Goal: Contribute content: Contribute content

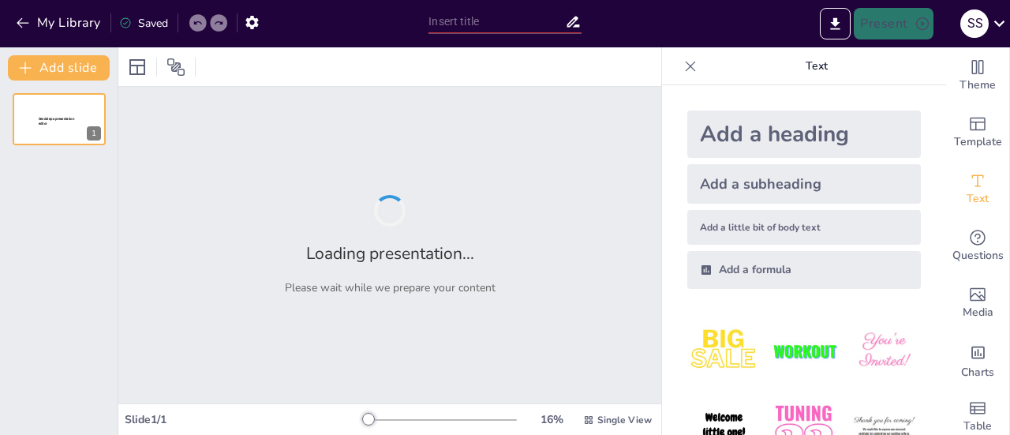
type input "Career Exploration: Anesthesiologist"
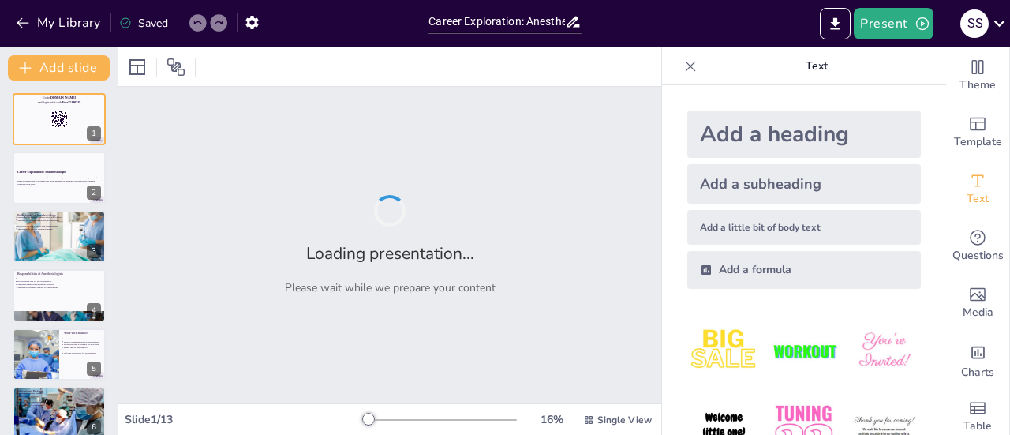
checkbox input "true"
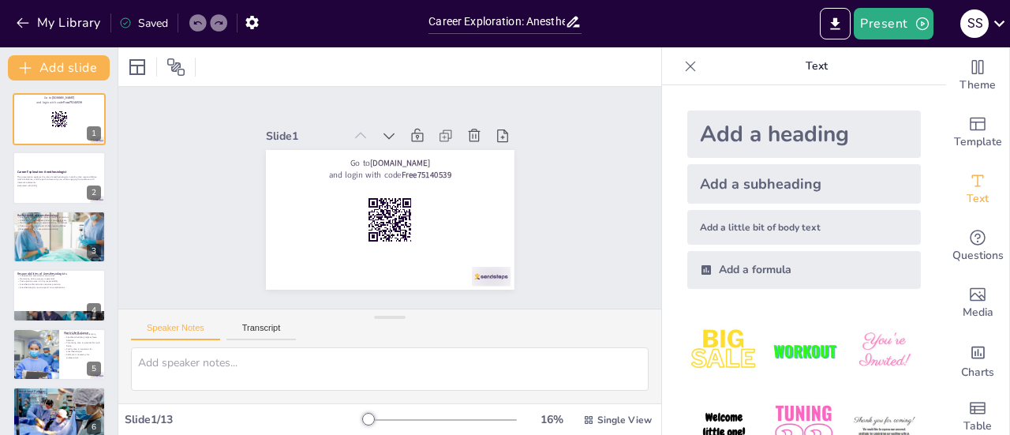
checkbox input "true"
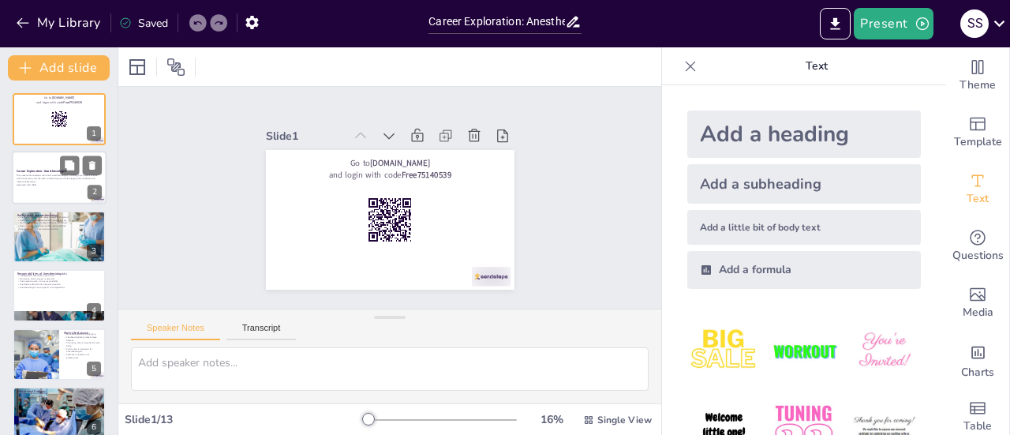
checkbox input "true"
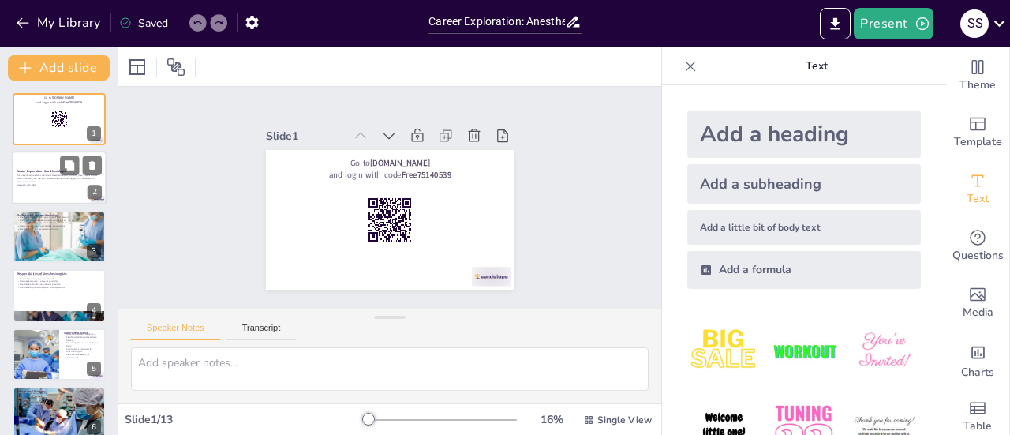
checkbox input "true"
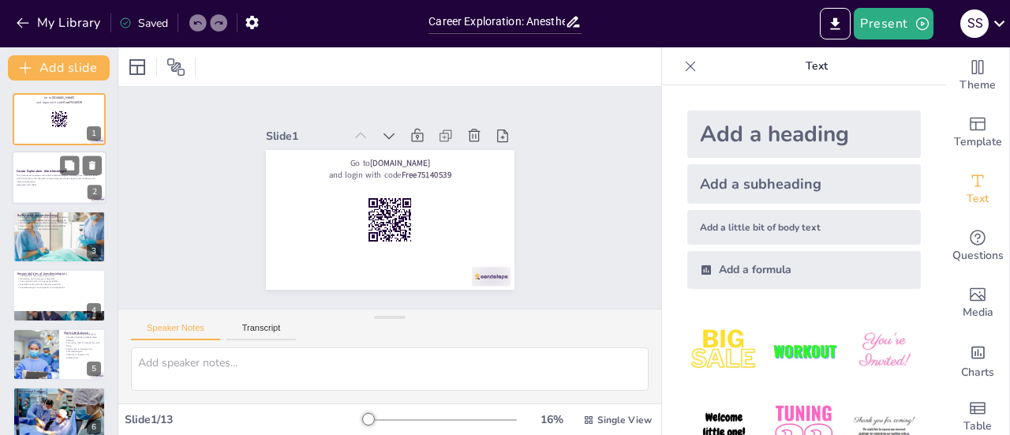
checkbox input "true"
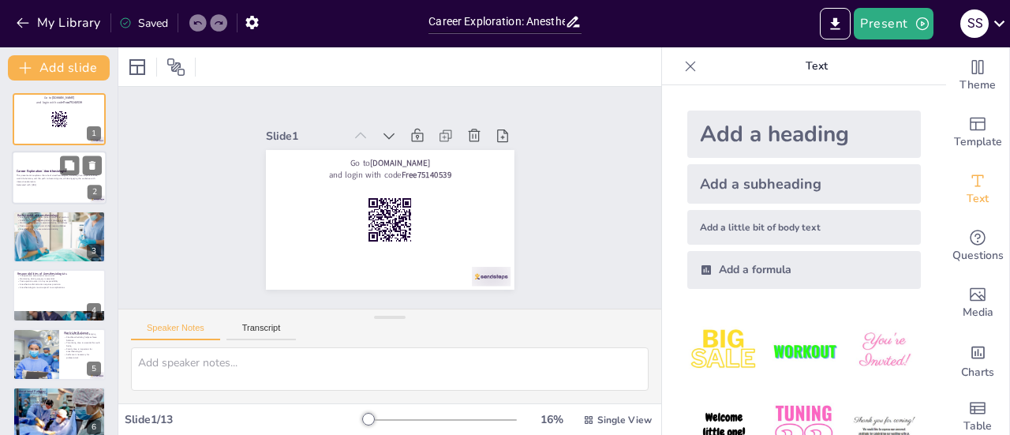
checkbox input "true"
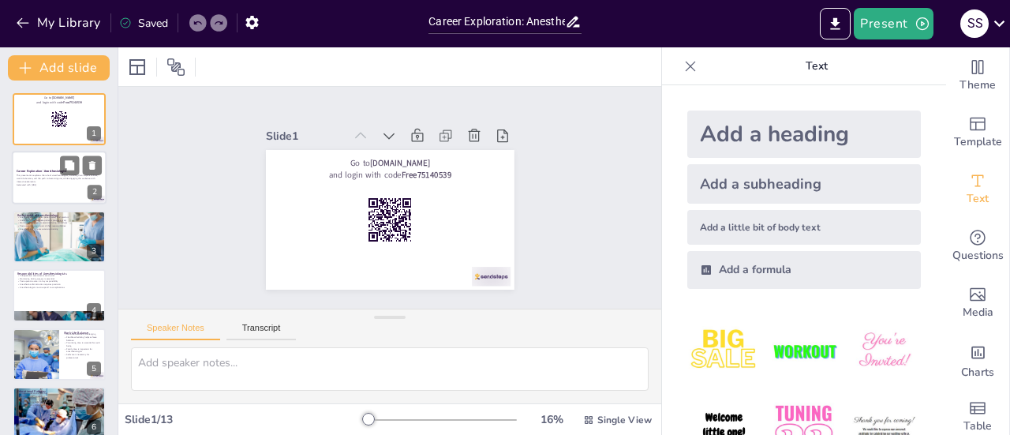
checkbox input "true"
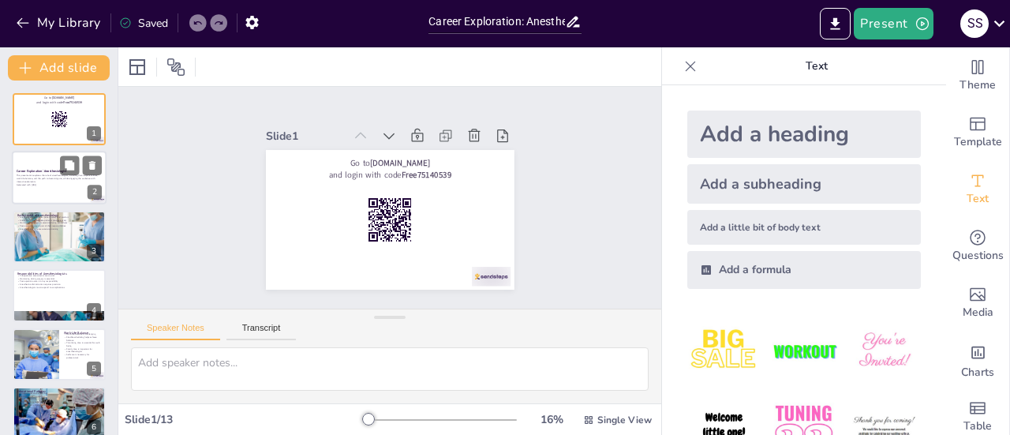
checkbox input "true"
click at [39, 185] on p "Generated with [URL]" at bounding box center [59, 185] width 85 height 3
checkbox input "true"
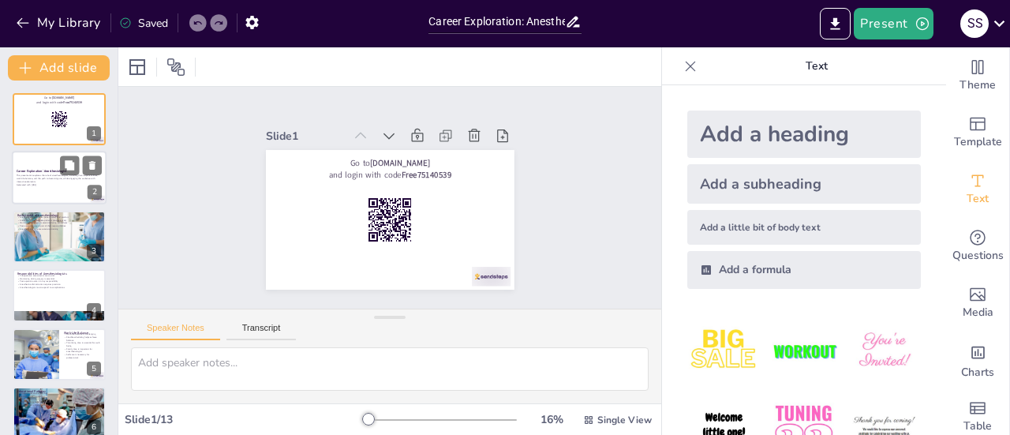
checkbox input "true"
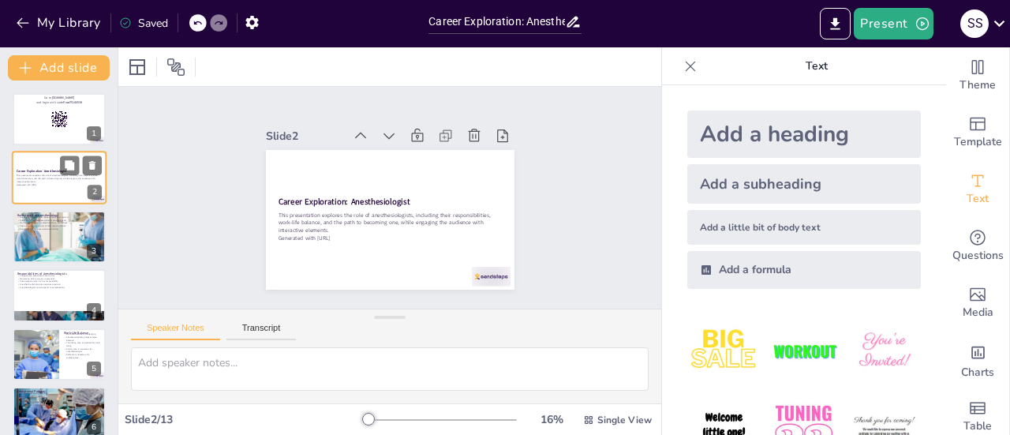
checkbox input "true"
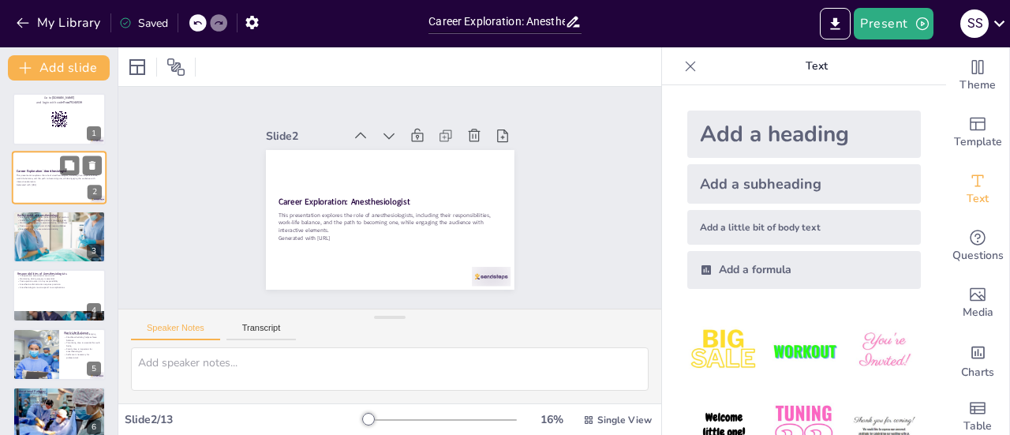
checkbox input "true"
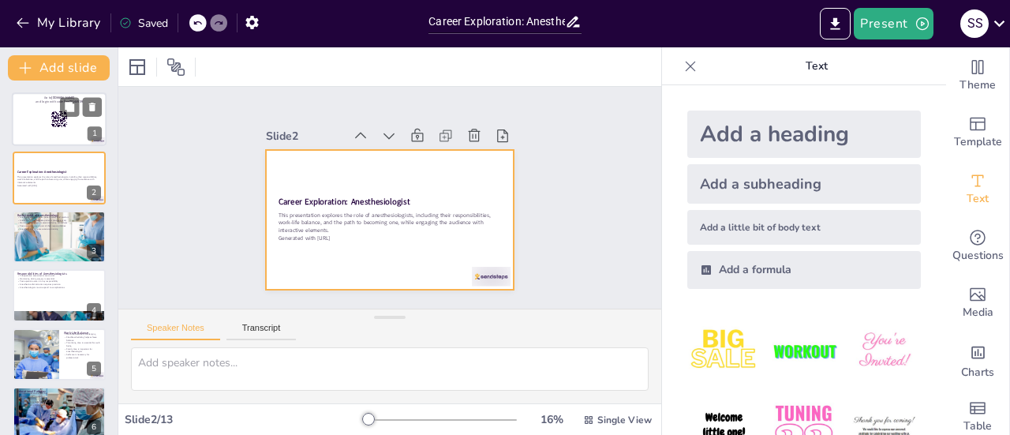
checkbox input "true"
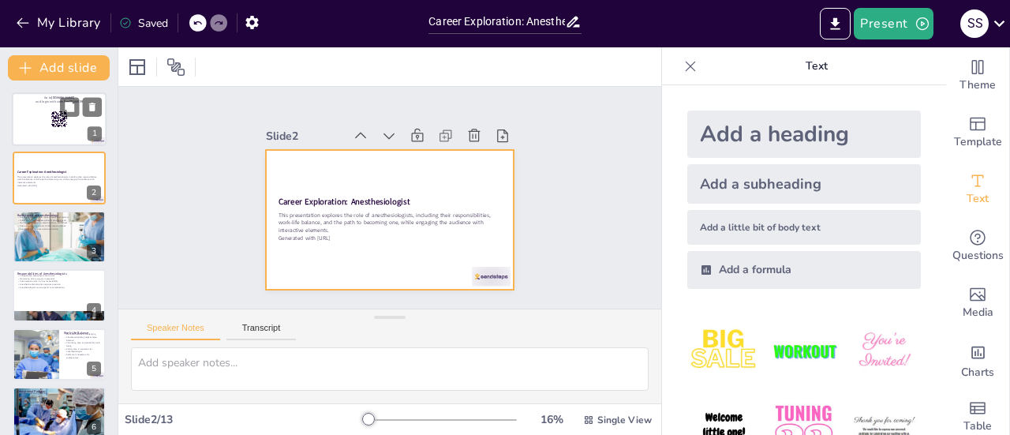
checkbox input "true"
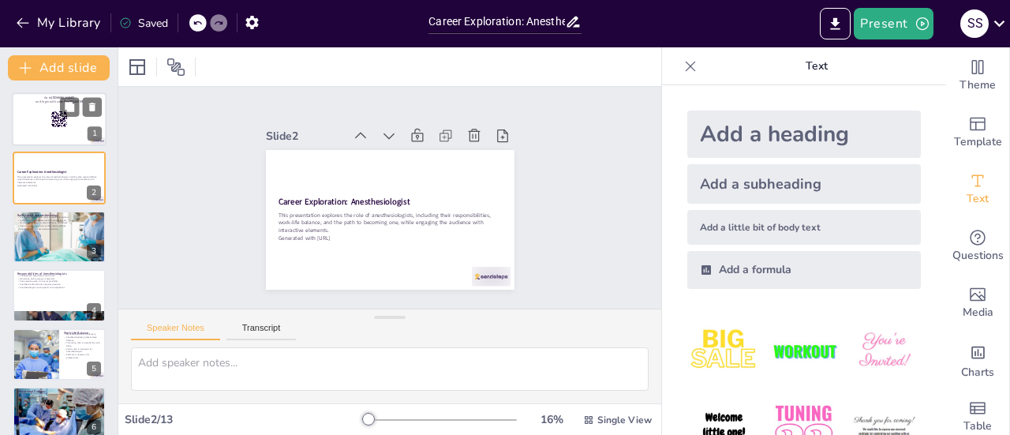
checkbox input "true"
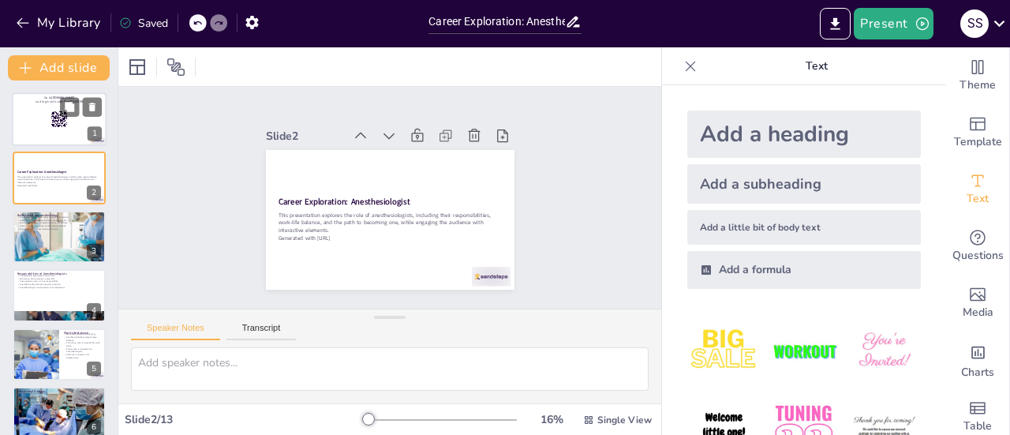
checkbox input "true"
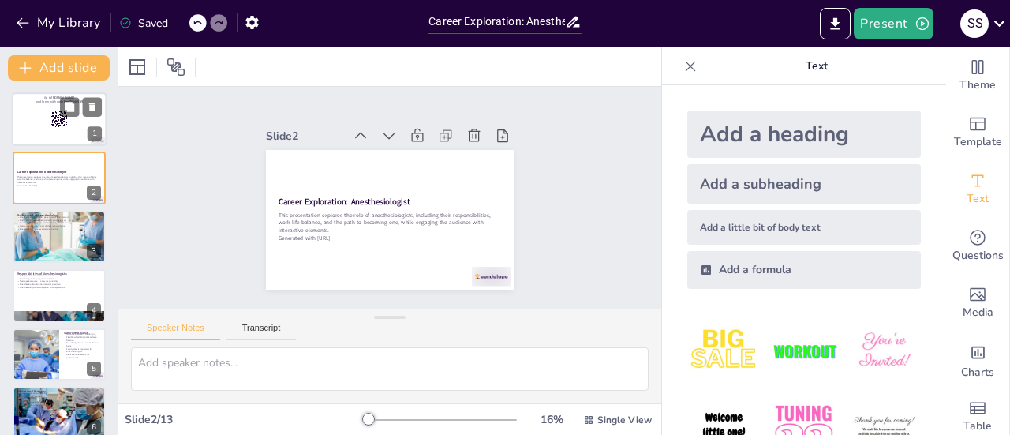
checkbox input "true"
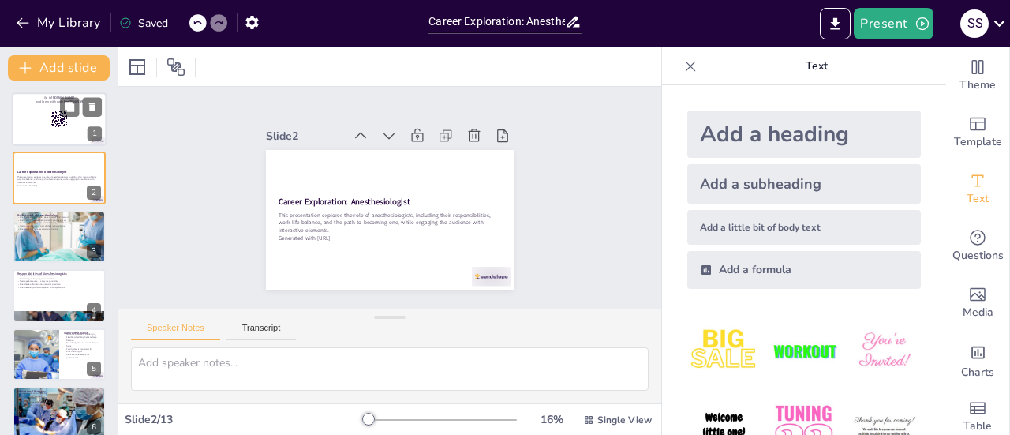
checkbox input "true"
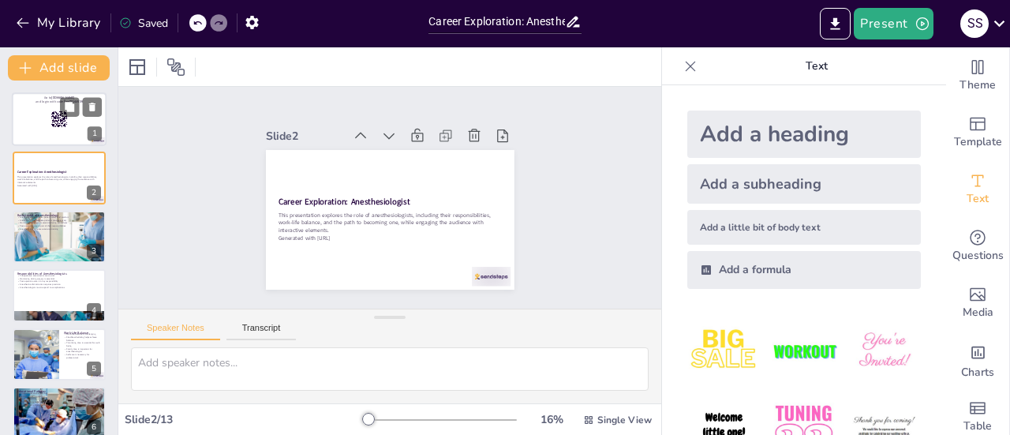
checkbox input "true"
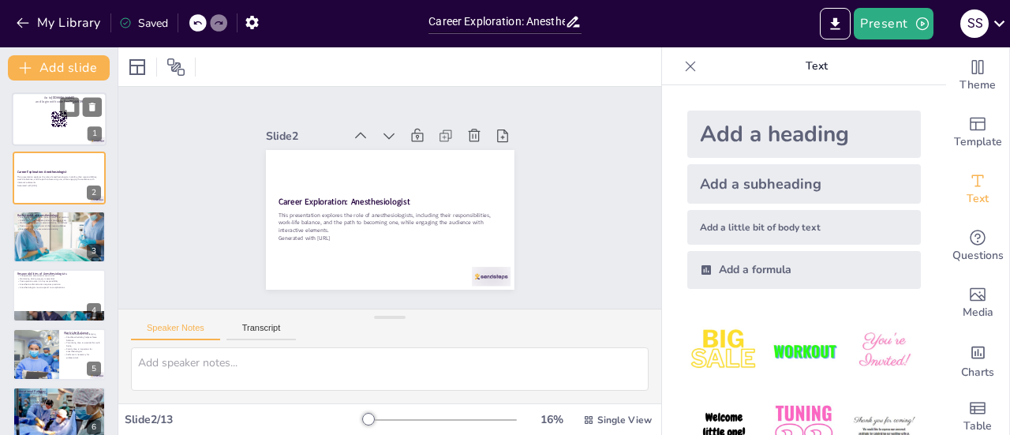
checkbox input "true"
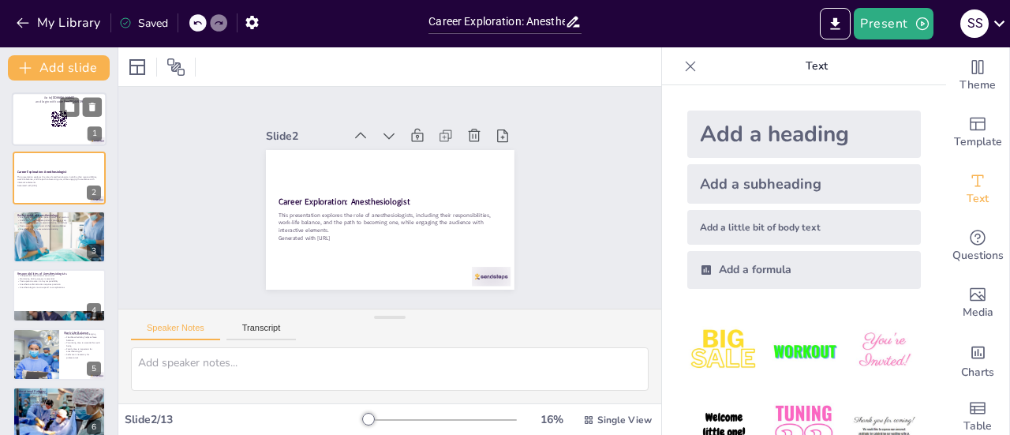
checkbox input "true"
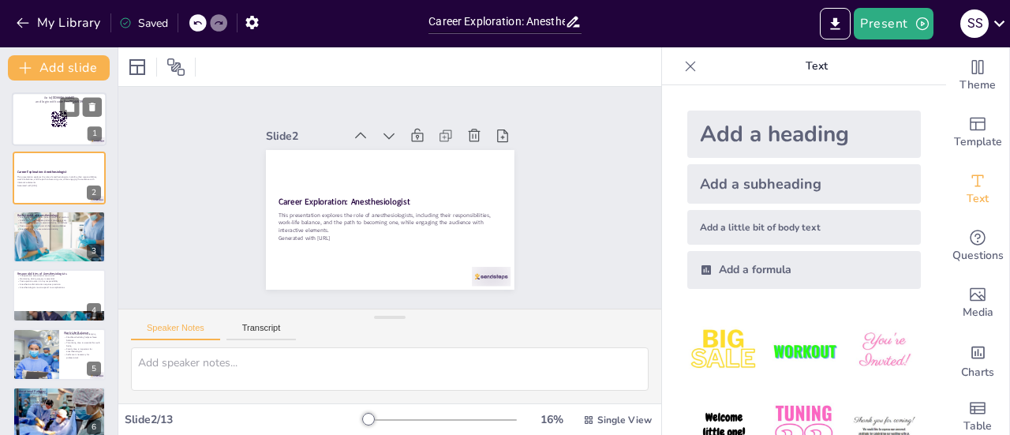
checkbox input "true"
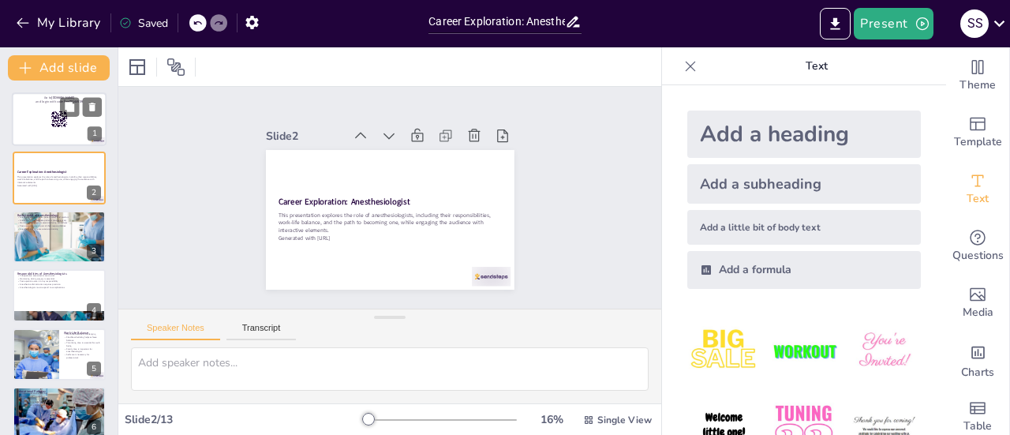
checkbox input "true"
click at [50, 119] on div at bounding box center [59, 119] width 95 height 54
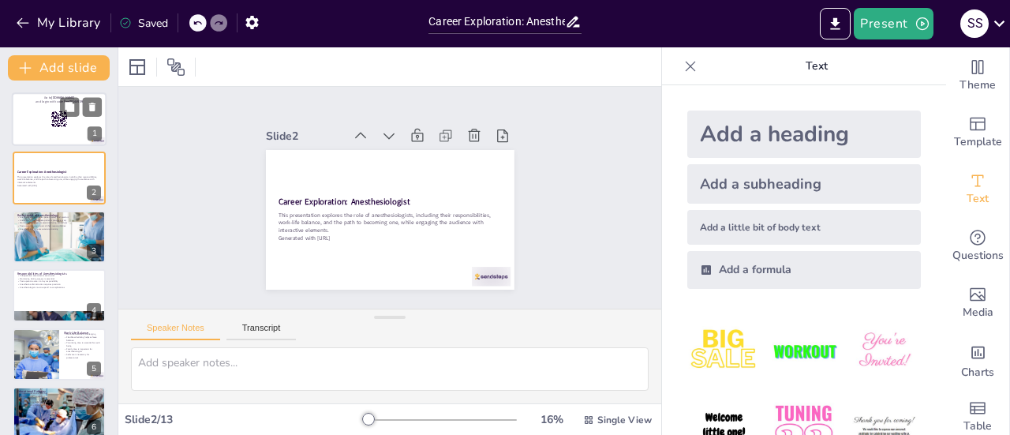
checkbox input "true"
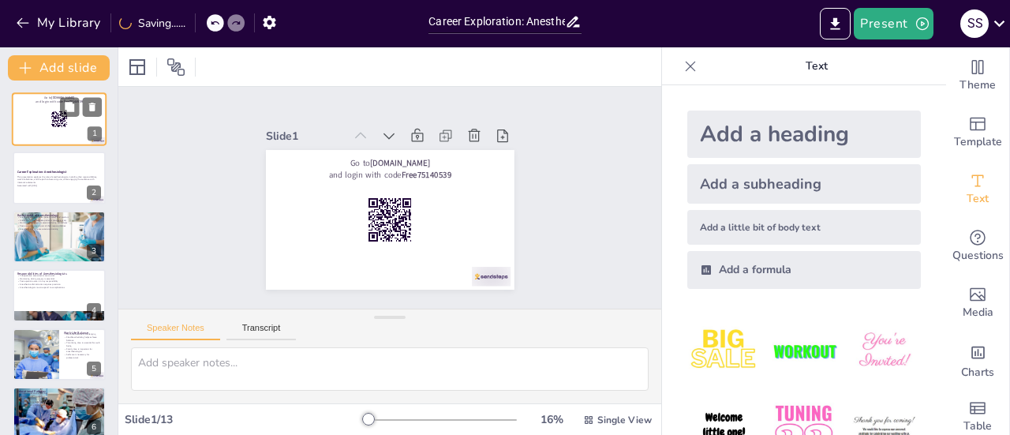
checkbox input "true"
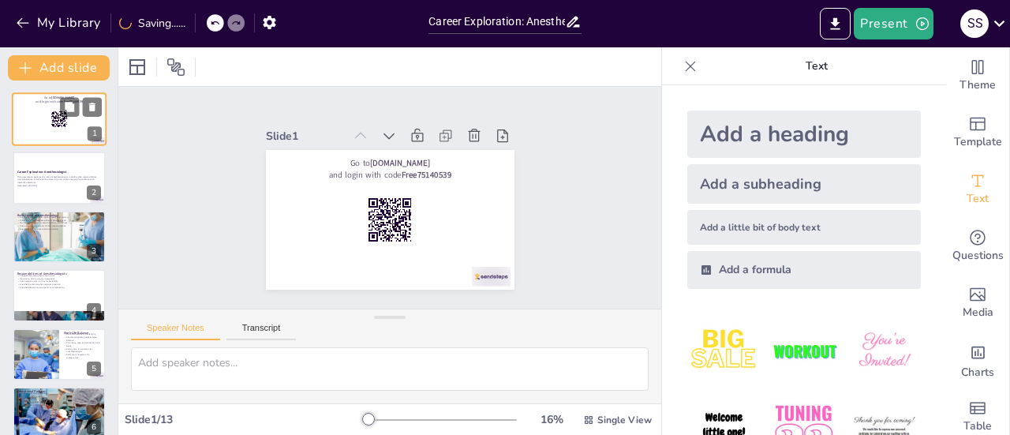
checkbox input "true"
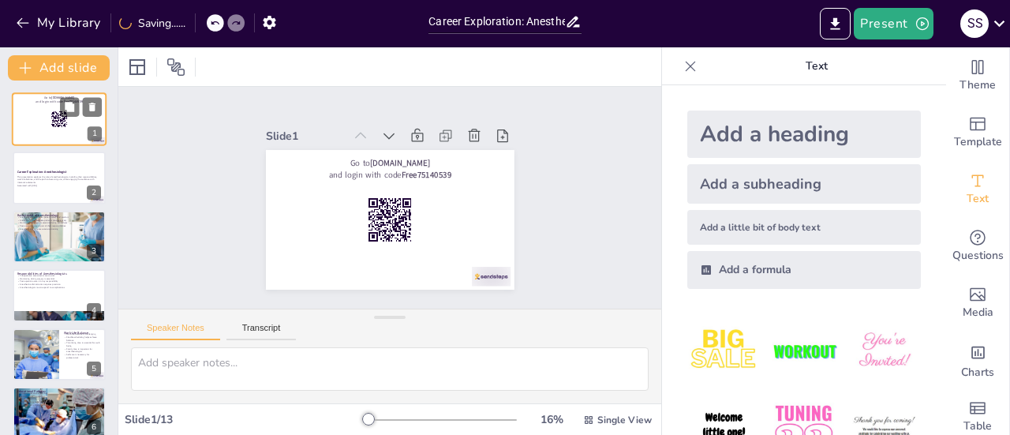
checkbox input "true"
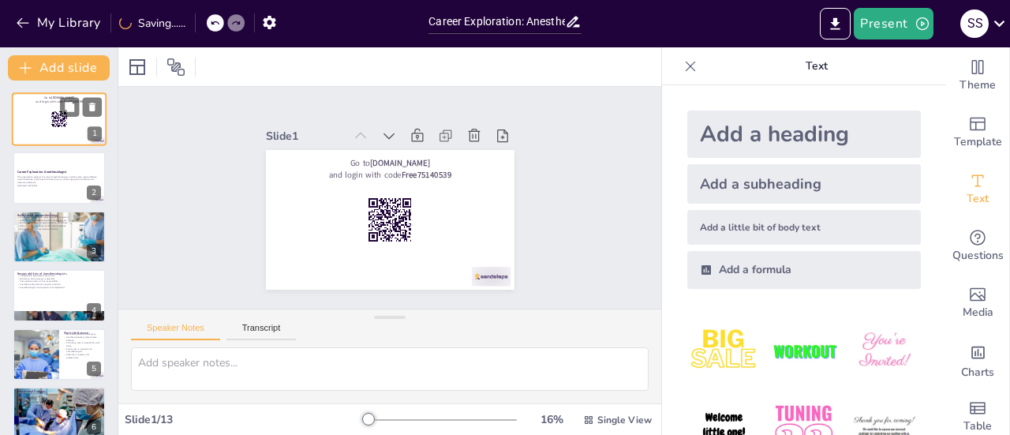
checkbox input "true"
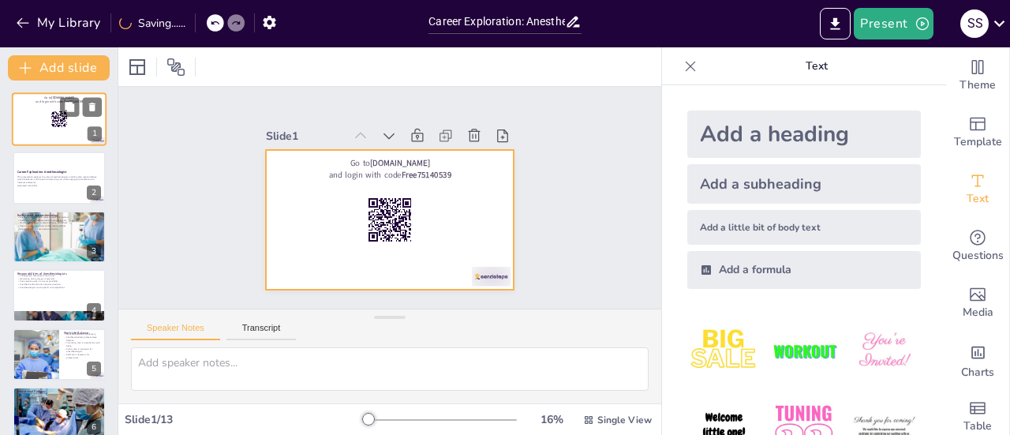
checkbox input "true"
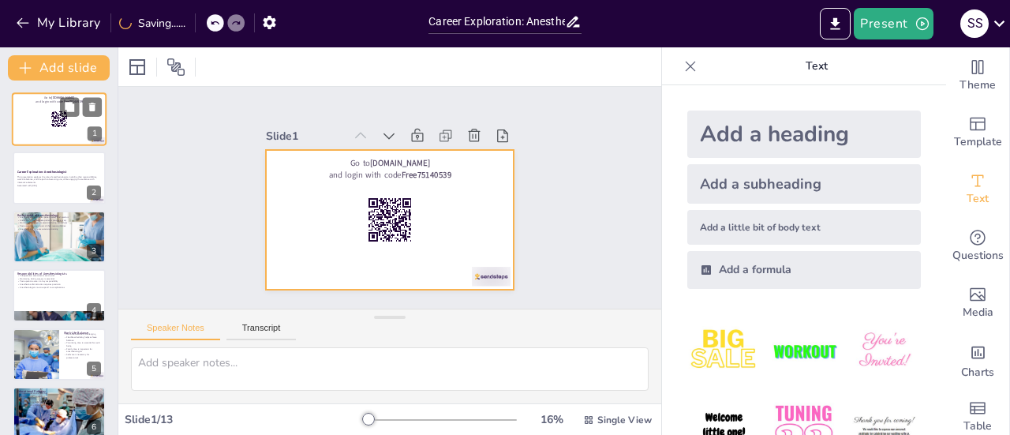
checkbox input "true"
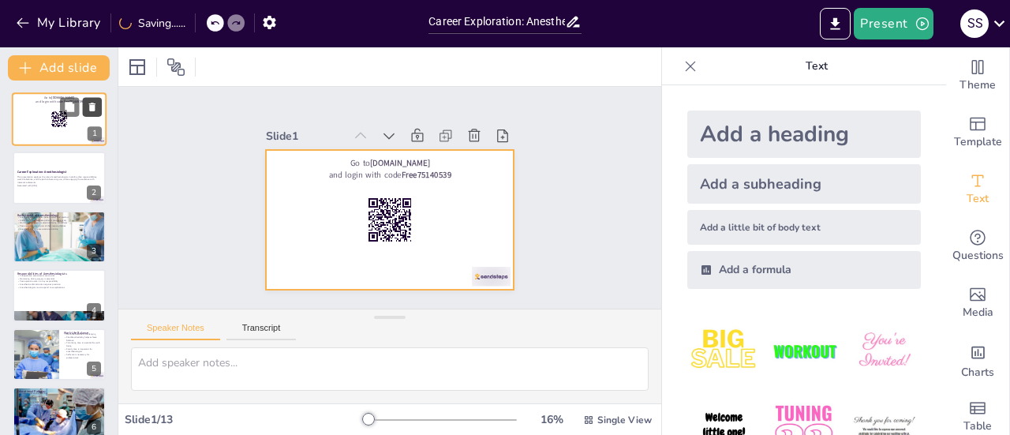
checkbox input "true"
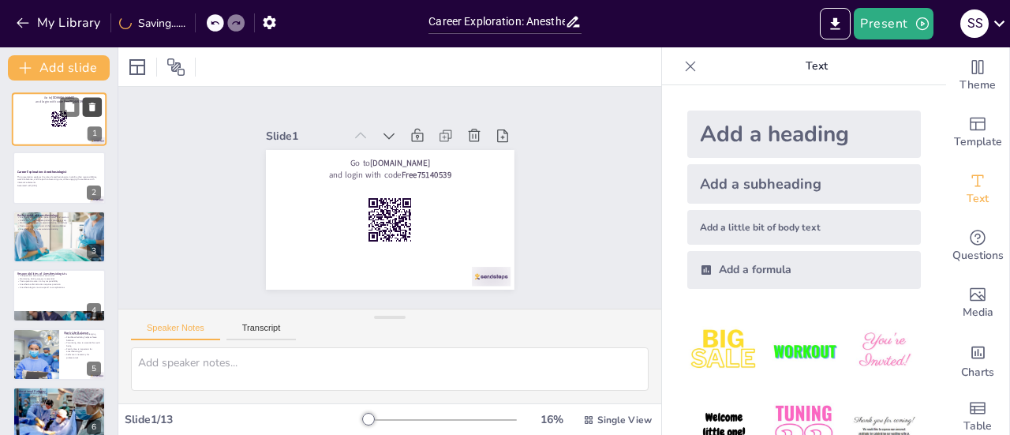
click at [96, 110] on icon at bounding box center [92, 107] width 11 height 11
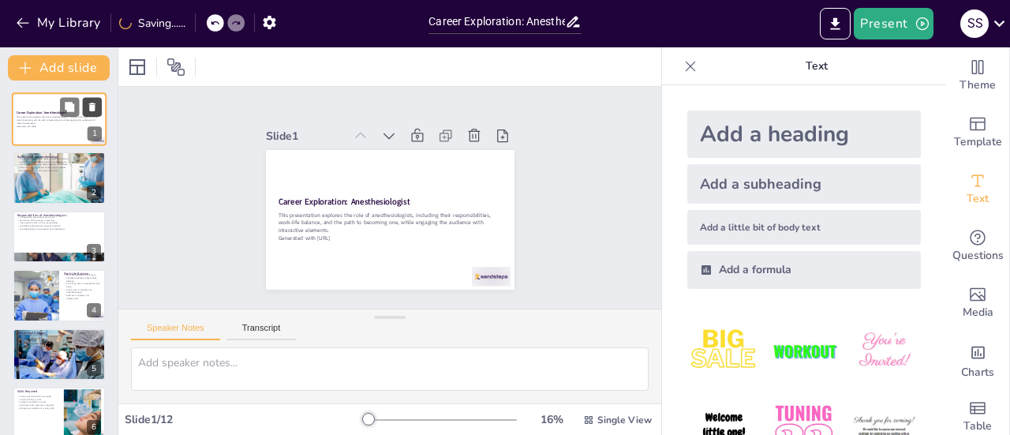
checkbox input "true"
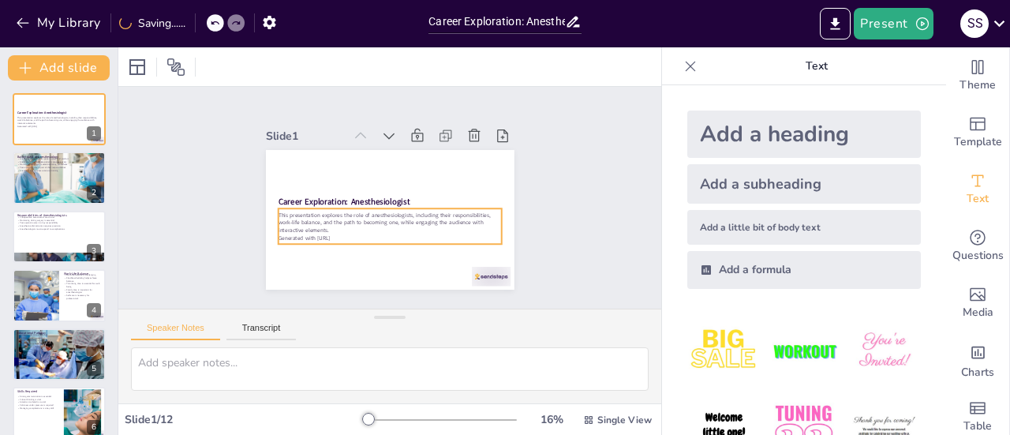
checkbox input "true"
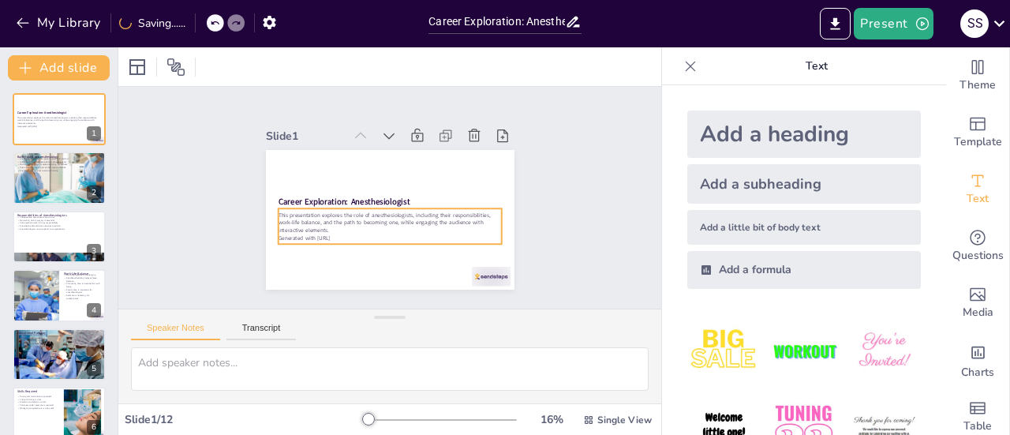
checkbox input "true"
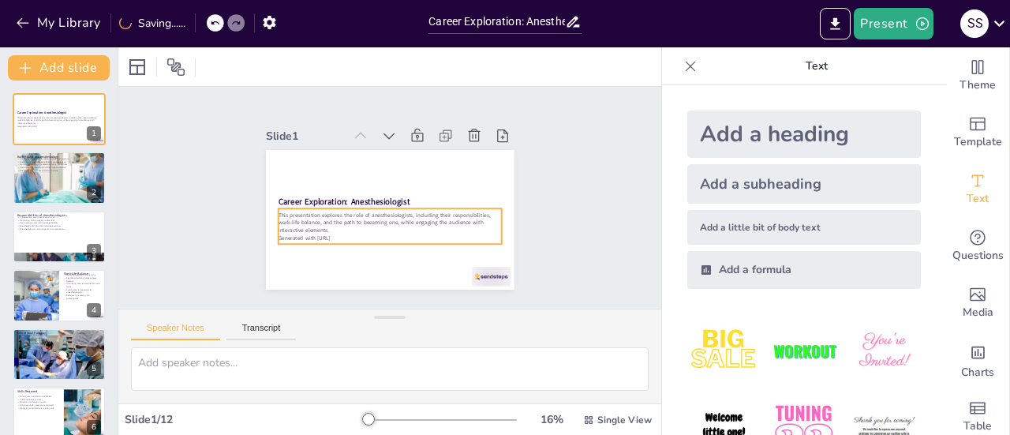
checkbox input "true"
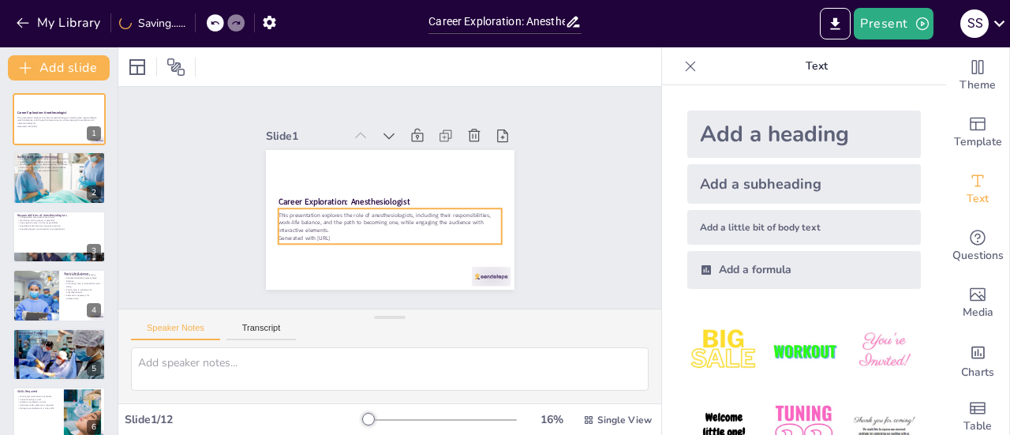
checkbox input "true"
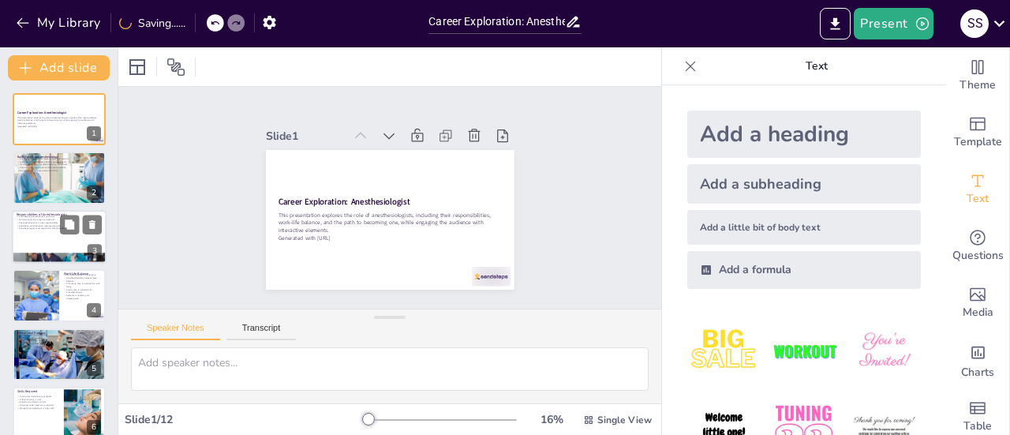
checkbox input "true"
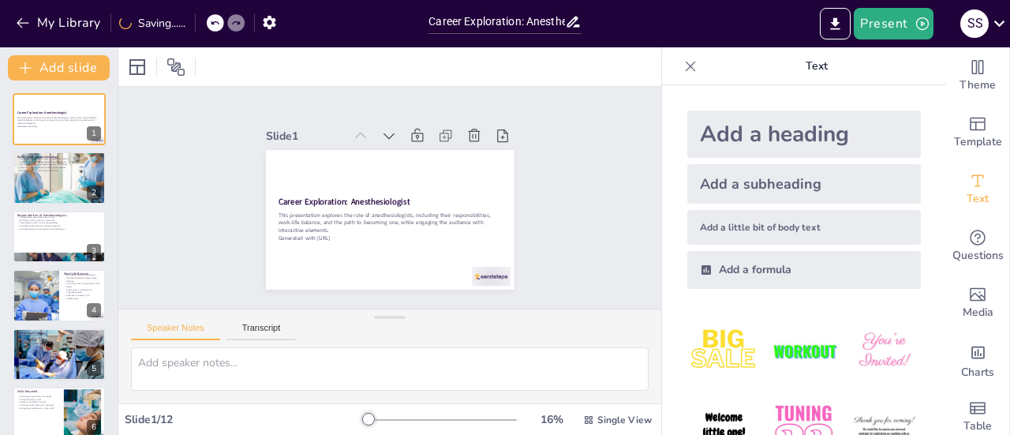
checkbox input "true"
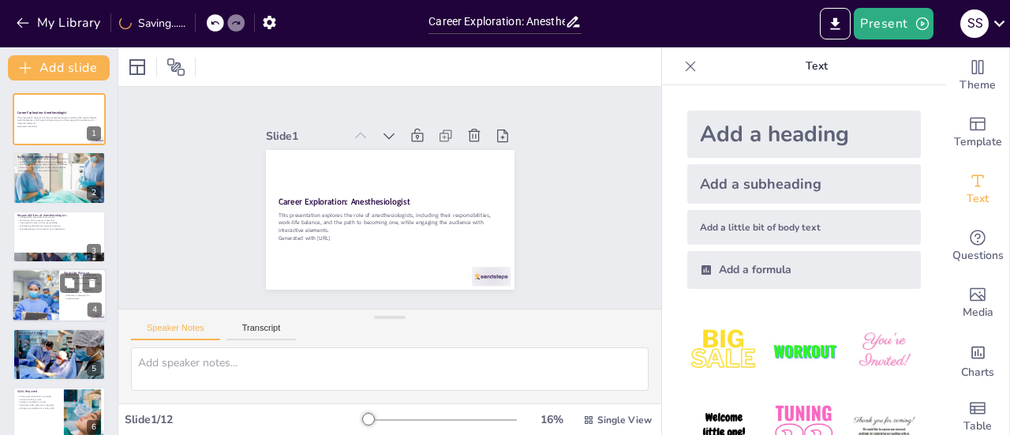
checkbox input "true"
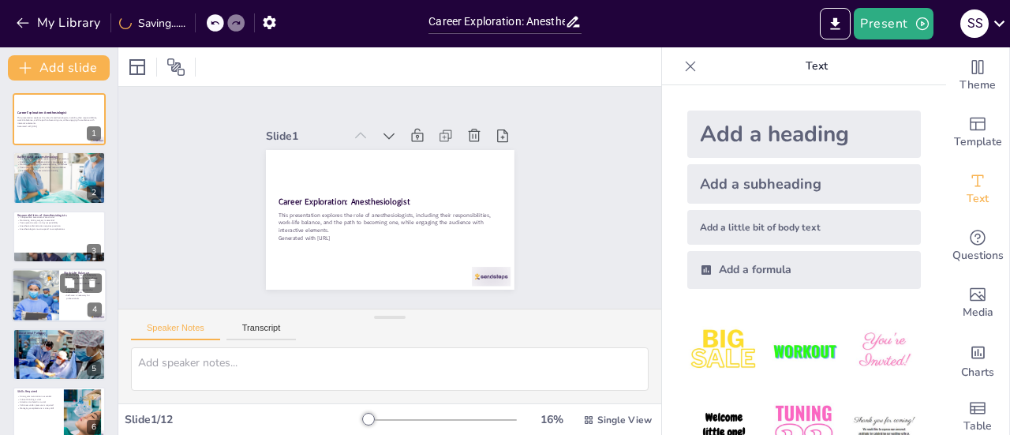
checkbox input "true"
click at [52, 304] on div at bounding box center [35, 295] width 80 height 54
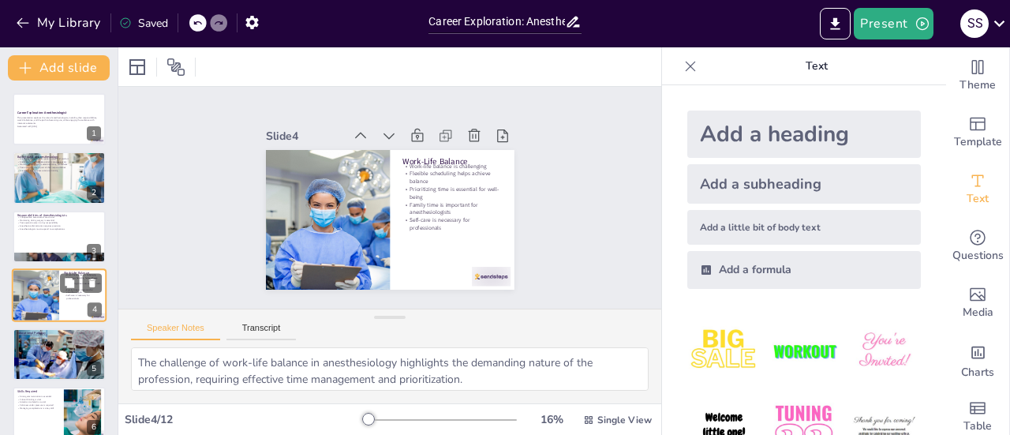
type textarea "The challenge of work-life balance in anesthesiology highlights the demanding n…"
checkbox input "true"
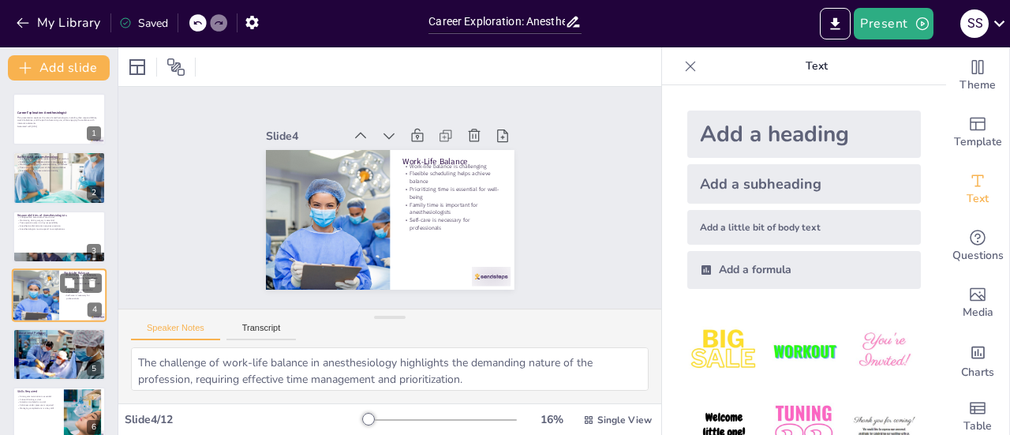
scroll to position [38, 0]
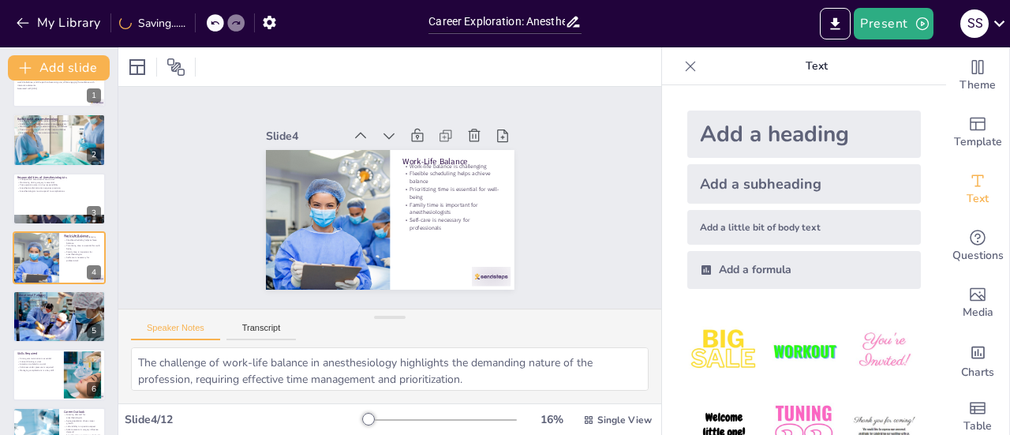
checkbox input "true"
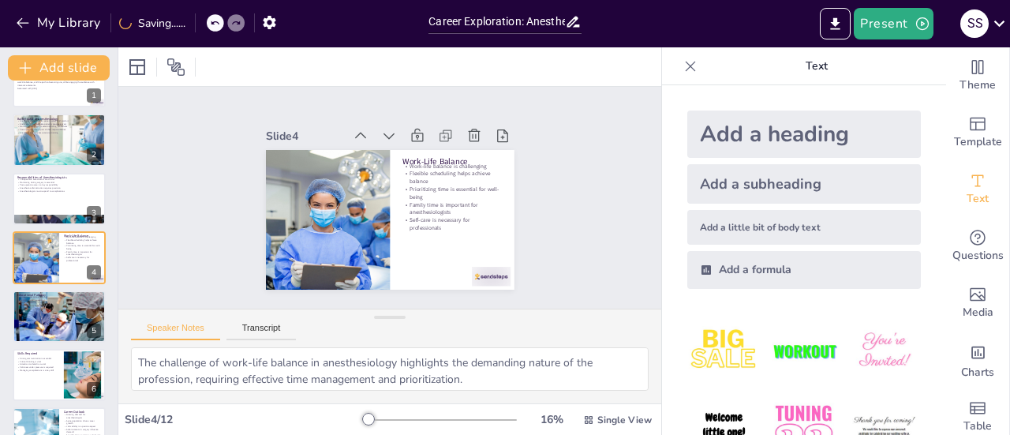
checkbox input "true"
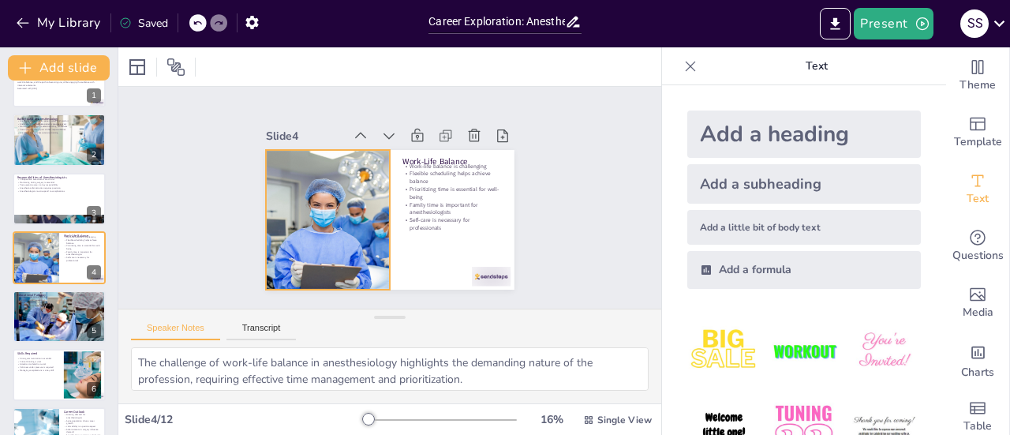
checkbox input "true"
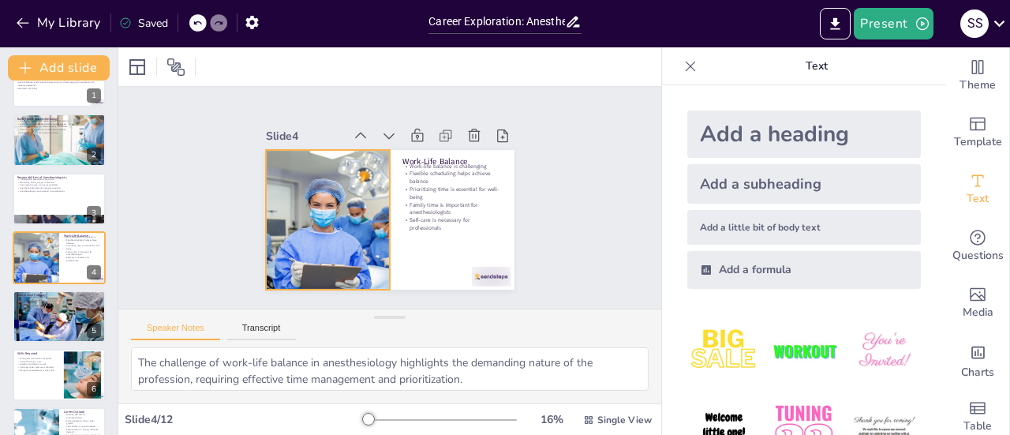
checkbox input "true"
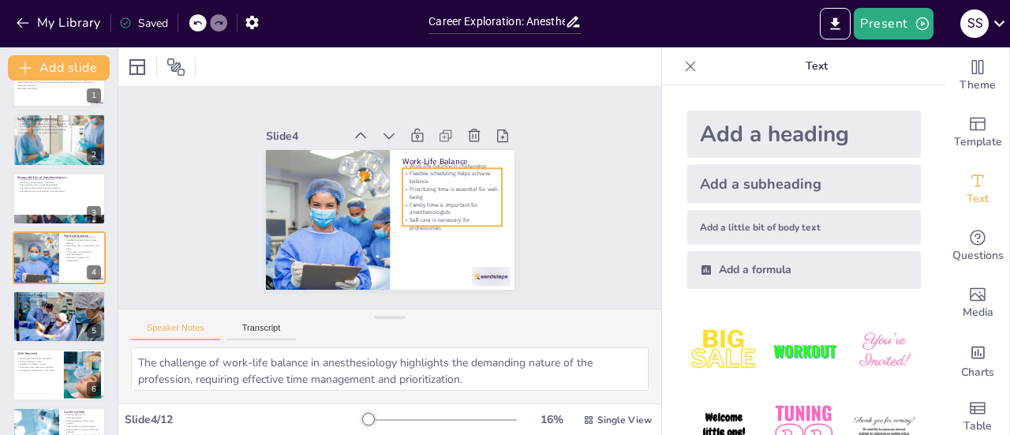
checkbox input "true"
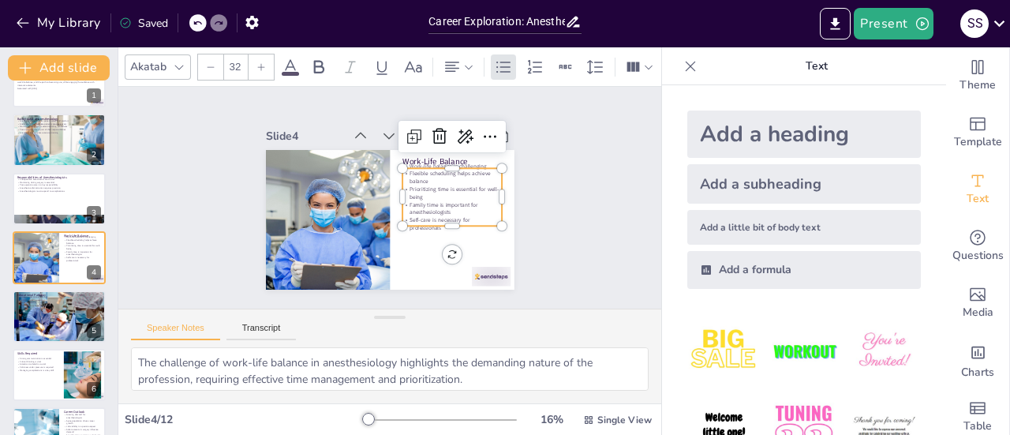
checkbox input "true"
click at [423, 222] on p "Self-care is necessary for professionals" at bounding box center [391, 269] width 63 height 94
click at [529, 245] on div "Slide 1 Career Exploration: Anesthesiologist This presentation explores the rol…" at bounding box center [390, 197] width 383 height 305
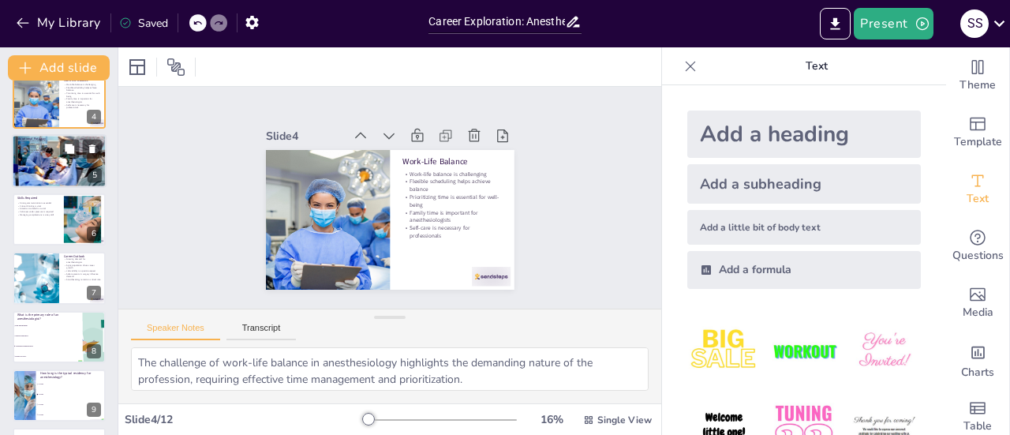
scroll to position [368, 0]
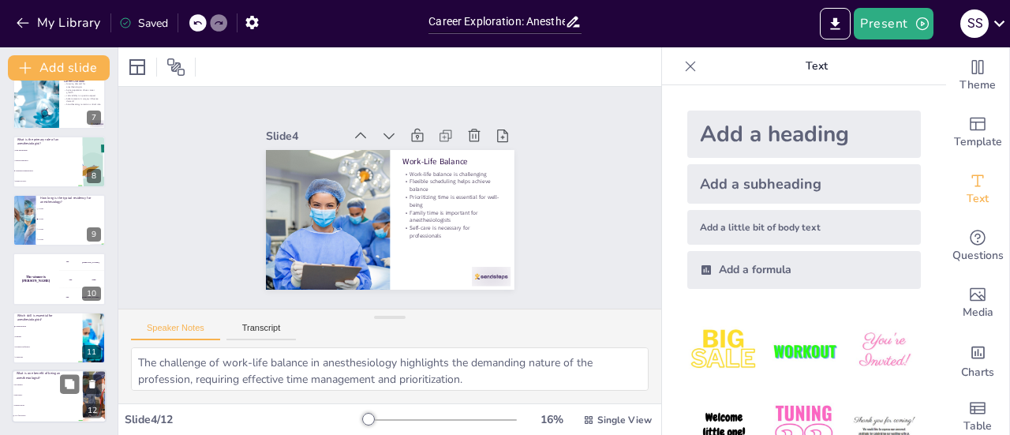
click at [44, 408] on li "Flexible hours" at bounding box center [47, 406] width 71 height 10
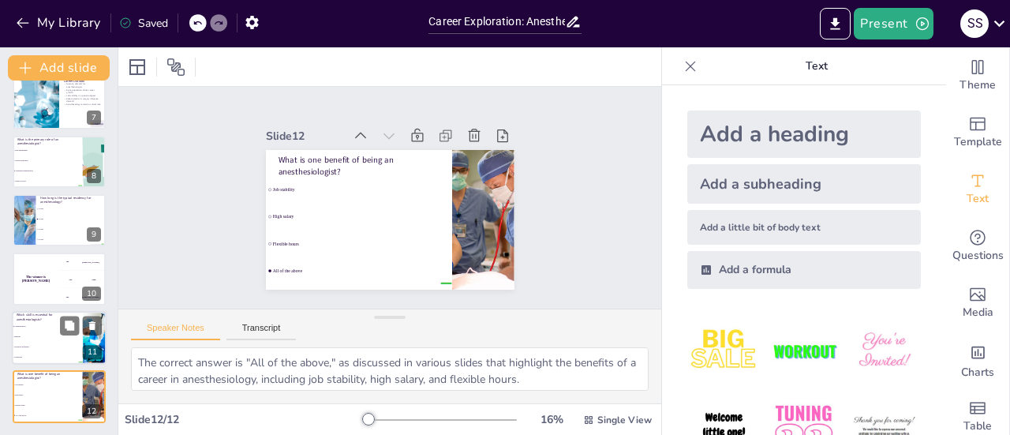
click at [55, 335] on span "Empathy" at bounding box center [48, 336] width 68 height 2
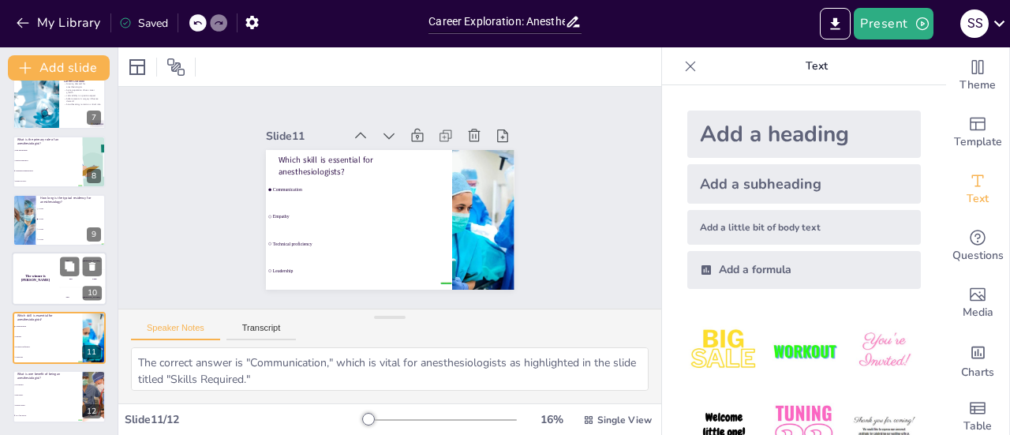
click at [36, 282] on div "The winner is [PERSON_NAME]" at bounding box center [35, 279] width 47 height 54
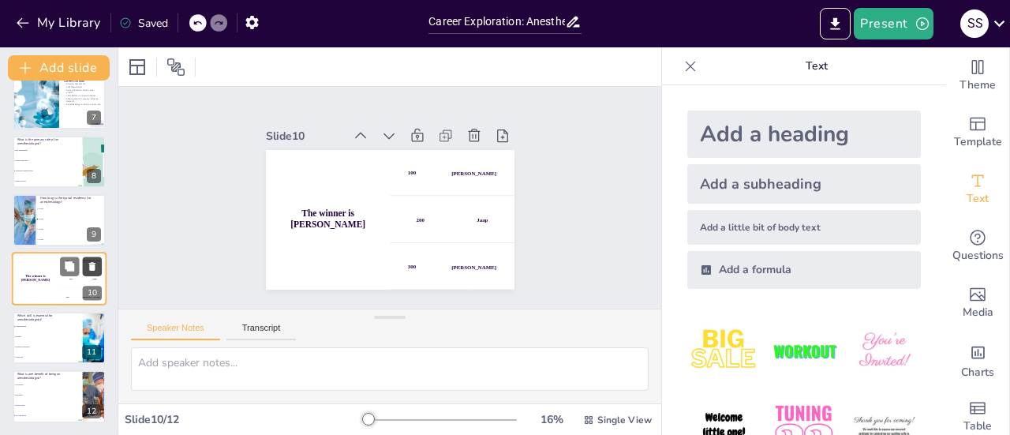
click at [90, 268] on icon at bounding box center [92, 267] width 6 height 9
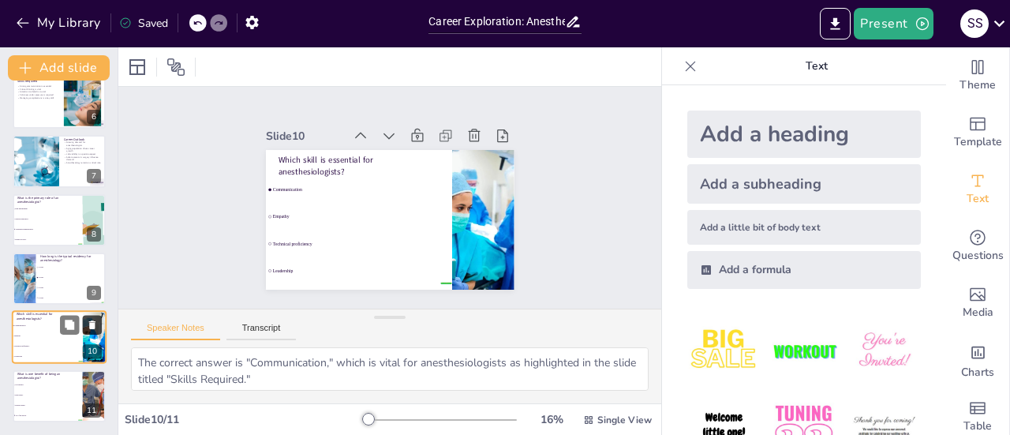
scroll to position [309, 0]
click at [28, 285] on div at bounding box center [24, 279] width 76 height 54
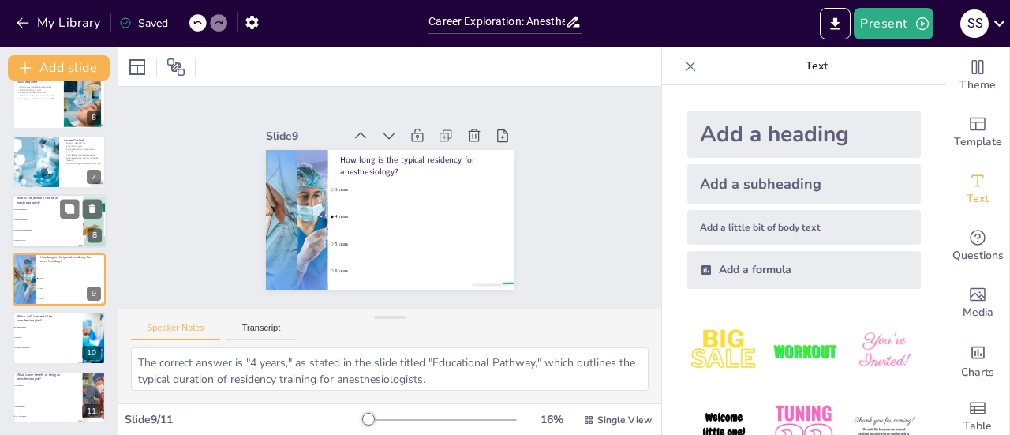
click at [53, 230] on span "Anesthesia administration" at bounding box center [48, 230] width 68 height 2
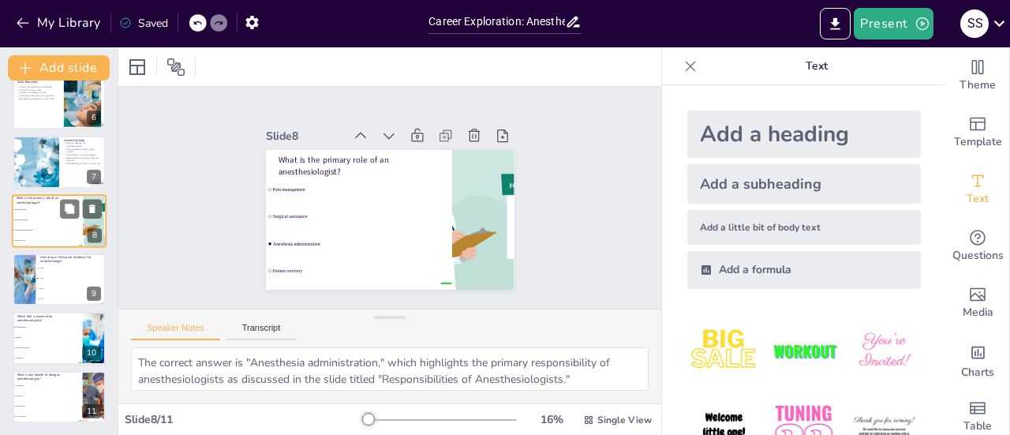
scroll to position [272, 0]
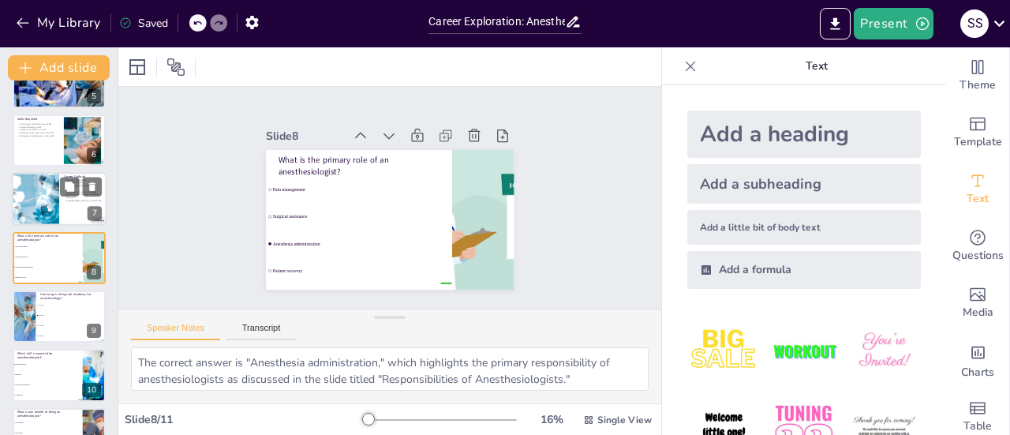
click at [47, 196] on div at bounding box center [35, 200] width 80 height 54
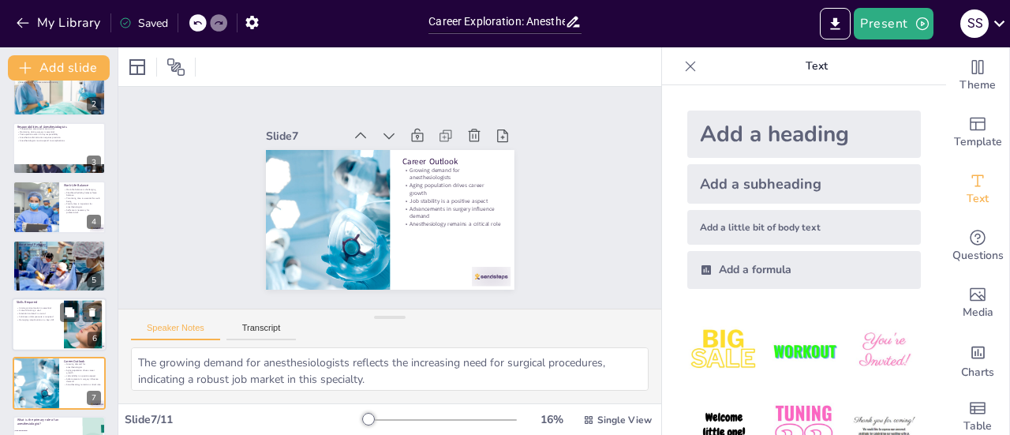
scroll to position [0, 0]
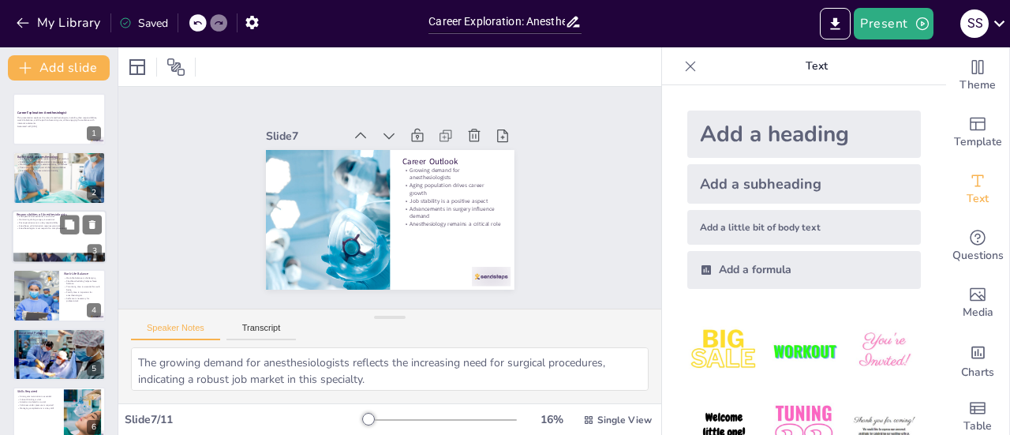
click at [43, 237] on div at bounding box center [59, 237] width 95 height 54
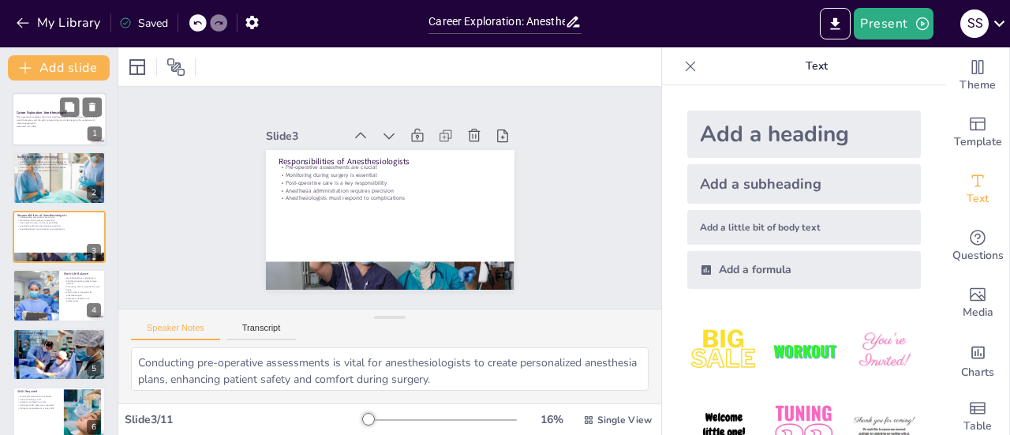
click at [47, 116] on p "This presentation explores the role of anesthesiologists, including their respo…" at bounding box center [59, 120] width 85 height 9
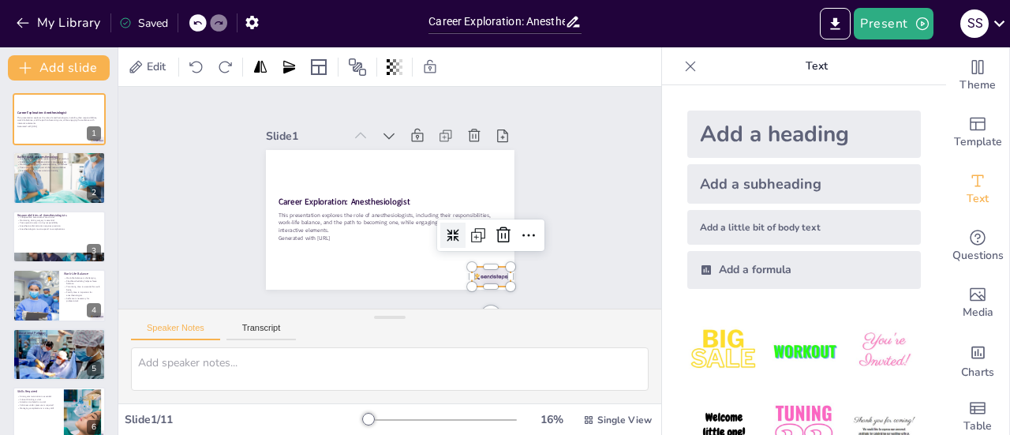
click at [419, 304] on div at bounding box center [399, 325] width 40 height 42
click at [483, 121] on icon at bounding box center [470, 108] width 25 height 25
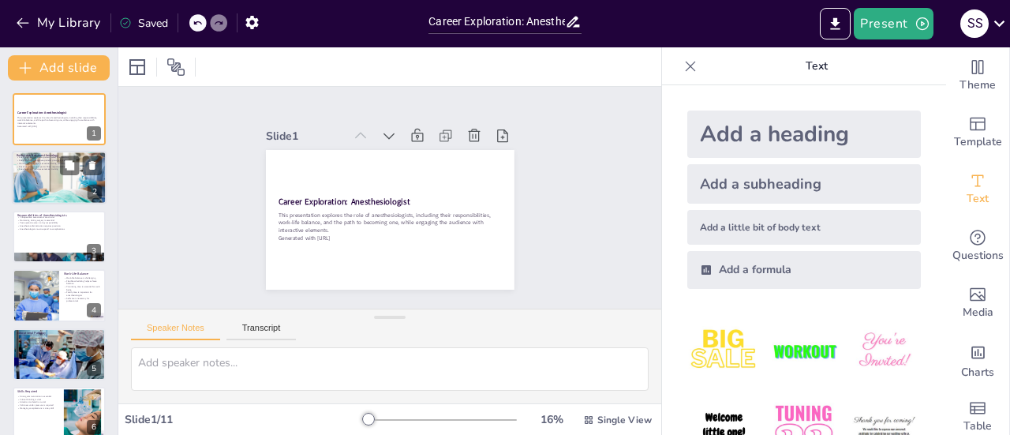
click at [59, 186] on div at bounding box center [59, 177] width 95 height 63
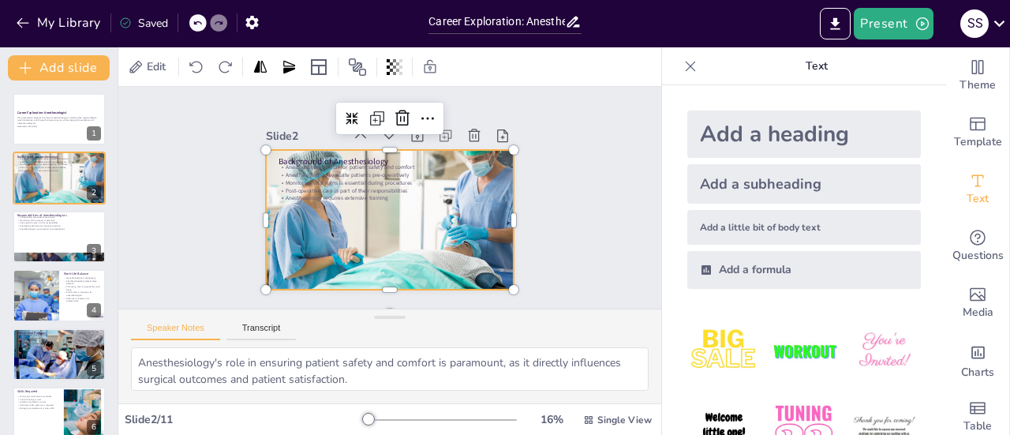
click at [386, 221] on div at bounding box center [378, 178] width 297 height 267
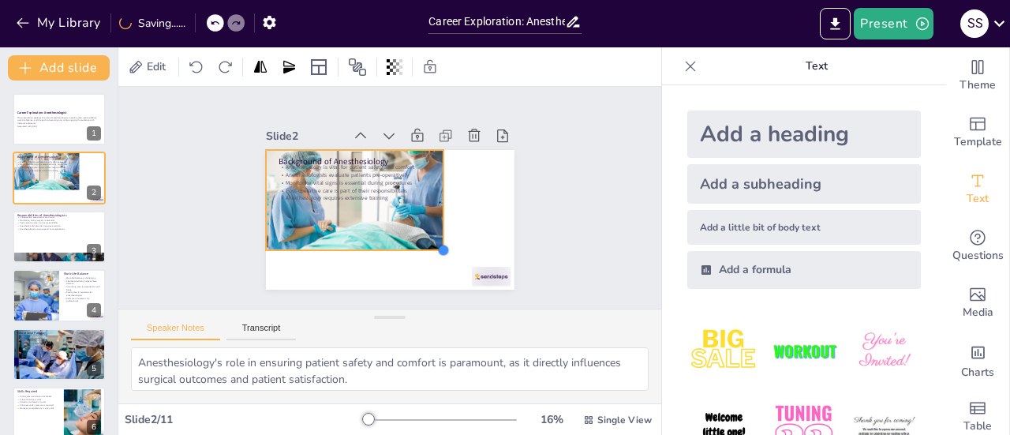
drag, startPoint x: 499, startPoint y: 282, endPoint x: 406, endPoint y: 243, distance: 100.4
click at [406, 243] on div "Background of Anesthesiology Anesthesiology is vital for patient safety and com…" at bounding box center [368, 193] width 188 height 272
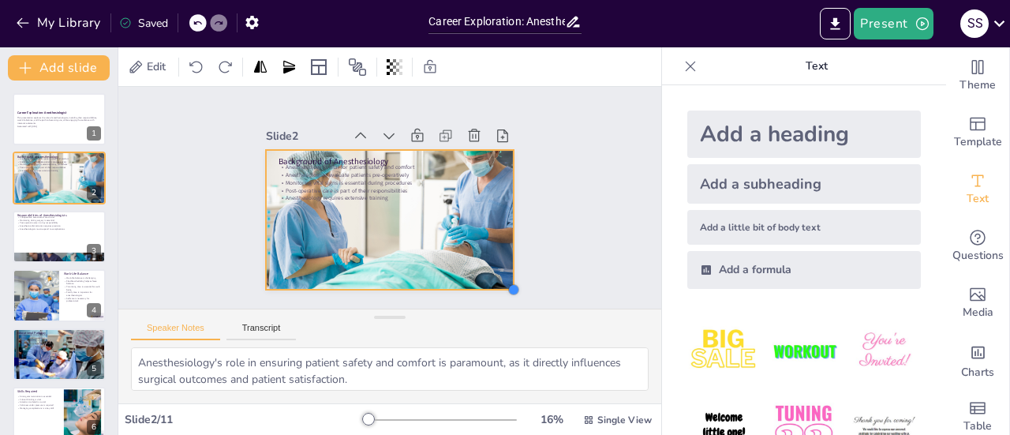
drag, startPoint x: 429, startPoint y: 244, endPoint x: 483, endPoint y: 281, distance: 65.2
click at [462, 281] on div "Background of Anesthesiology Anesthesiology is vital for patient safety and com…" at bounding box center [368, 202] width 189 height 272
click at [461, 332] on div at bounding box center [451, 340] width 17 height 17
drag, startPoint x: 505, startPoint y: 222, endPoint x: 502, endPoint y: 237, distance: 15.2
click at [397, 287] on div at bounding box center [328, 314] width 137 height 55
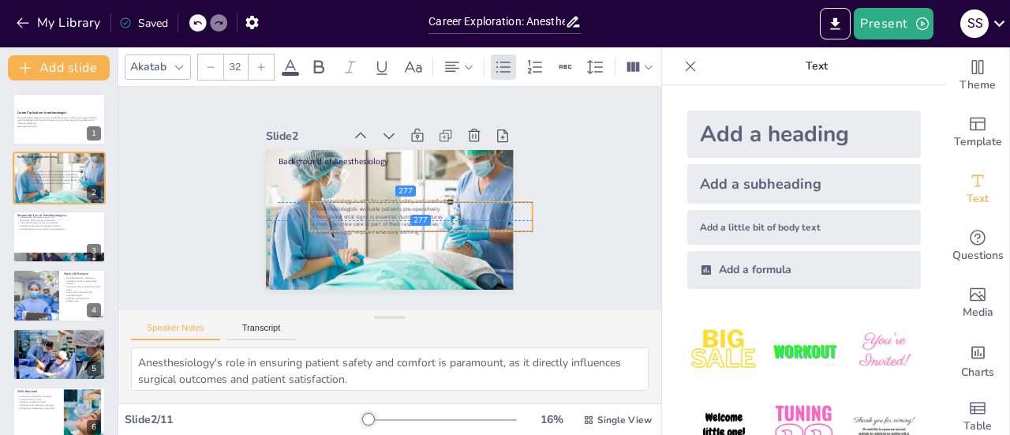
drag, startPoint x: 335, startPoint y: 193, endPoint x: 354, endPoint y: 234, distance: 45.2
click at [383, 234] on div "Background of Anesthesiology Anesthesiology is vital for patient safety and com…" at bounding box center [433, 216] width 101 height 226
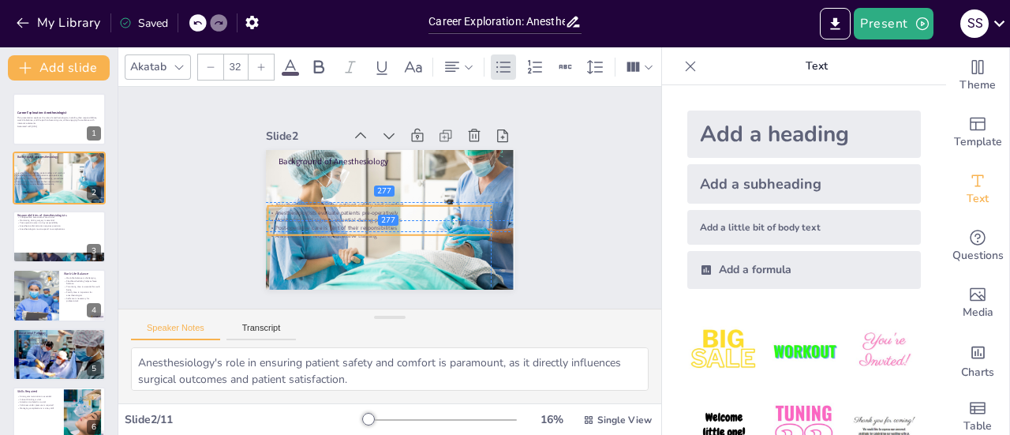
drag, startPoint x: 344, startPoint y: 214, endPoint x: 314, endPoint y: 214, distance: 30.0
click at [314, 214] on p "Monitoring vital signs is essential during procedures" at bounding box center [382, 173] width 171 height 155
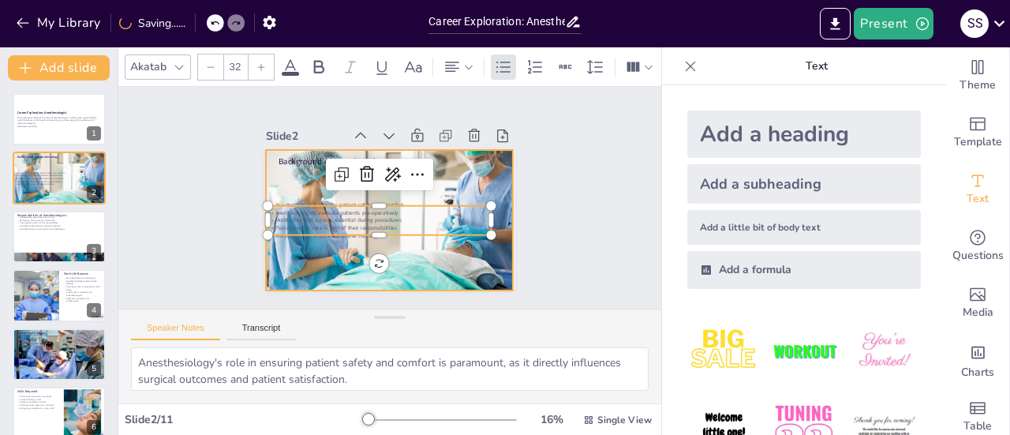
click at [410, 251] on div at bounding box center [372, 212] width 282 height 300
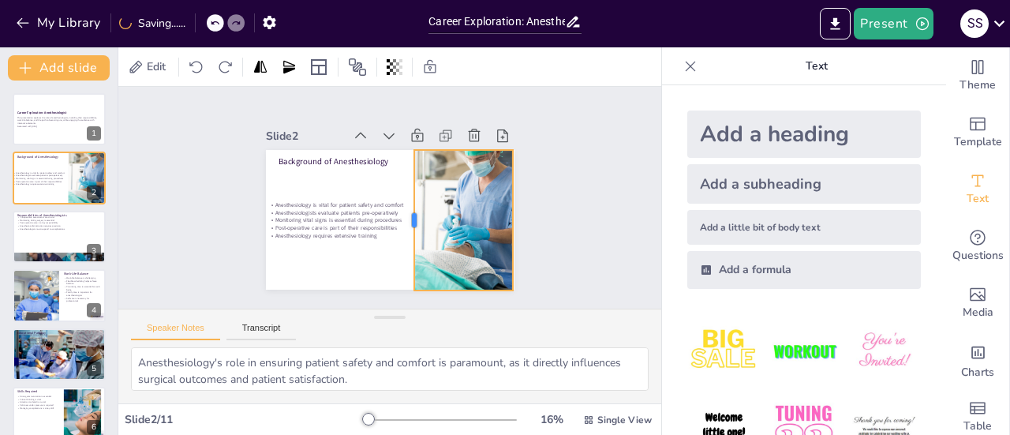
drag, startPoint x: 252, startPoint y: 215, endPoint x: 400, endPoint y: 216, distance: 147.5
click at [400, 216] on div at bounding box center [369, 217] width 141 height 27
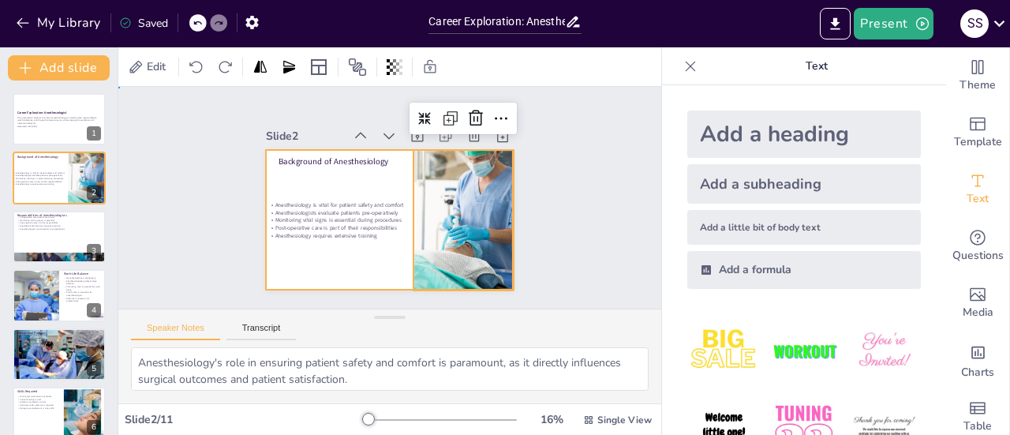
click at [360, 263] on div at bounding box center [379, 216] width 285 height 245
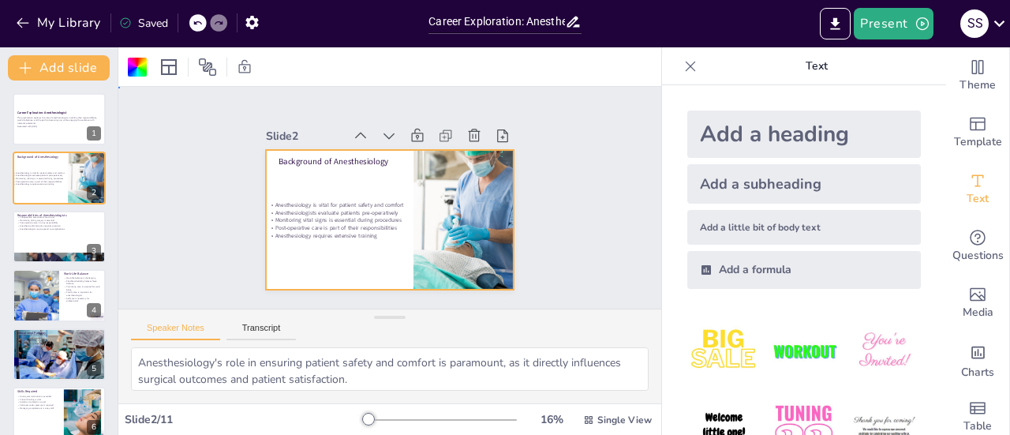
click at [215, 263] on div "Slide 1 Career Exploration: Anesthesiologist This presentation explores the rol…" at bounding box center [390, 197] width 380 height 346
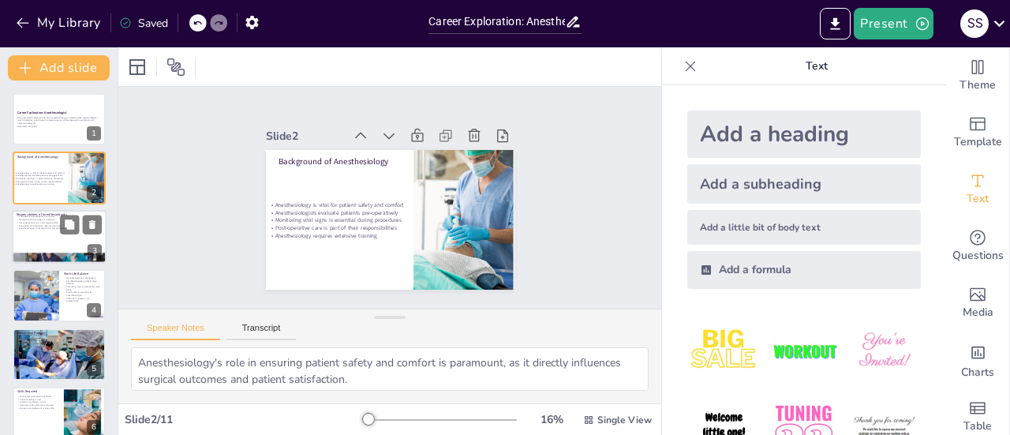
click at [49, 241] on div at bounding box center [59, 237] width 95 height 54
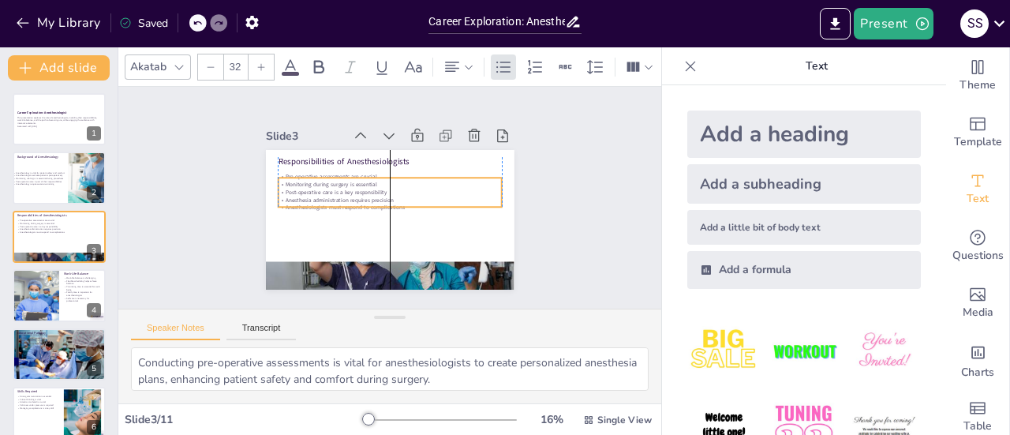
drag, startPoint x: 333, startPoint y: 189, endPoint x: 334, endPoint y: 202, distance: 13.4
click at [334, 202] on p "Anesthesiologists must respond to complications" at bounding box center [381, 202] width 118 height 197
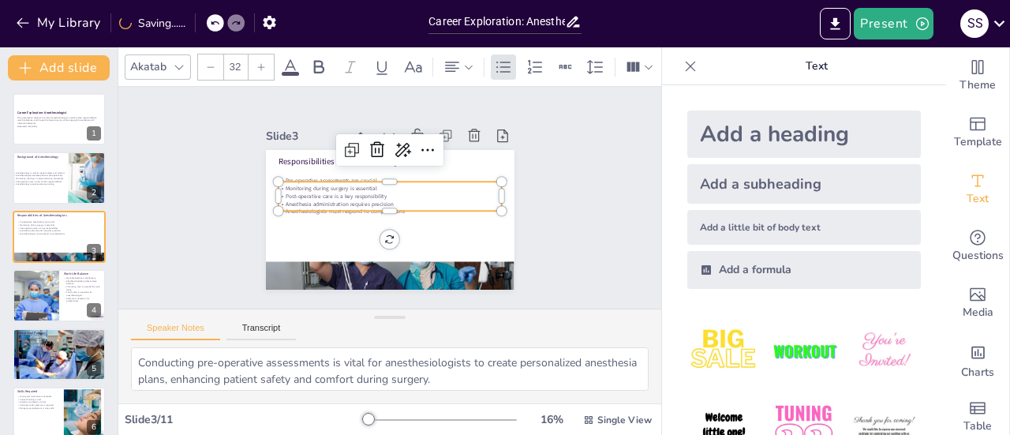
click at [377, 155] on div at bounding box center [424, 165] width 95 height 101
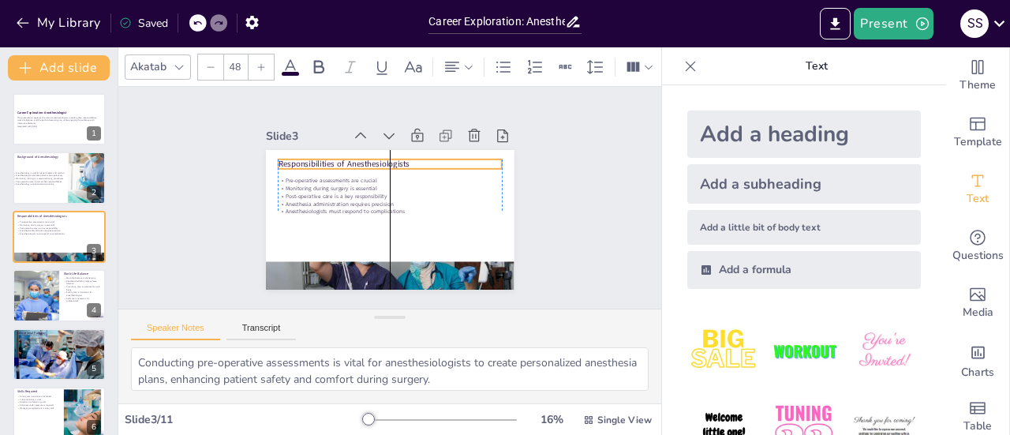
click at [382, 160] on p "Responsibilities of Anesthesiologists" at bounding box center [422, 208] width 80 height 216
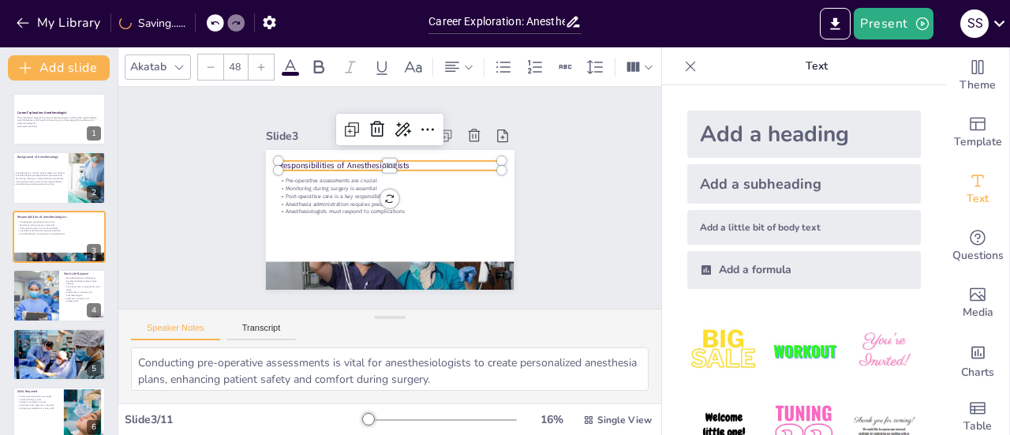
click at [349, 271] on div at bounding box center [327, 243] width 278 height 297
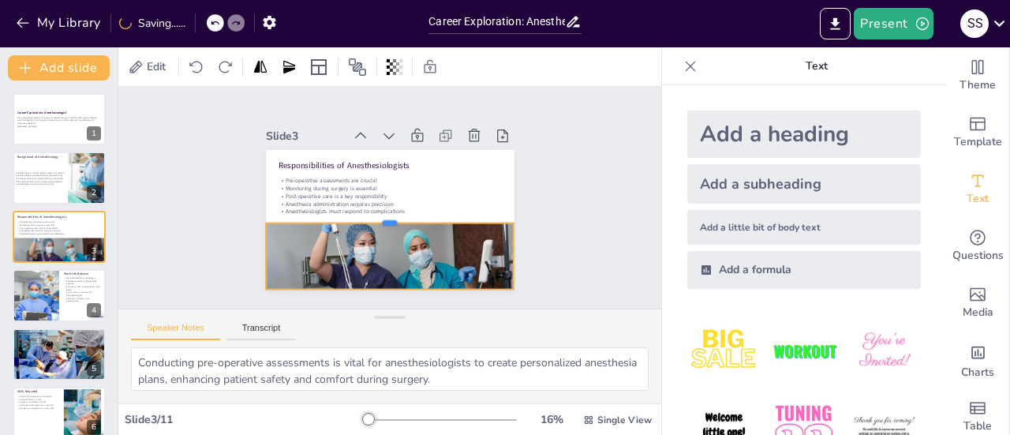
drag, startPoint x: 372, startPoint y: 253, endPoint x: 364, endPoint y: 215, distance: 39.5
click at [364, 215] on div at bounding box center [375, 210] width 175 height 193
click at [159, 258] on div "Slide 1 Career Exploration: Anesthesiologist This presentation explores the rol…" at bounding box center [389, 197] width 528 height 551
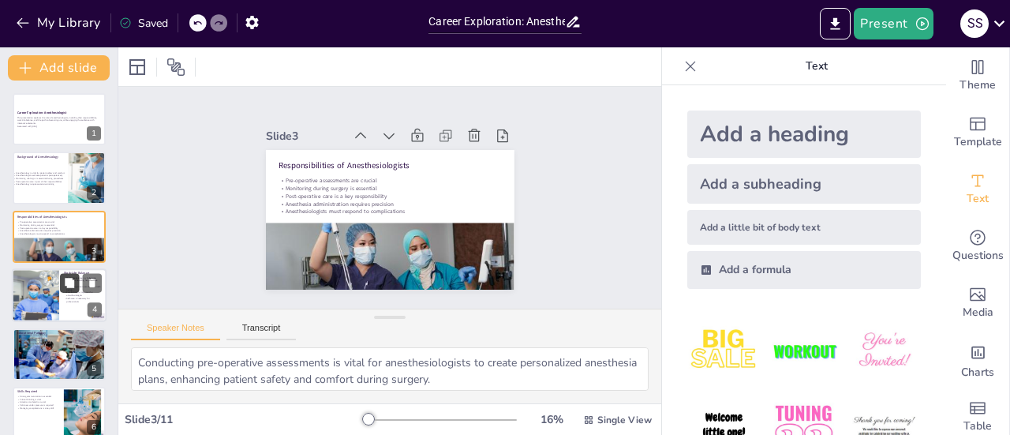
click at [64, 290] on button at bounding box center [69, 283] width 19 height 19
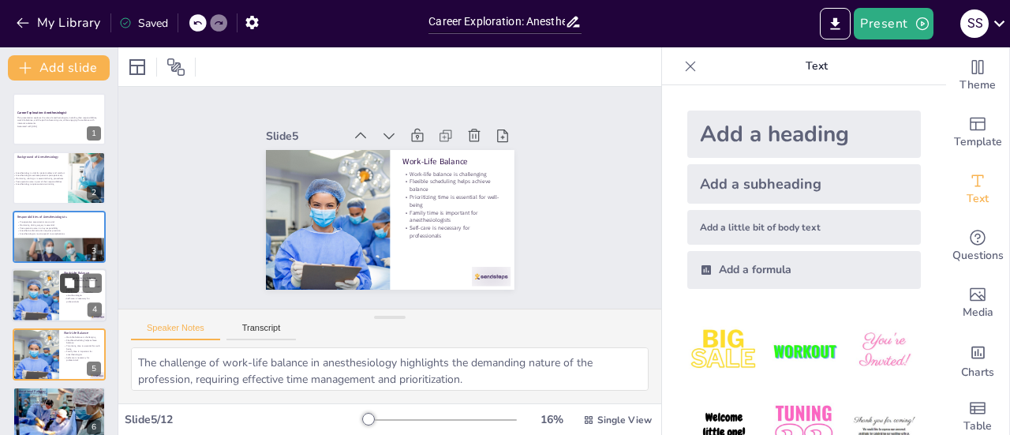
scroll to position [96, 0]
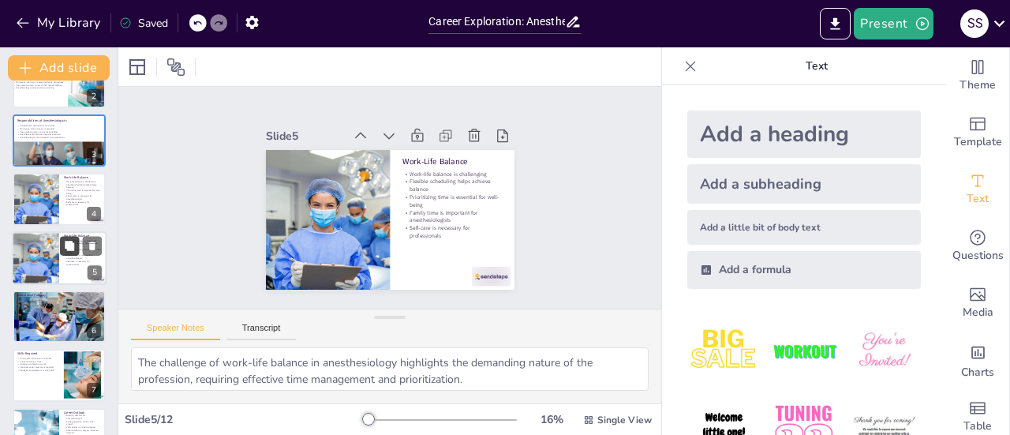
click at [76, 249] on button at bounding box center [69, 245] width 19 height 19
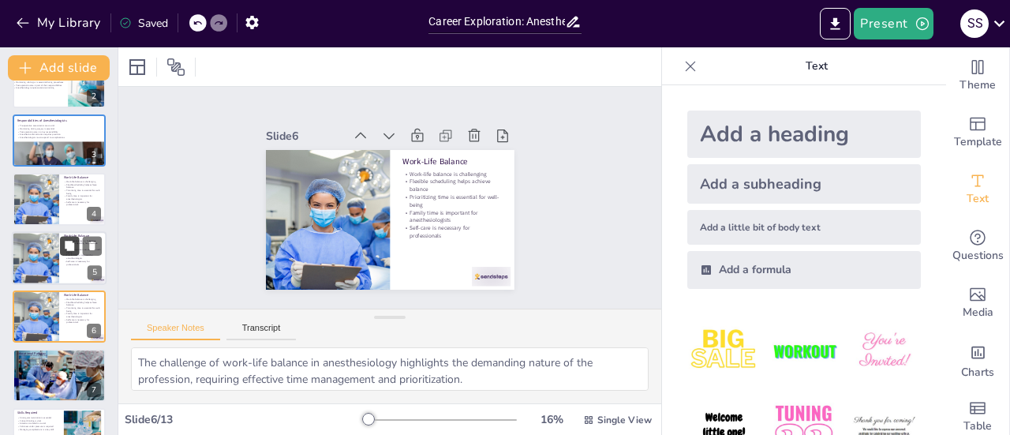
scroll to position [155, 0]
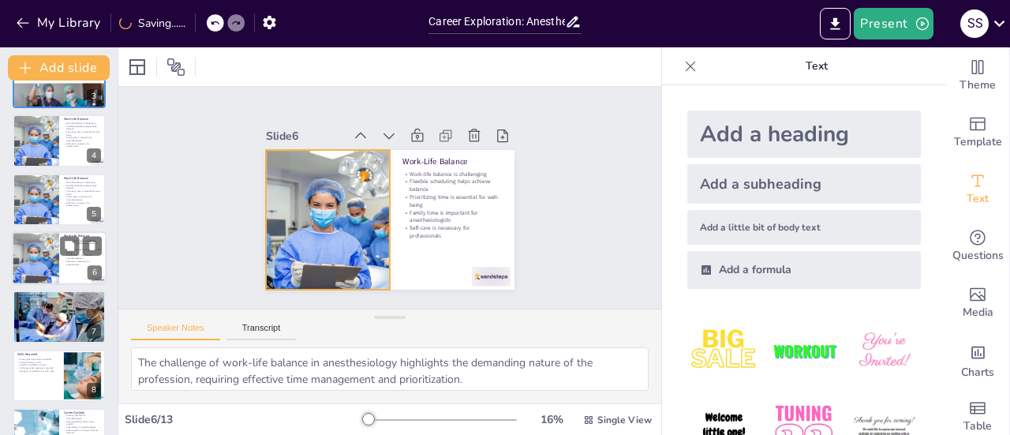
click at [44, 260] on div at bounding box center [35, 258] width 80 height 54
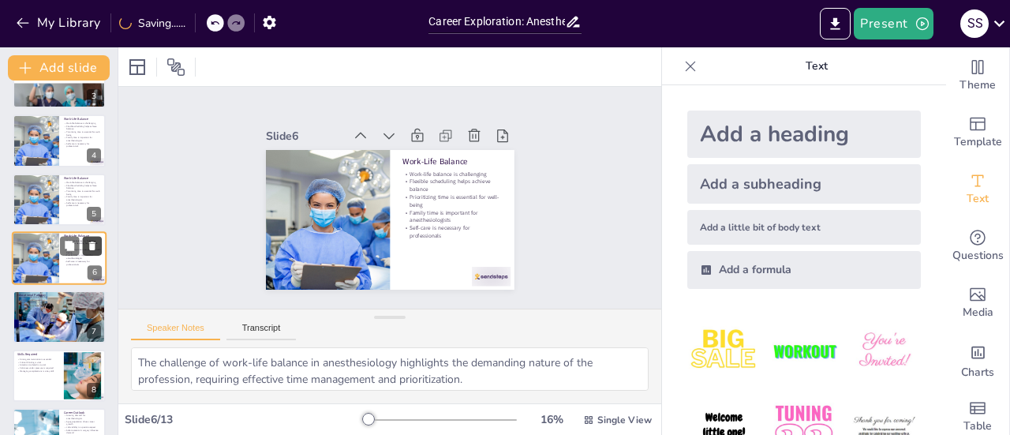
click at [93, 244] on icon at bounding box center [92, 245] width 6 height 9
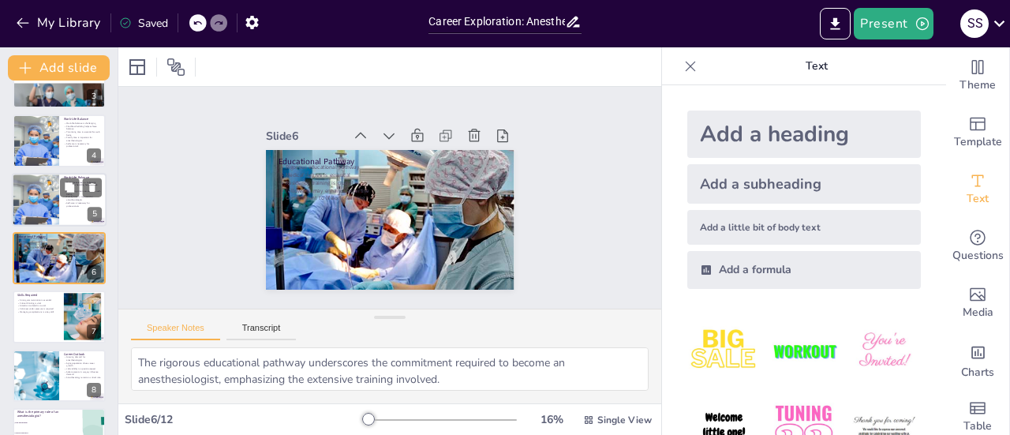
click at [43, 188] on div at bounding box center [35, 200] width 80 height 54
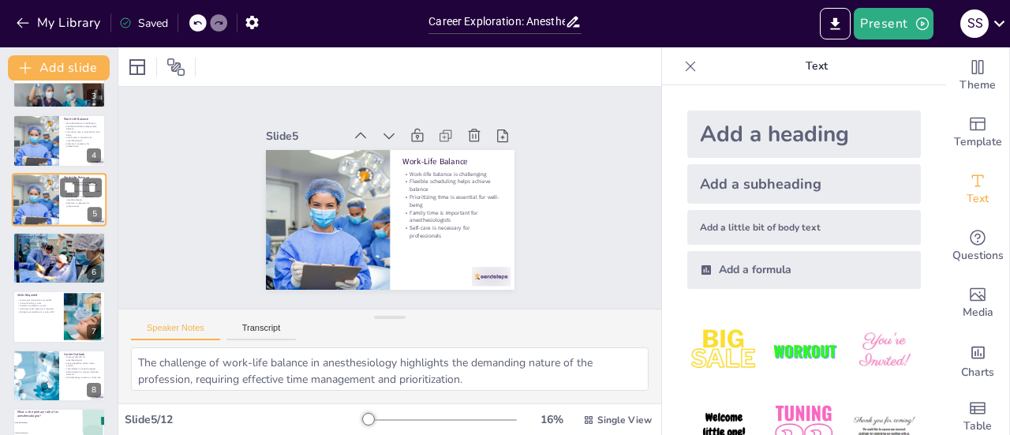
scroll to position [96, 0]
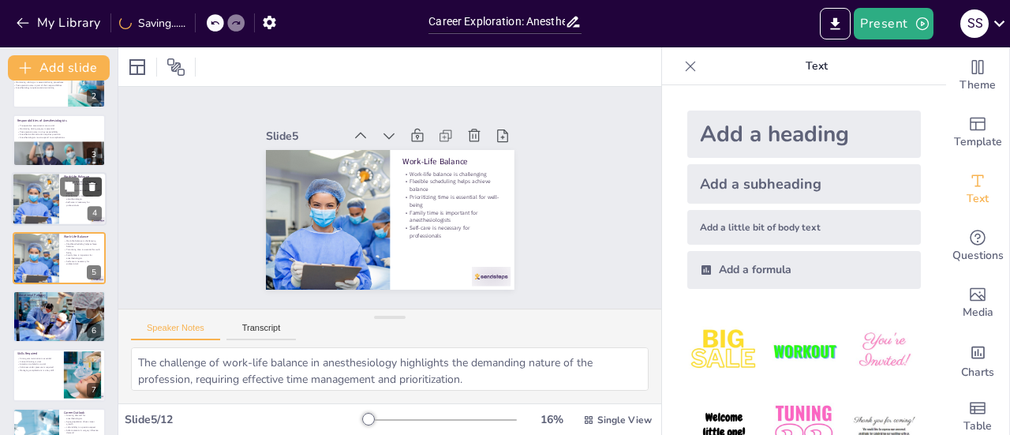
click at [94, 185] on icon at bounding box center [92, 186] width 6 height 9
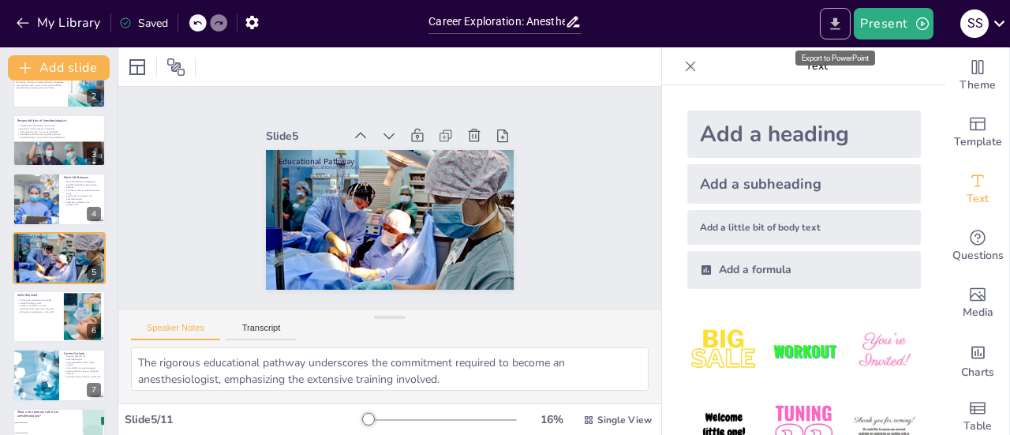
click at [833, 27] on icon "Export to PowerPoint" at bounding box center [835, 24] width 17 height 17
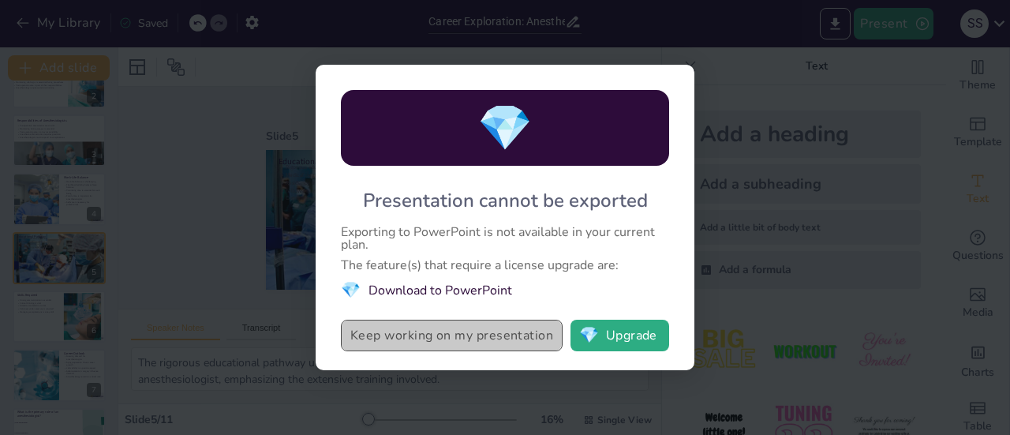
click at [465, 323] on button "Keep working on my presentation" at bounding box center [452, 335] width 222 height 32
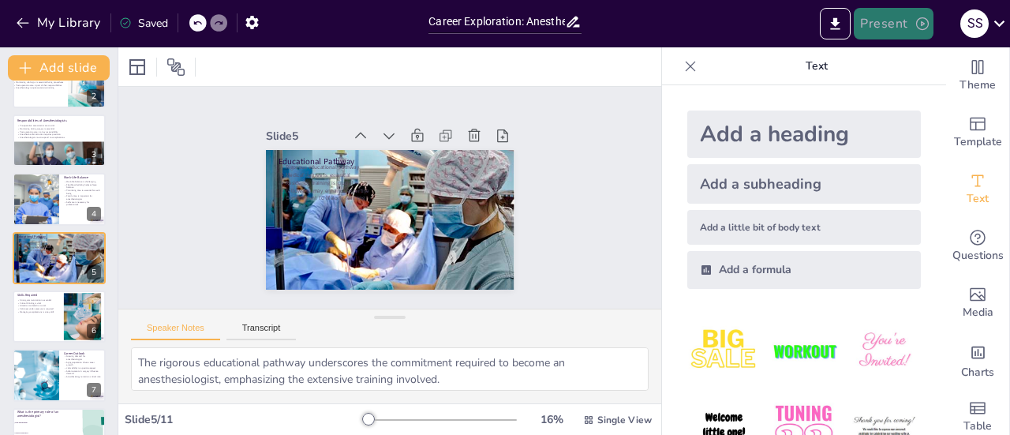
click at [923, 31] on icon "button" at bounding box center [922, 24] width 16 height 16
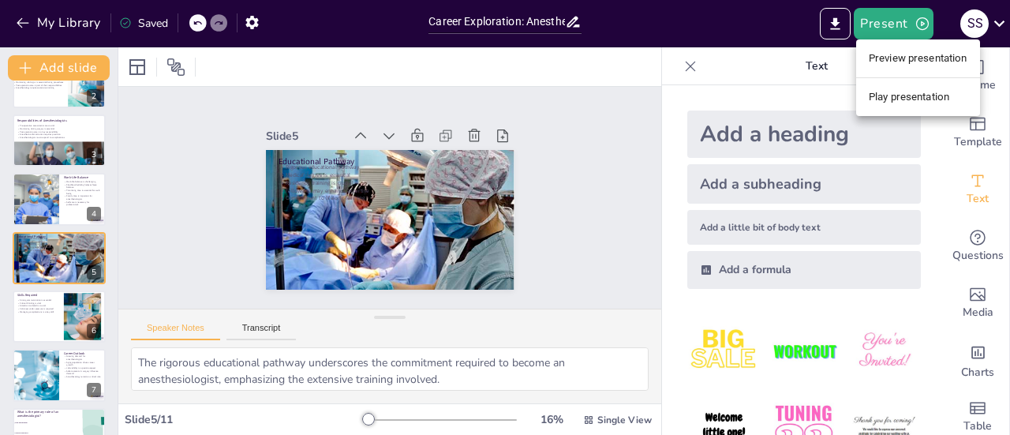
click at [204, 158] on div at bounding box center [505, 217] width 1010 height 435
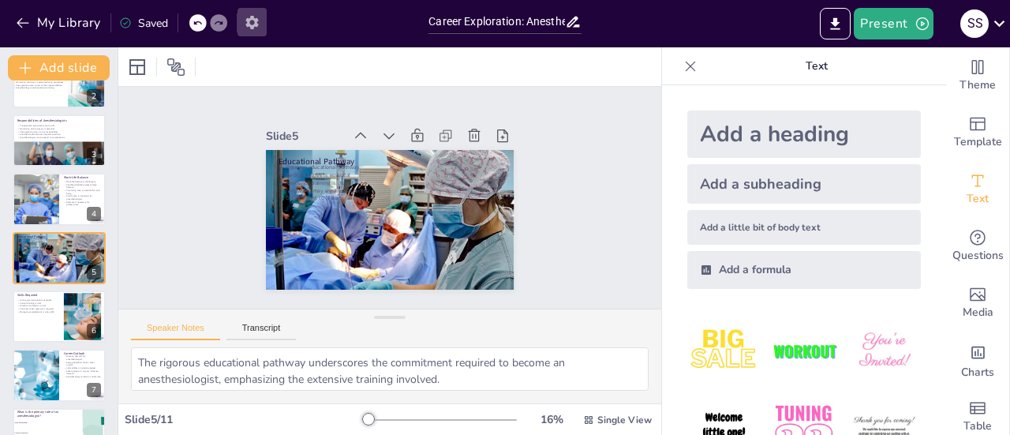
click at [257, 24] on icon "button" at bounding box center [251, 22] width 13 height 13
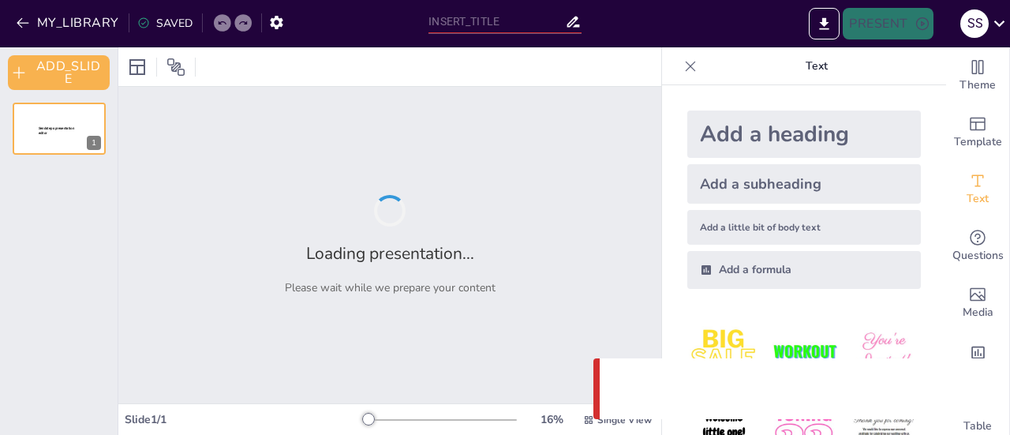
type input "Career Exploration: Anesthesiologist"
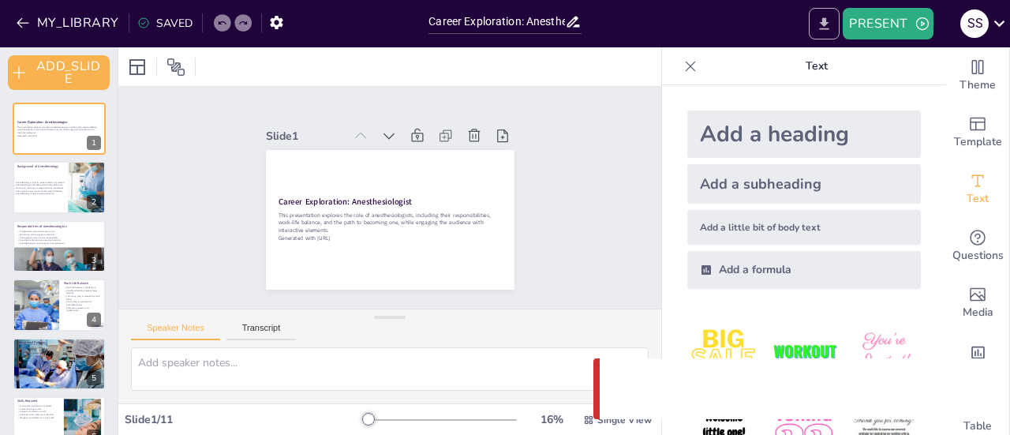
checkbox input "true"
click at [825, 27] on icon "EXPORT_TO_POWERPOINT" at bounding box center [824, 24] width 17 height 17
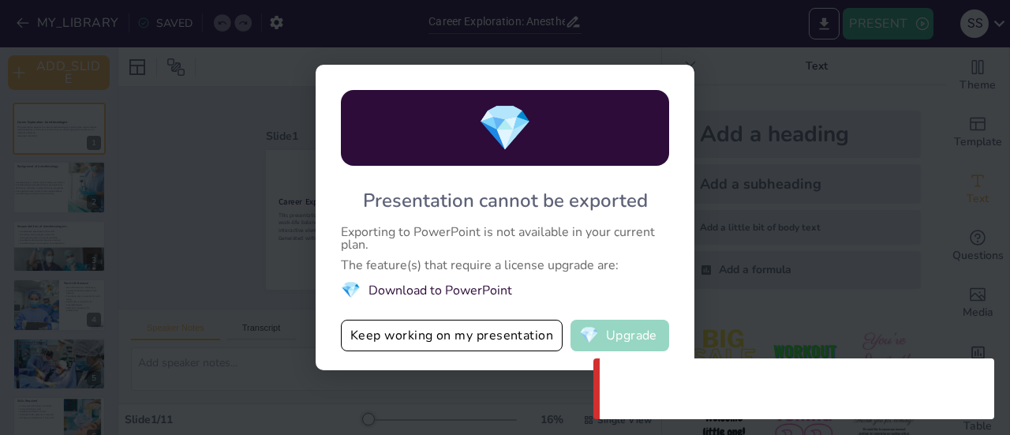
click at [610, 339] on button "💎 Upgrade" at bounding box center [619, 335] width 99 height 32
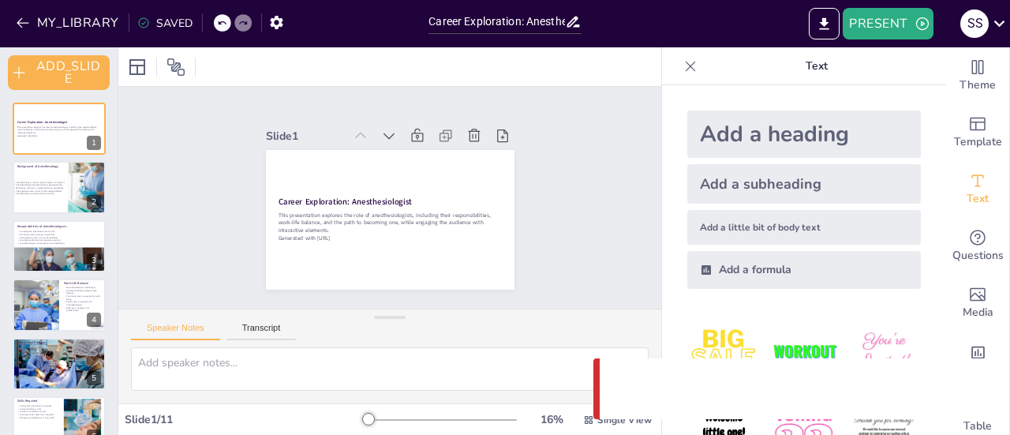
checkbox input "true"
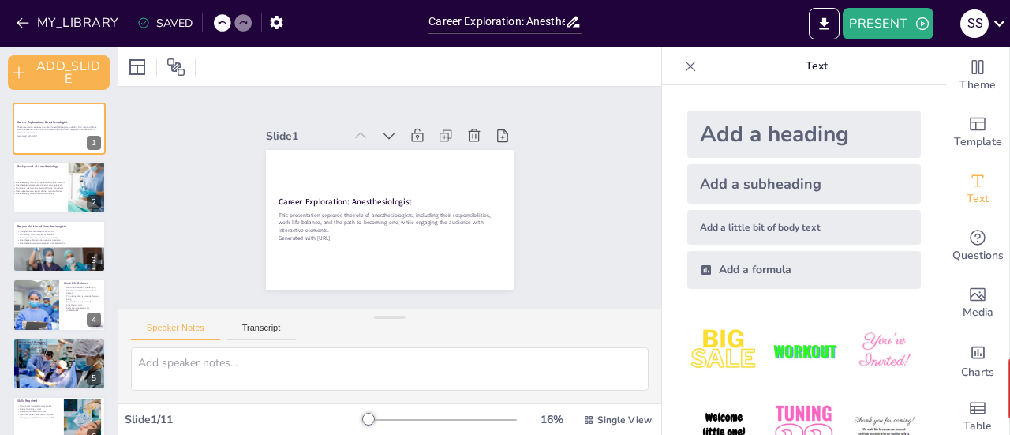
checkbox input "true"
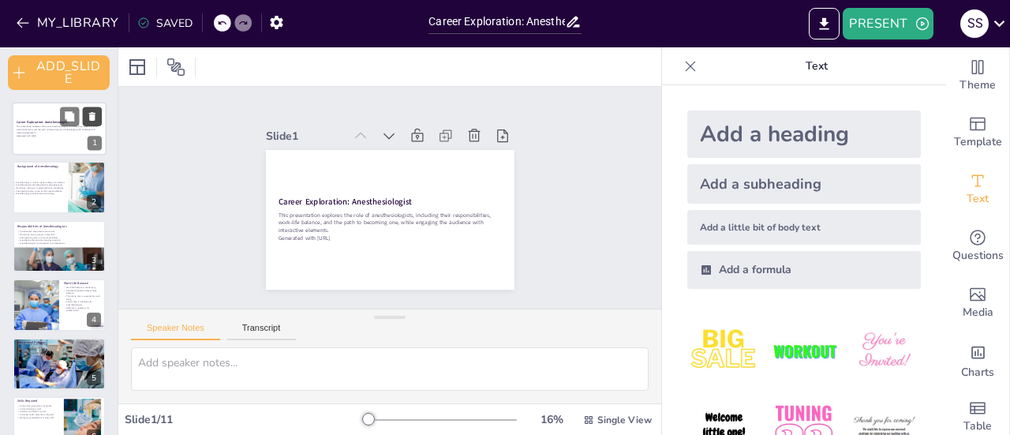
checkbox input "true"
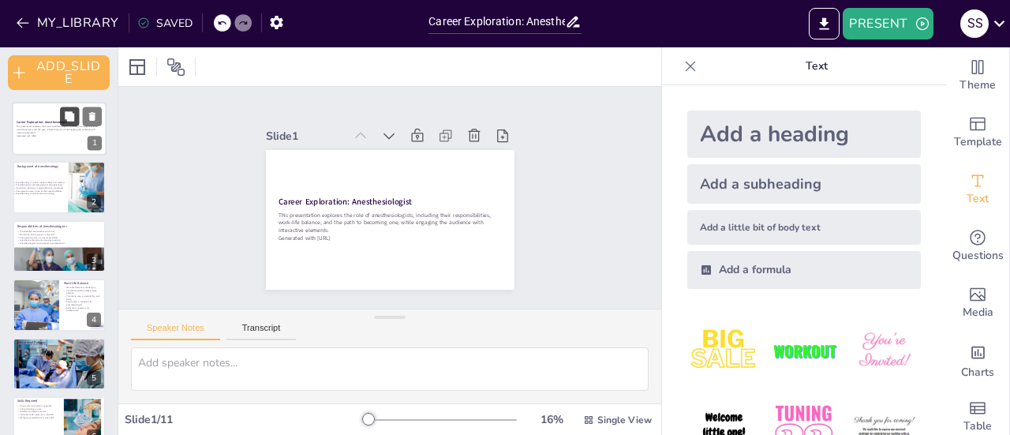
checkbox input "true"
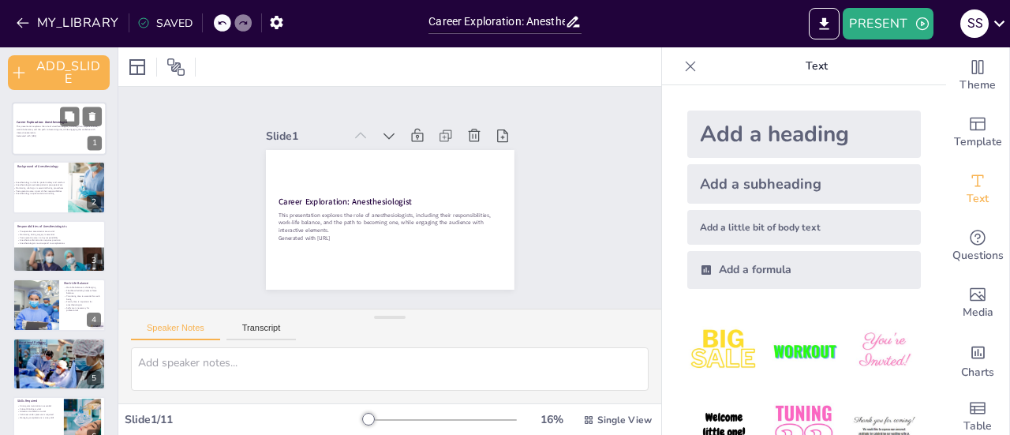
checkbox input "true"
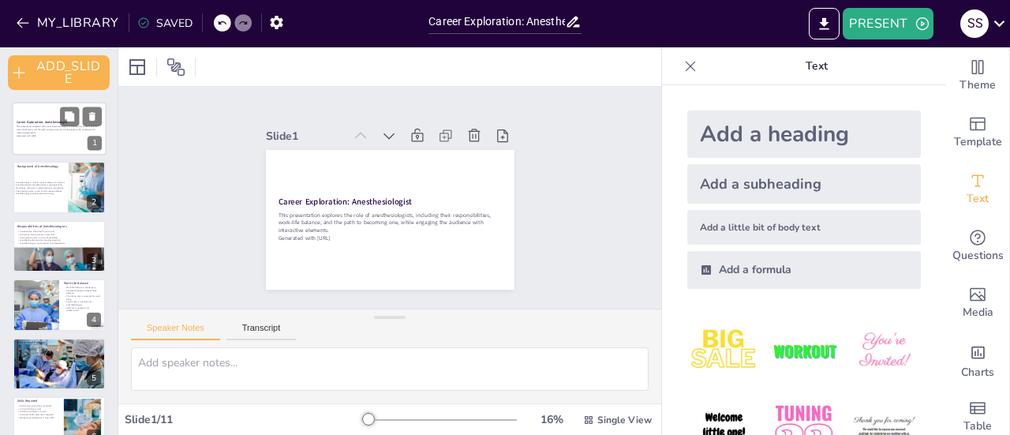
checkbox input "true"
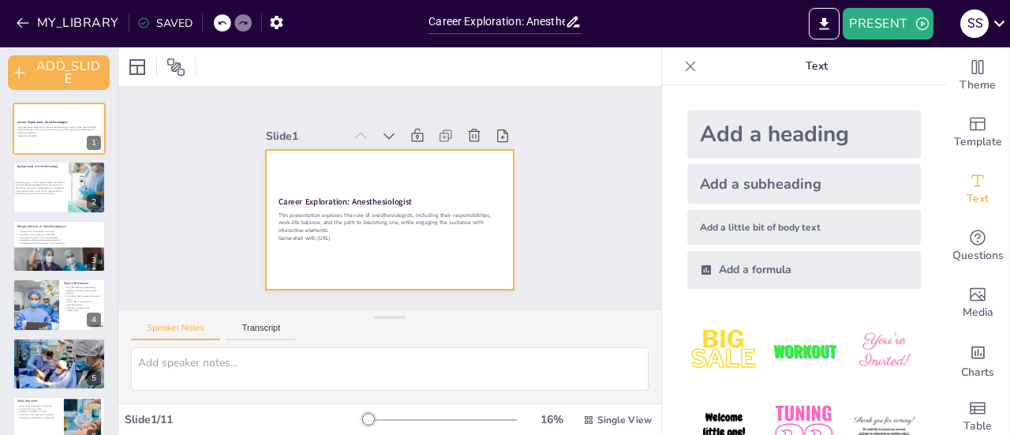
checkbox input "true"
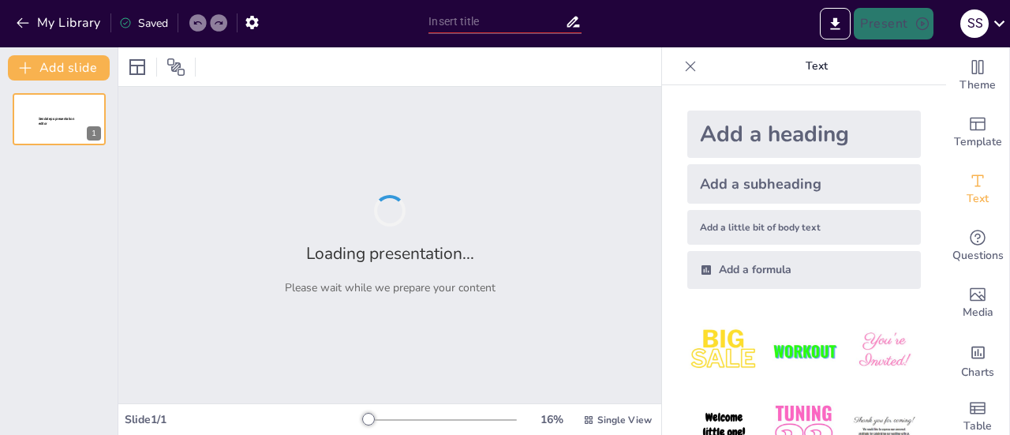
type input "Career Exploration: Anesthesiologist"
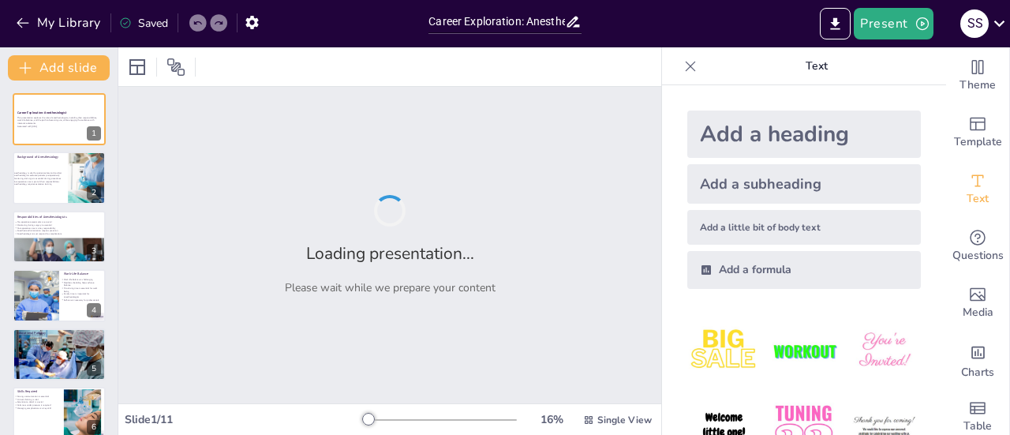
checkbox input "true"
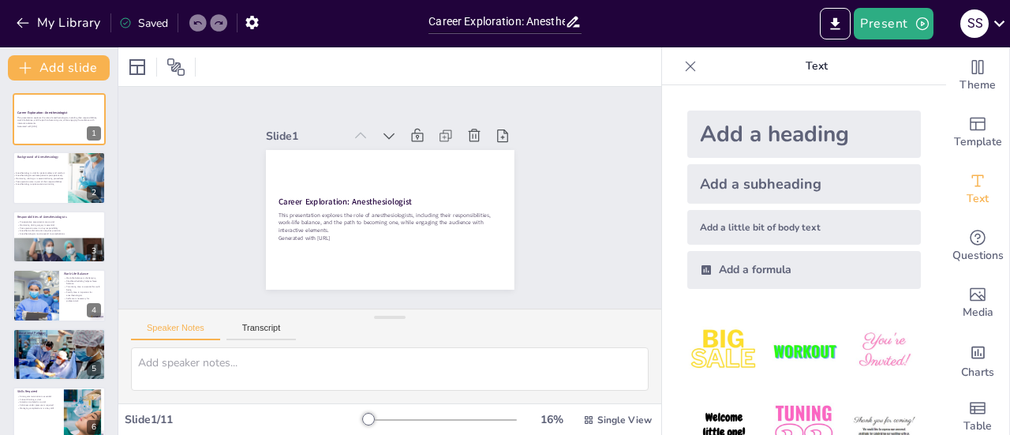
checkbox input "true"
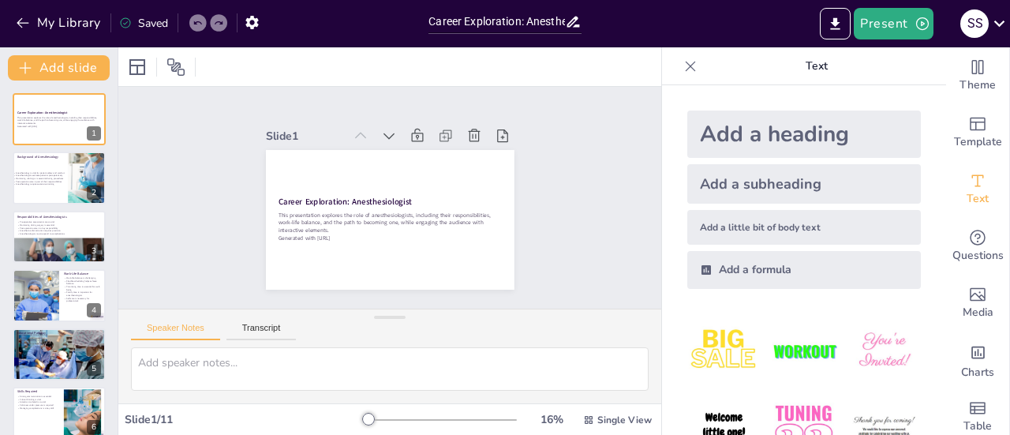
checkbox input "true"
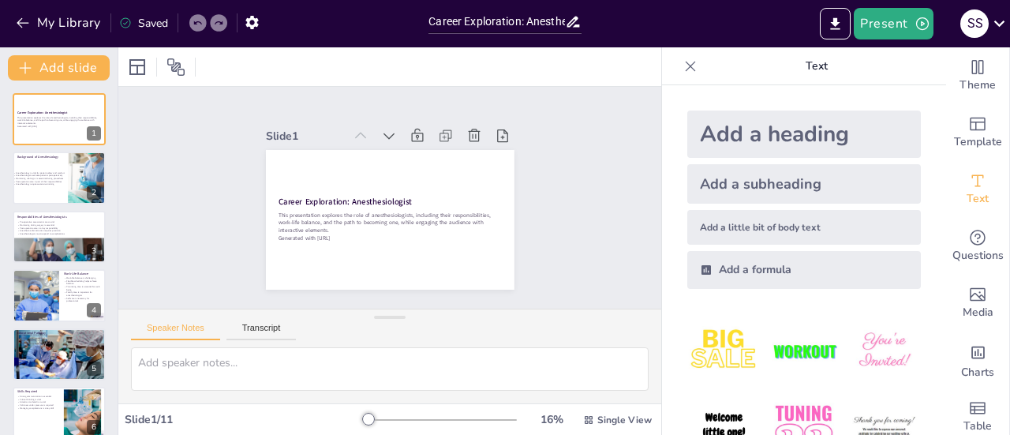
checkbox input "true"
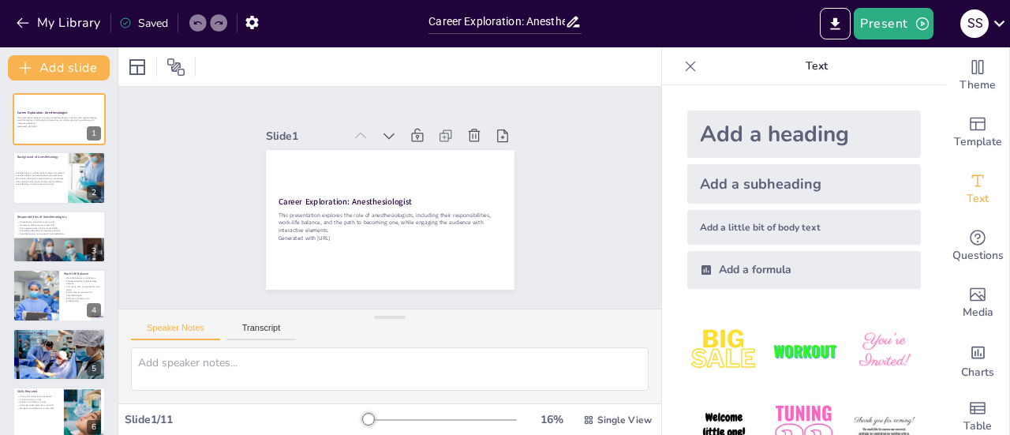
checkbox input "true"
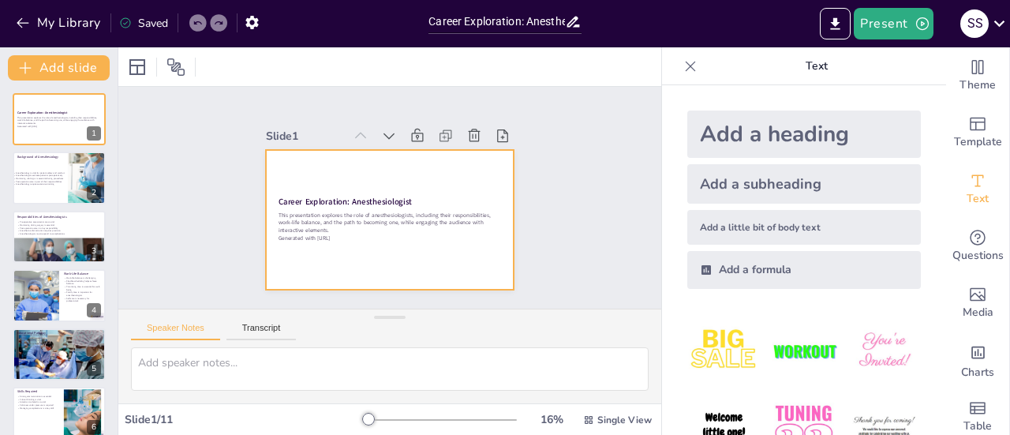
checkbox input "true"
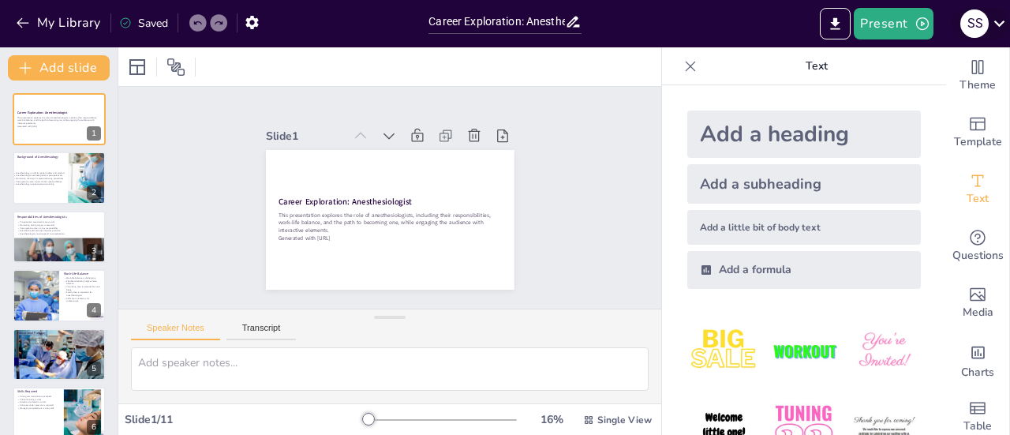
click at [989, 21] on icon at bounding box center [998, 23] width 21 height 21
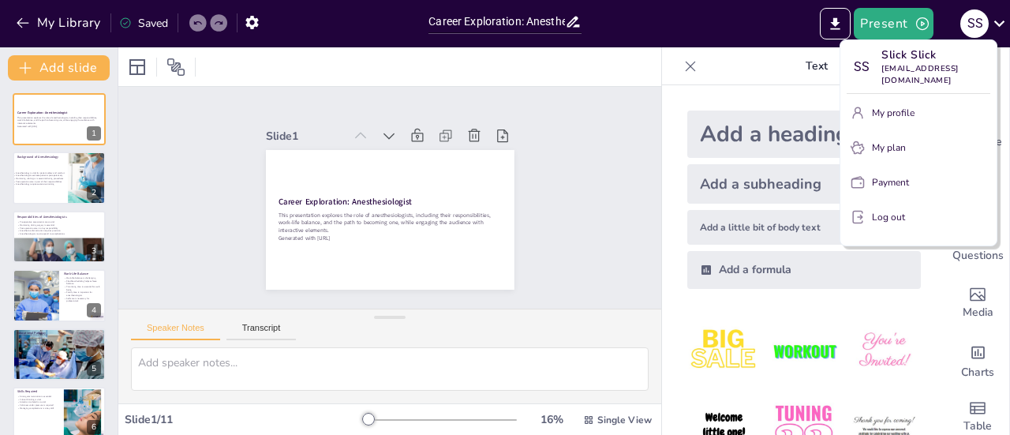
click at [505, 117] on div at bounding box center [505, 217] width 1010 height 435
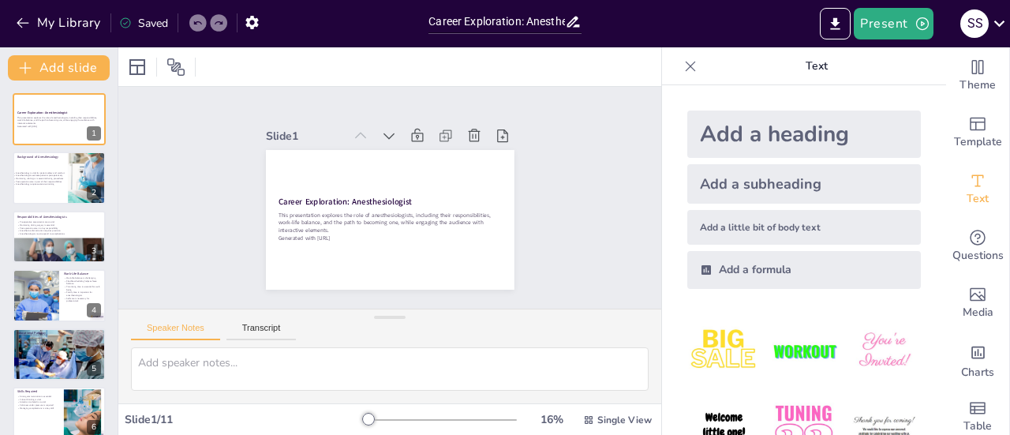
checkbox input "true"
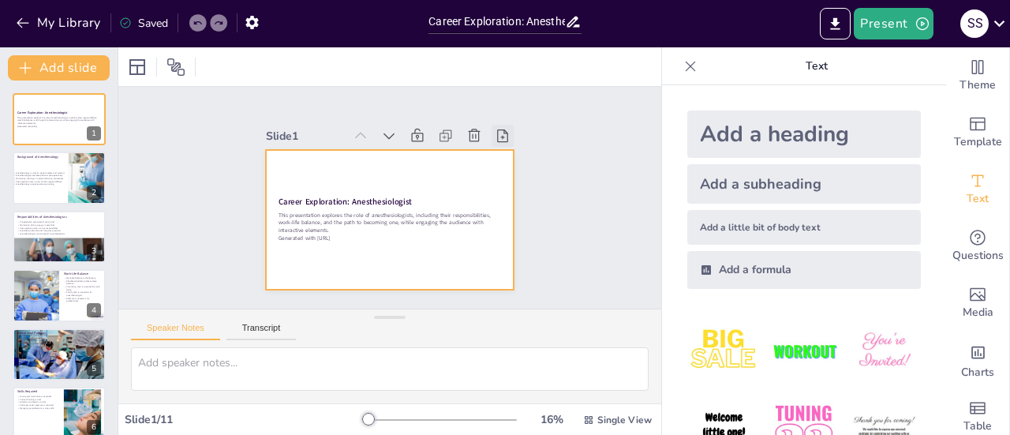
checkbox input "true"
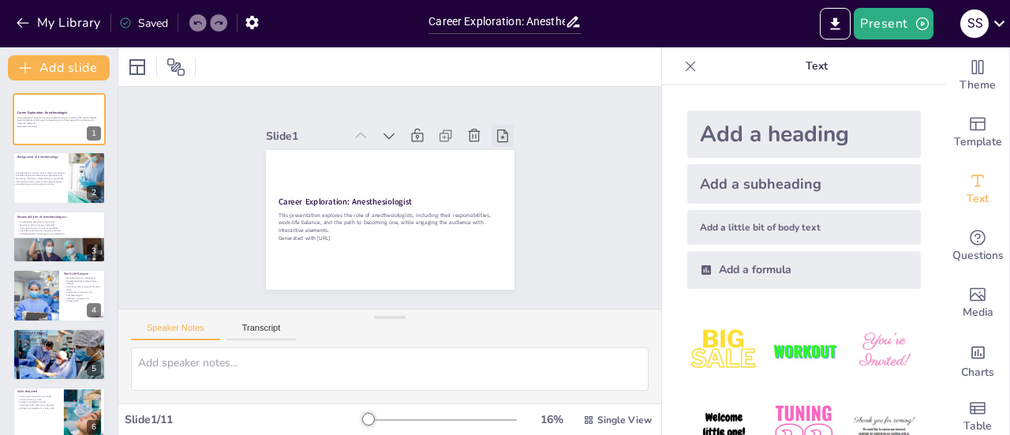
click at [495, 130] on icon at bounding box center [503, 136] width 16 height 16
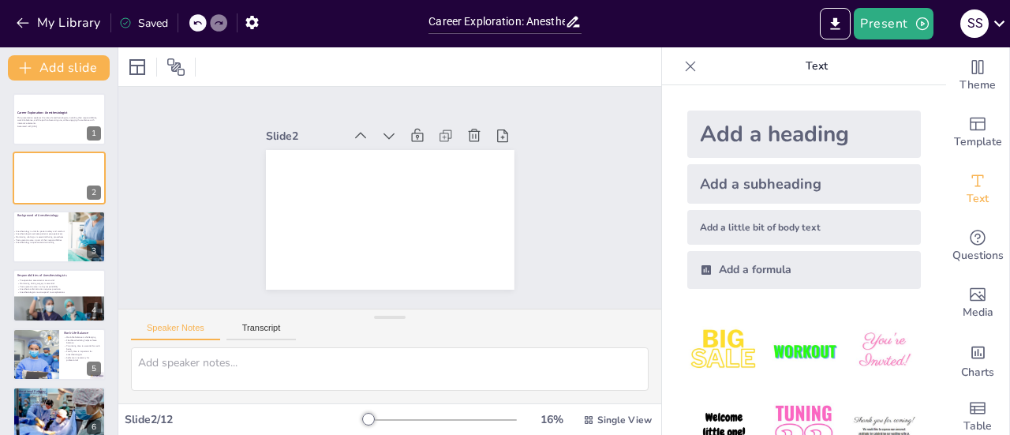
checkbox input "true"
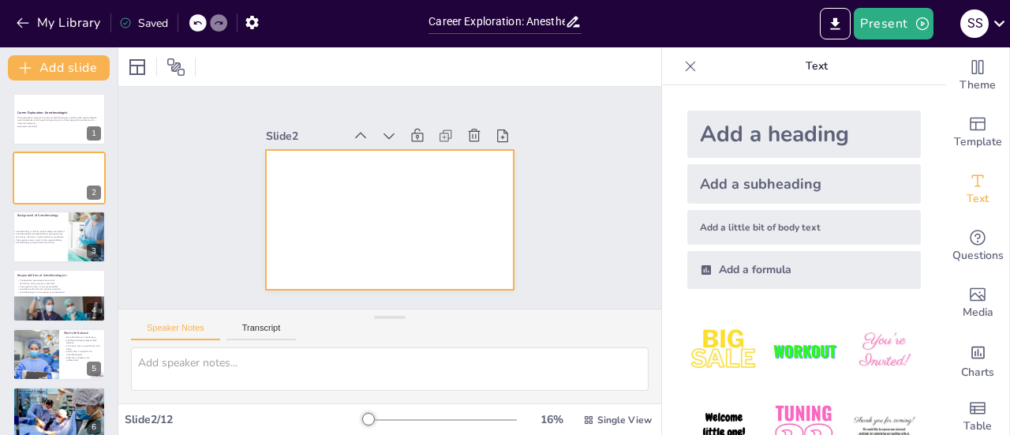
checkbox input "true"
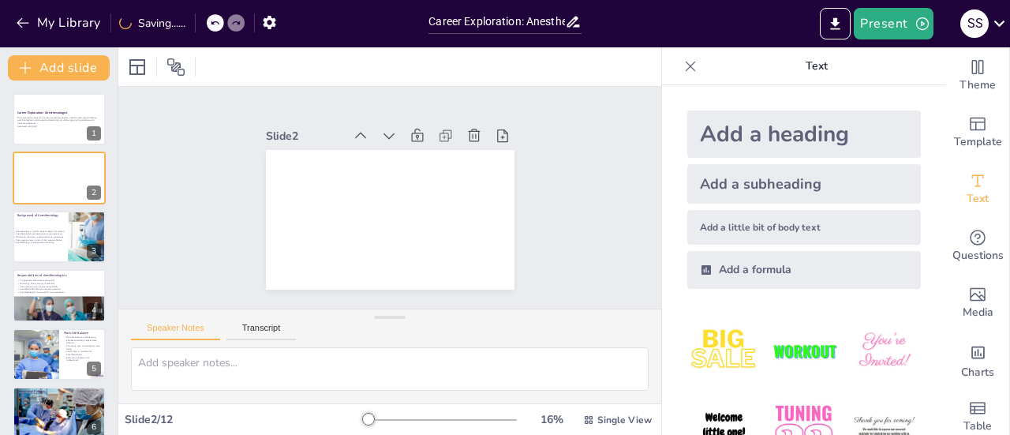
checkbox input "true"
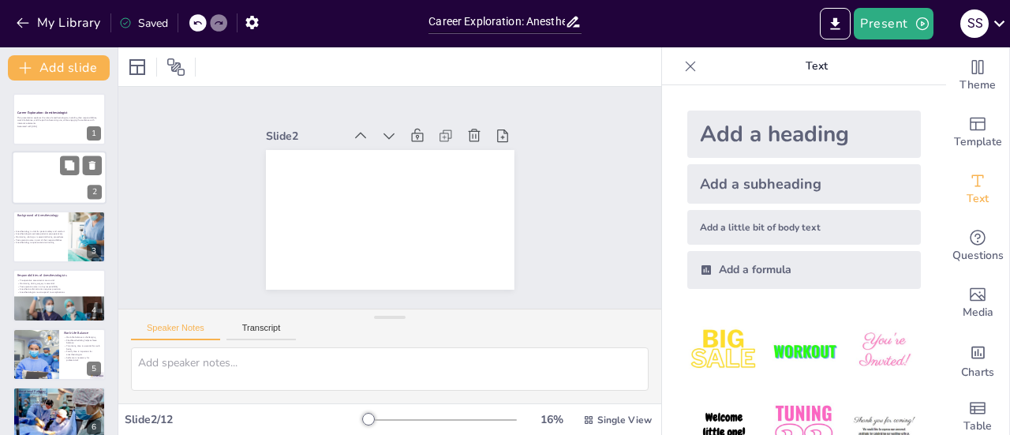
checkbox input "true"
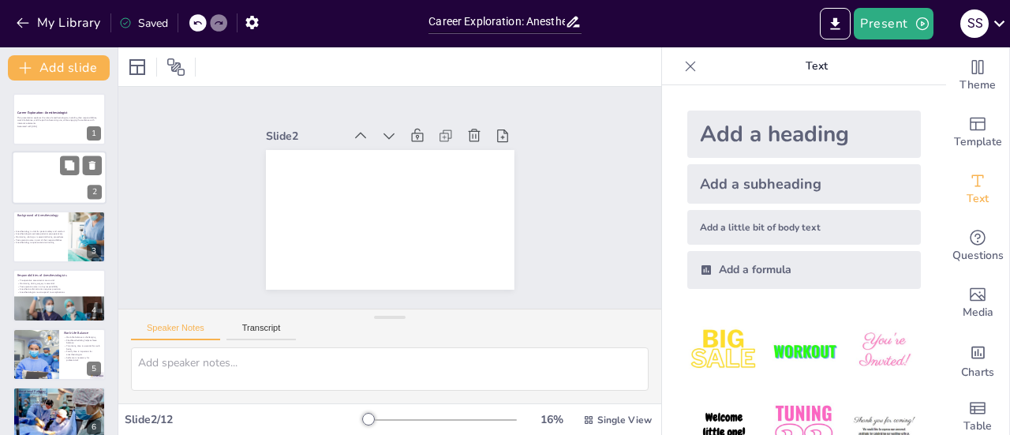
checkbox input "true"
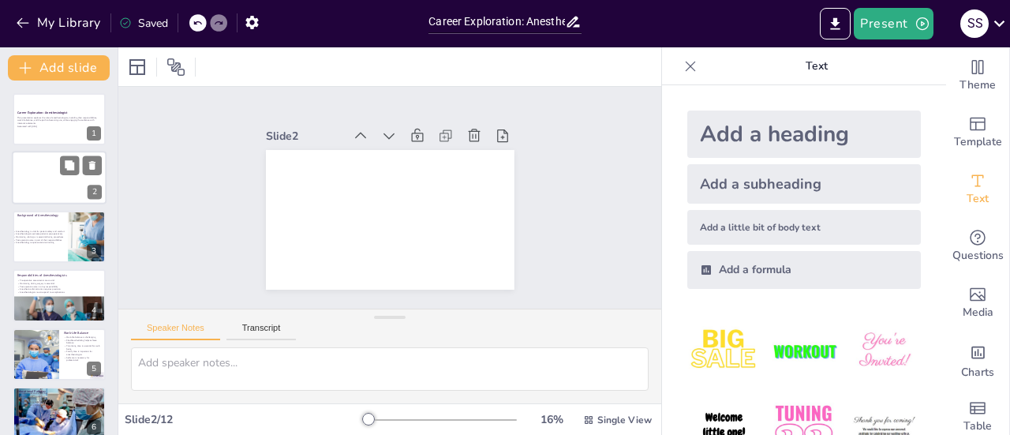
checkbox input "true"
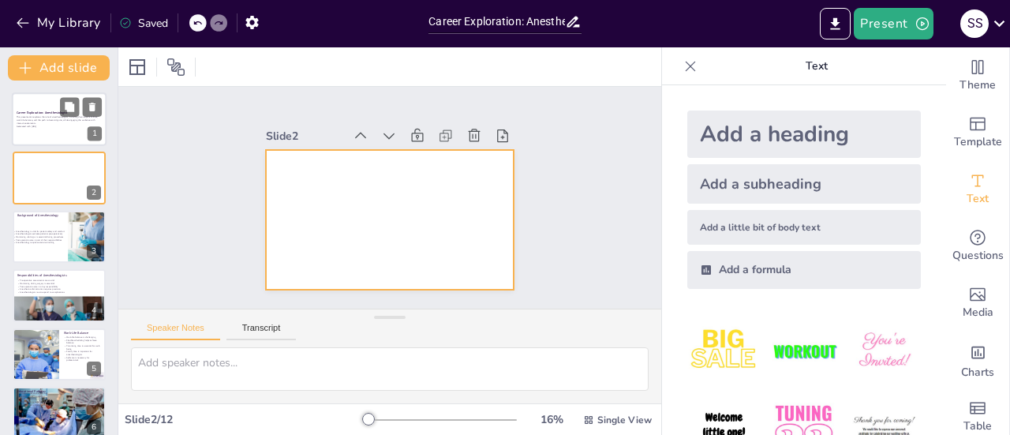
checkbox input "true"
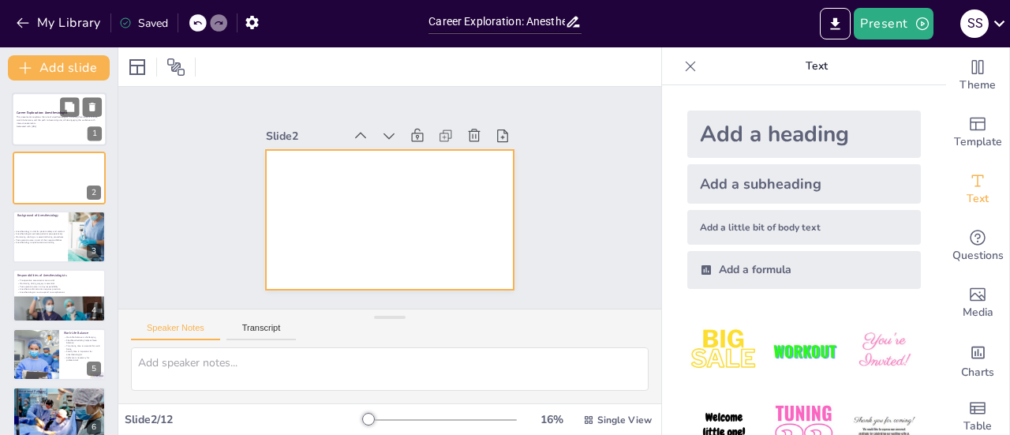
checkbox input "true"
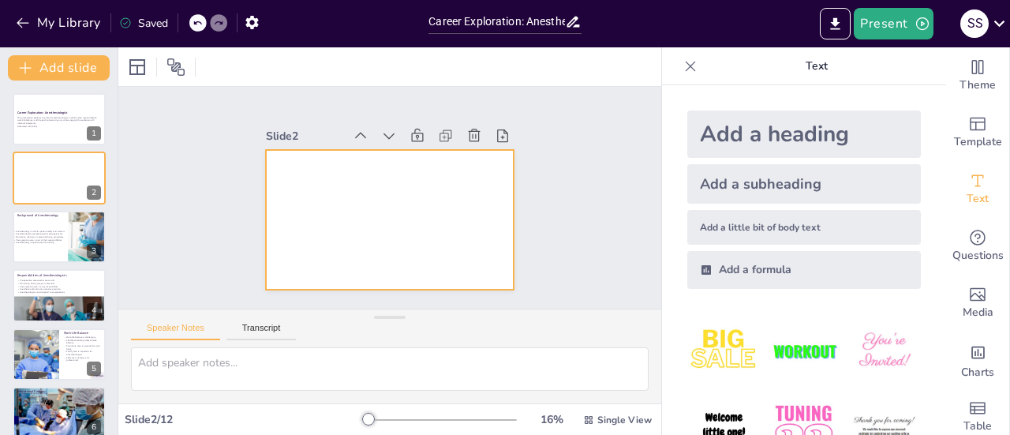
checkbox input "true"
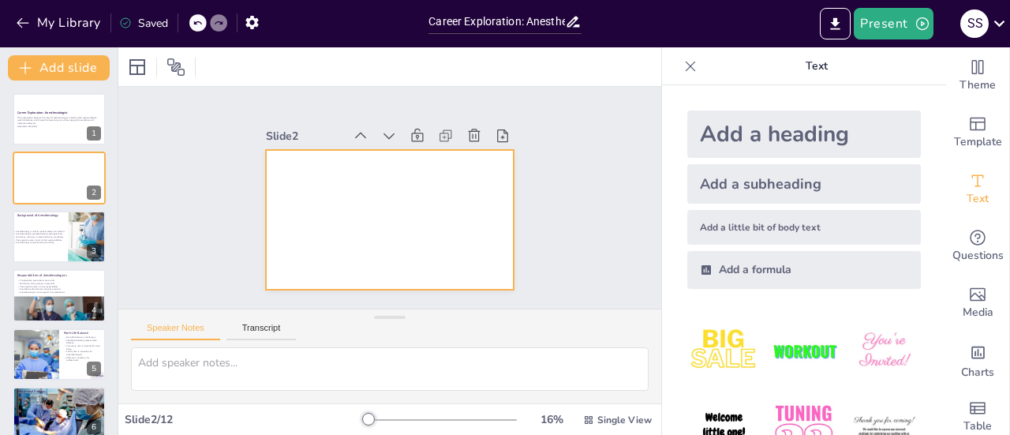
checkbox input "true"
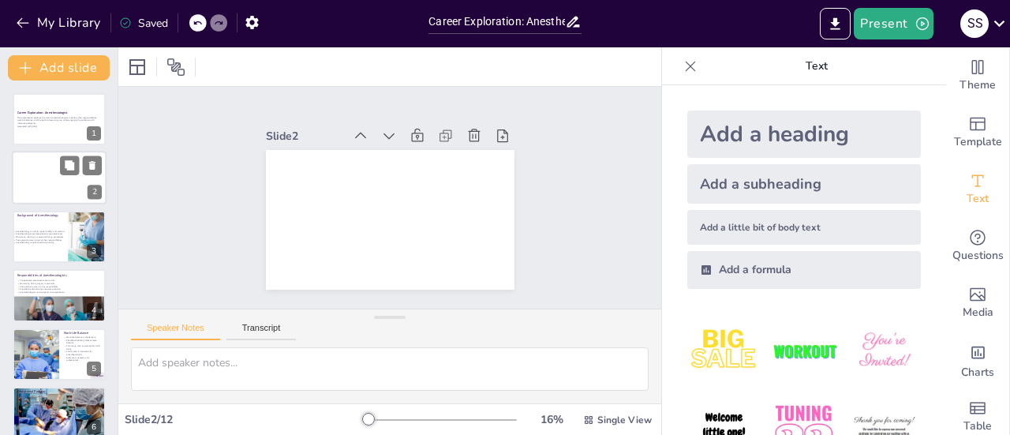
checkbox input "true"
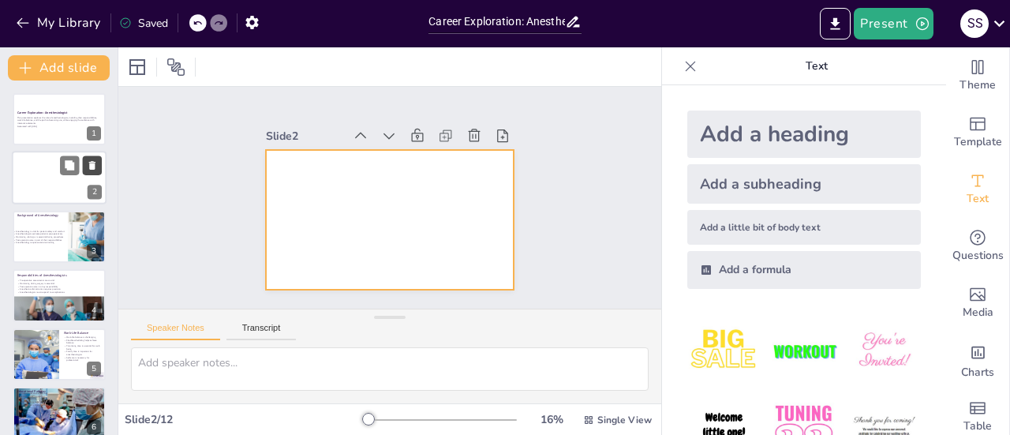
checkbox input "true"
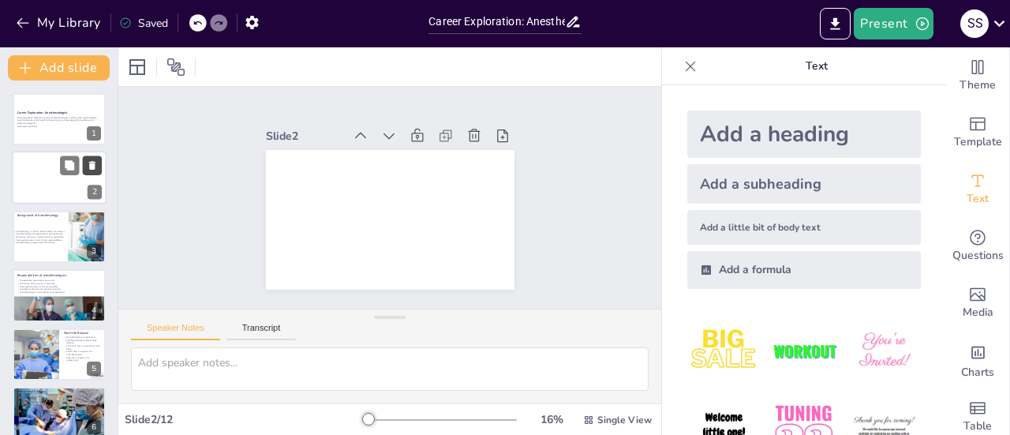
click at [88, 166] on icon at bounding box center [92, 165] width 11 height 11
type textarea "Anesthesiology's role in ensuring patient safety and comfort is paramount, as i…"
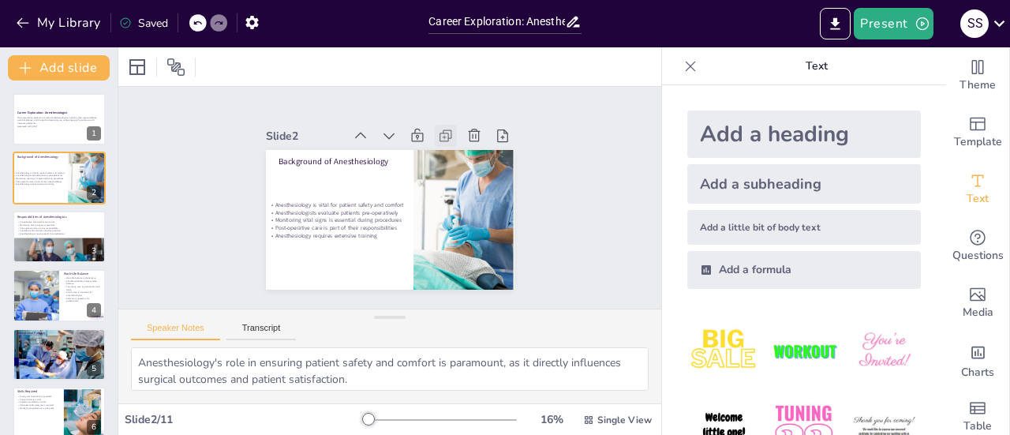
click at [438, 128] on icon at bounding box center [446, 136] width 16 height 16
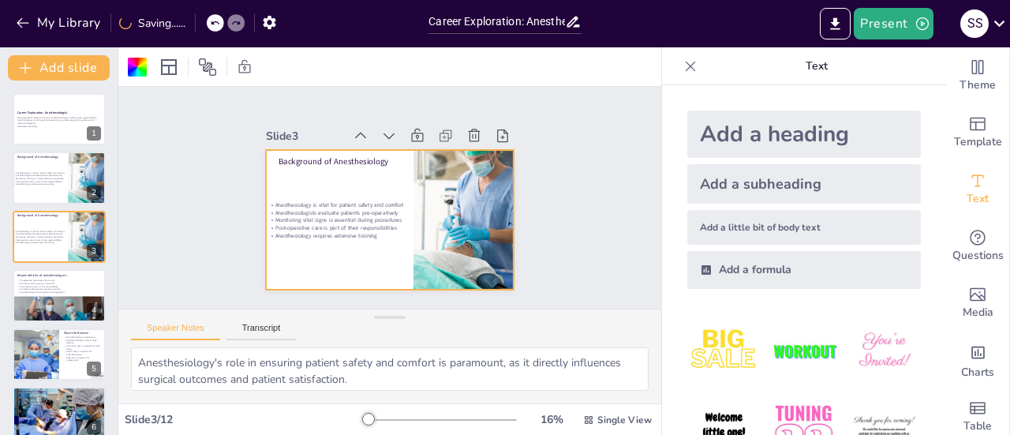
checkbox input "true"
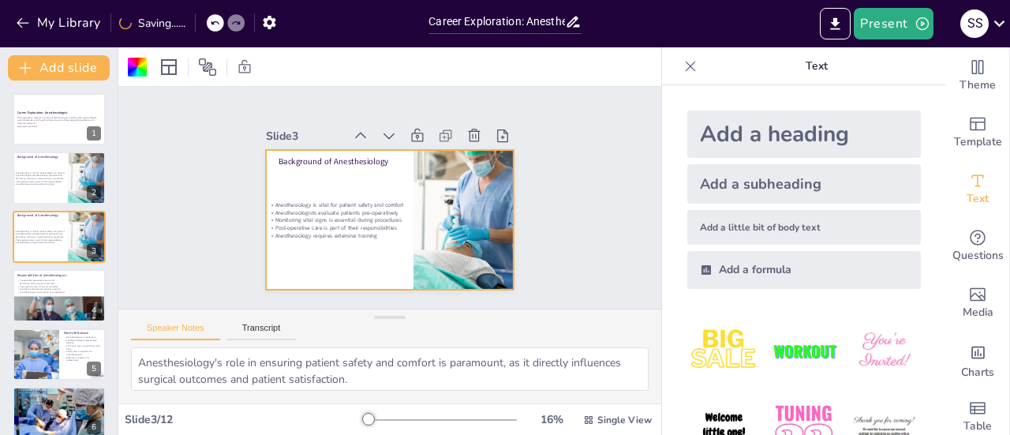
checkbox input "true"
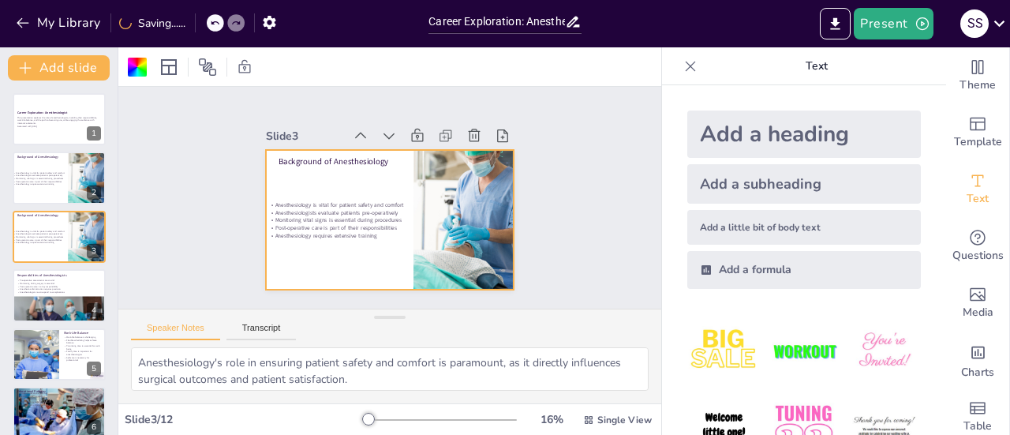
checkbox input "true"
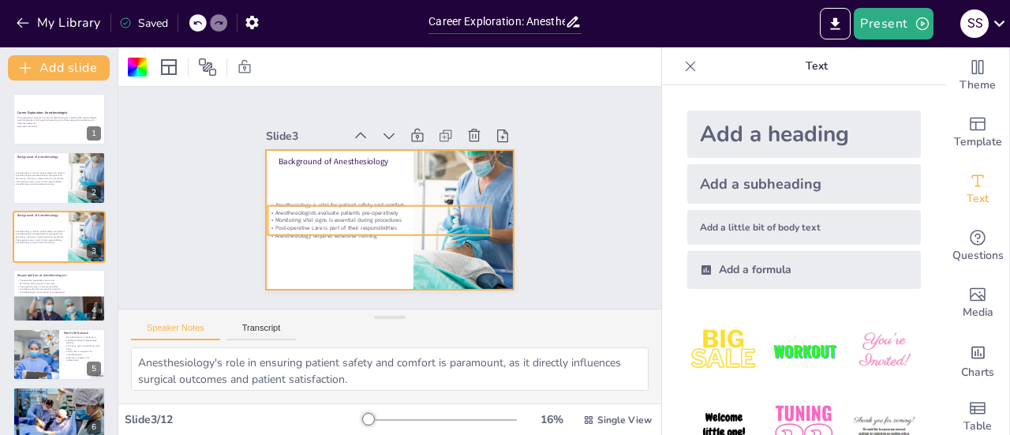
checkbox input "true"
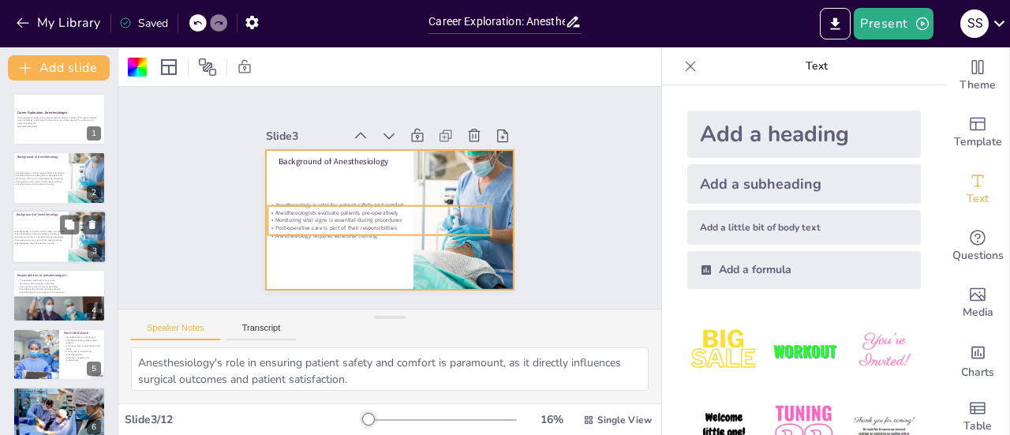
checkbox input "true"
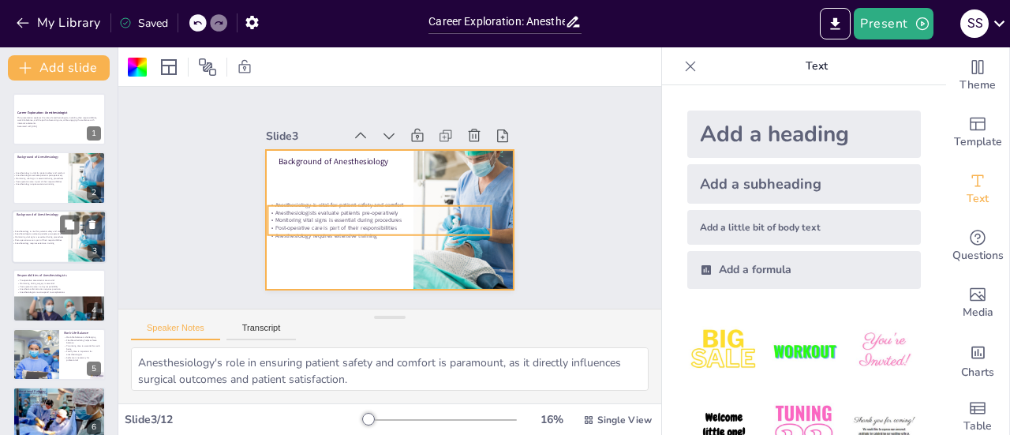
checkbox input "true"
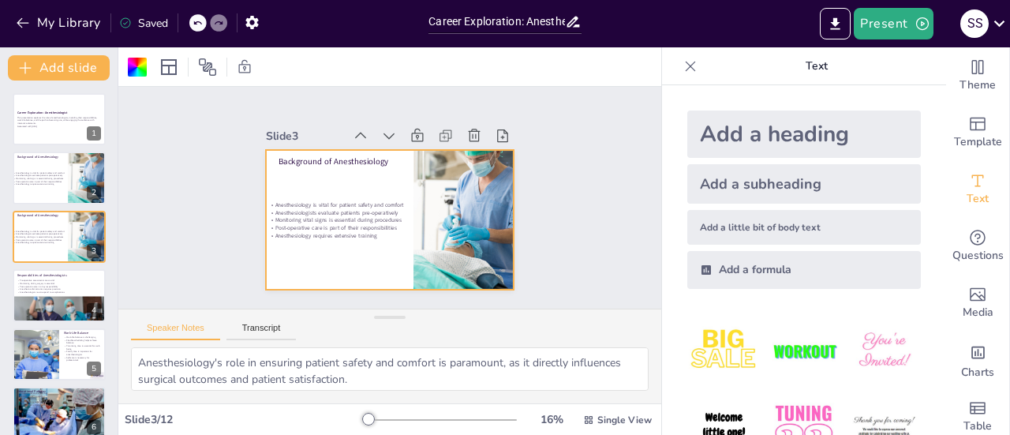
checkbox input "true"
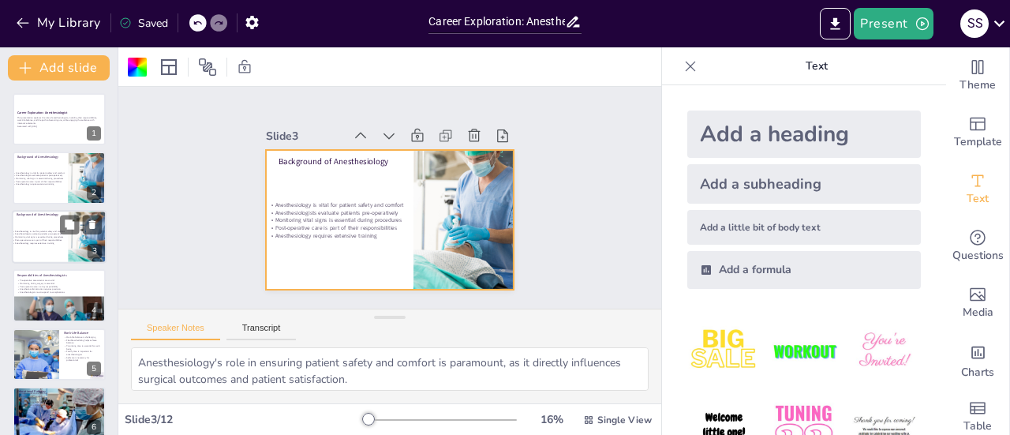
checkbox input "true"
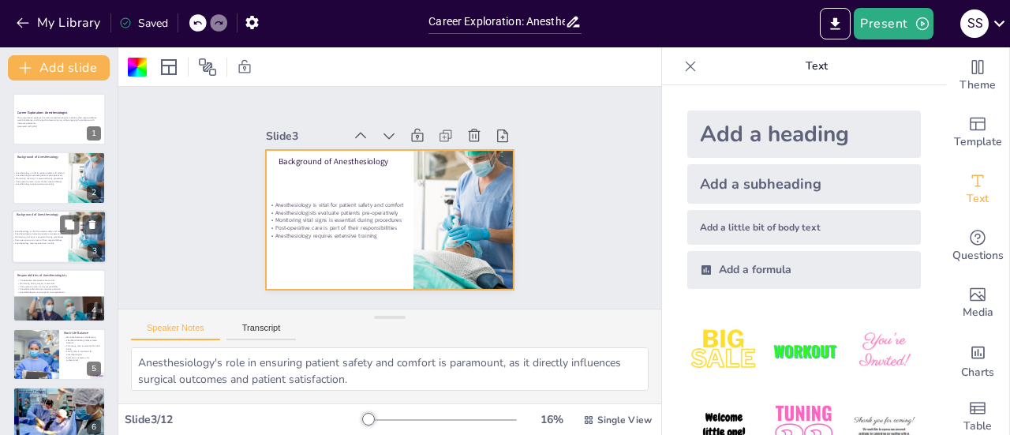
checkbox input "true"
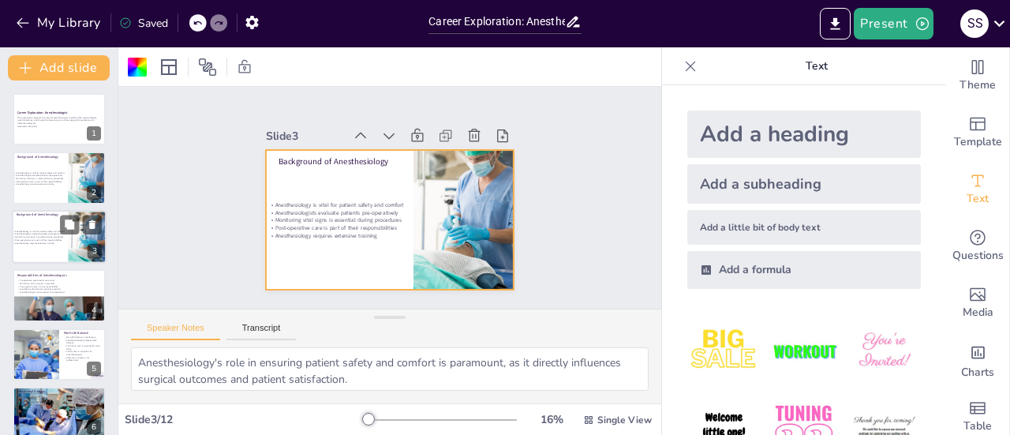
checkbox input "true"
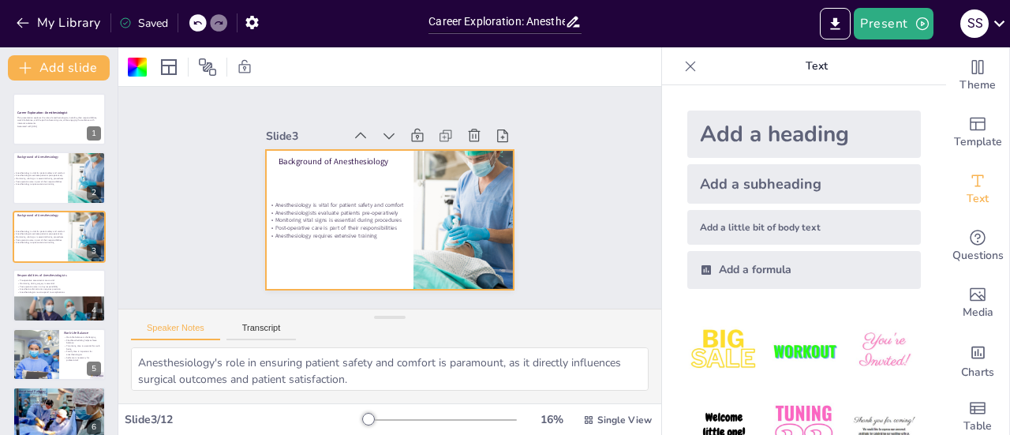
checkbox input "true"
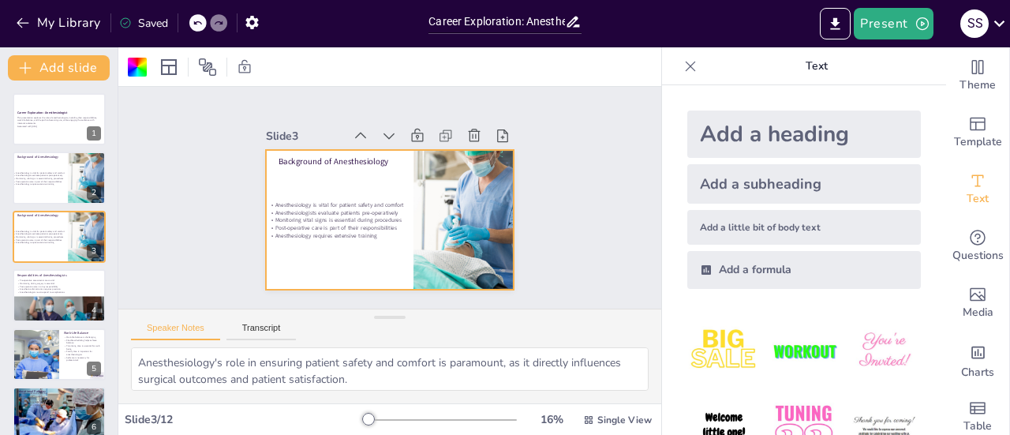
checkbox input "true"
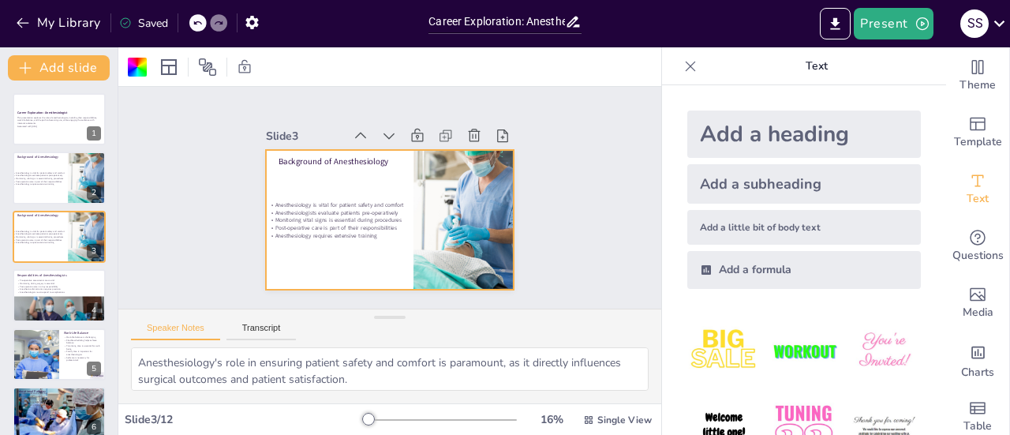
checkbox input "true"
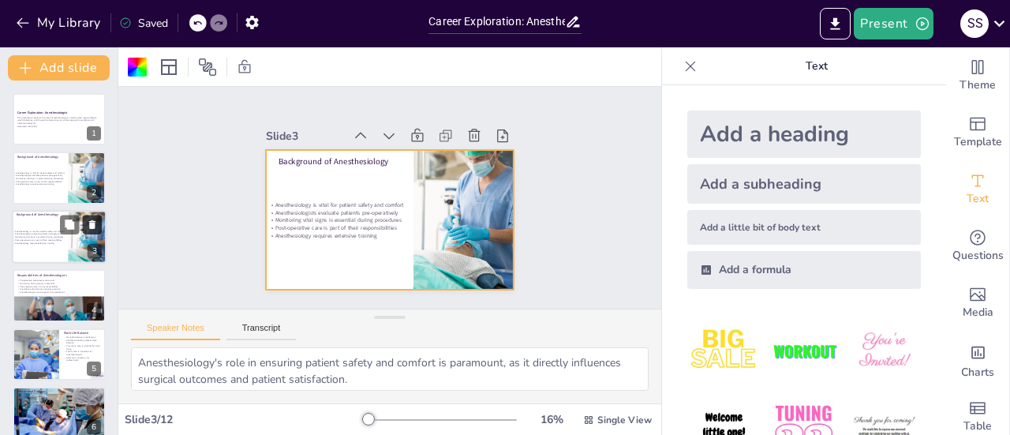
checkbox input "true"
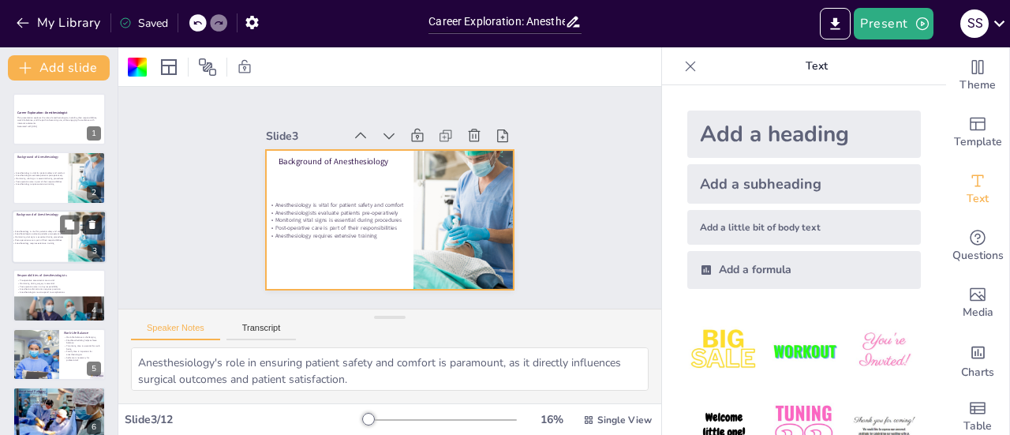
click at [97, 220] on icon at bounding box center [92, 224] width 11 height 11
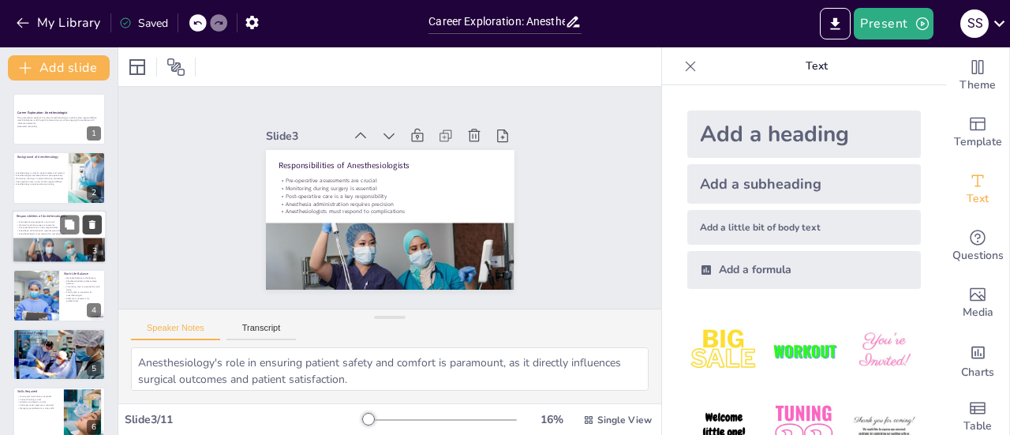
type textarea "Conducting pre-operative assessments is vital for anesthesiologists to create p…"
checkbox input "true"
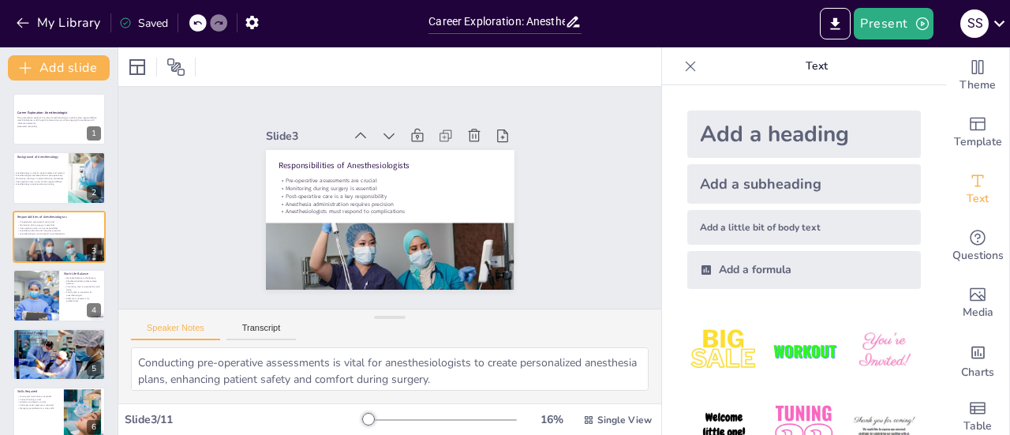
checkbox input "true"
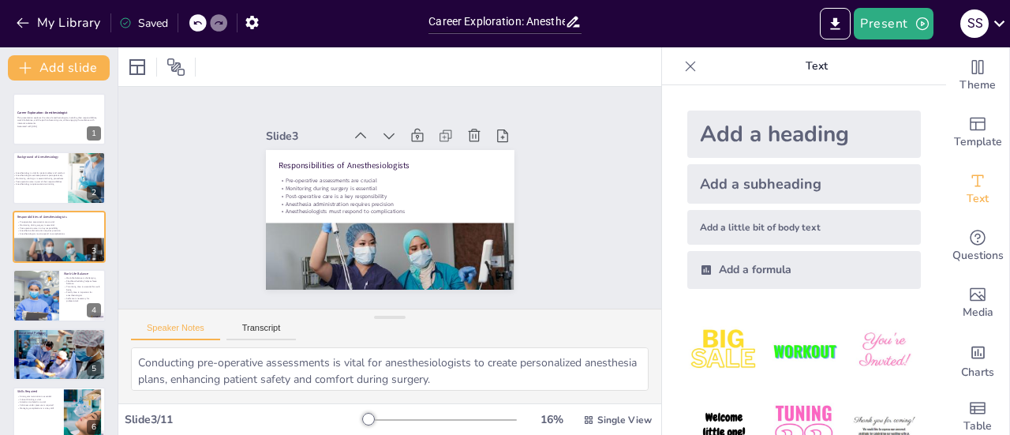
checkbox input "true"
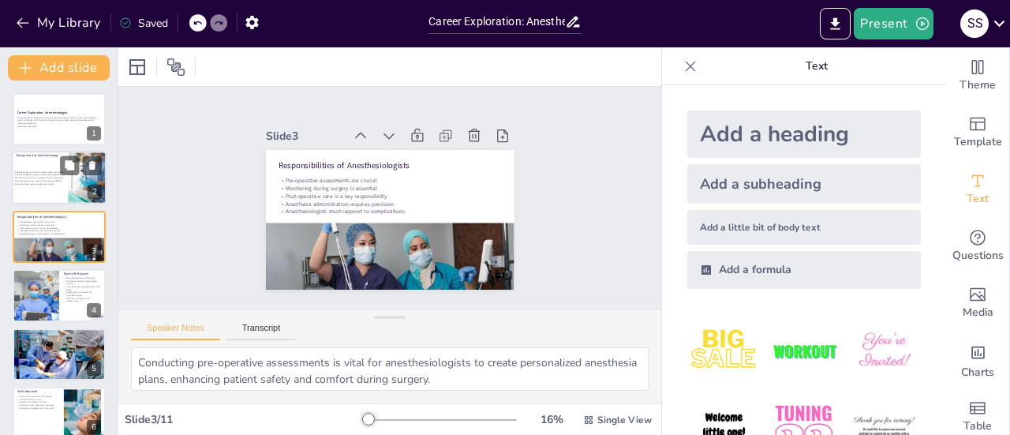
checkbox input "true"
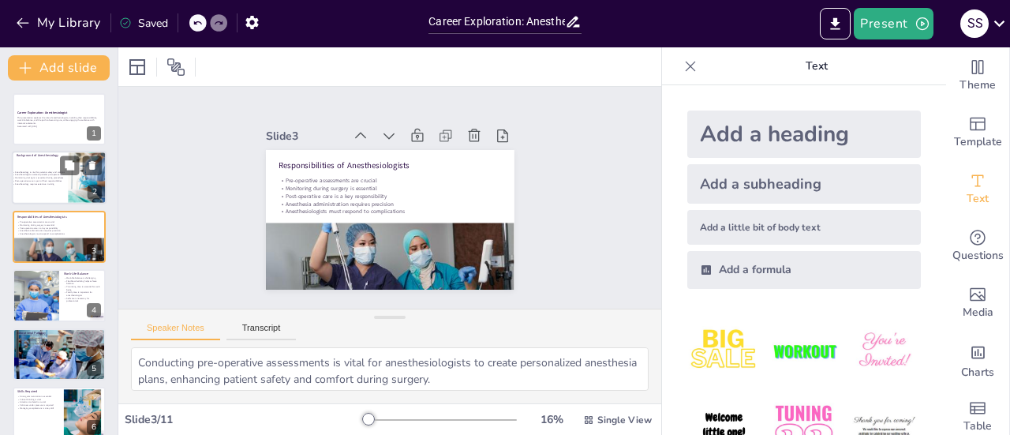
checkbox input "true"
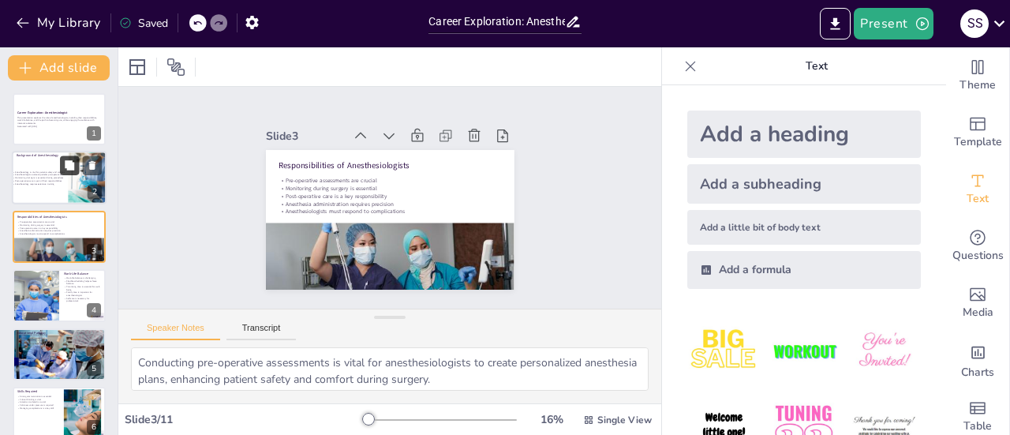
checkbox input "true"
click at [73, 163] on icon at bounding box center [69, 165] width 9 height 9
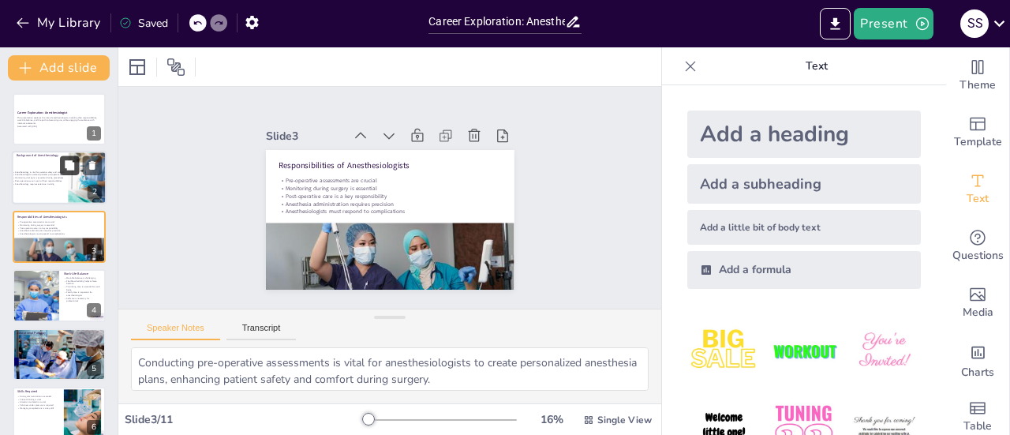
type textarea "Anesthesiology's role in ensuring patient safety and comfort is paramount, as i…"
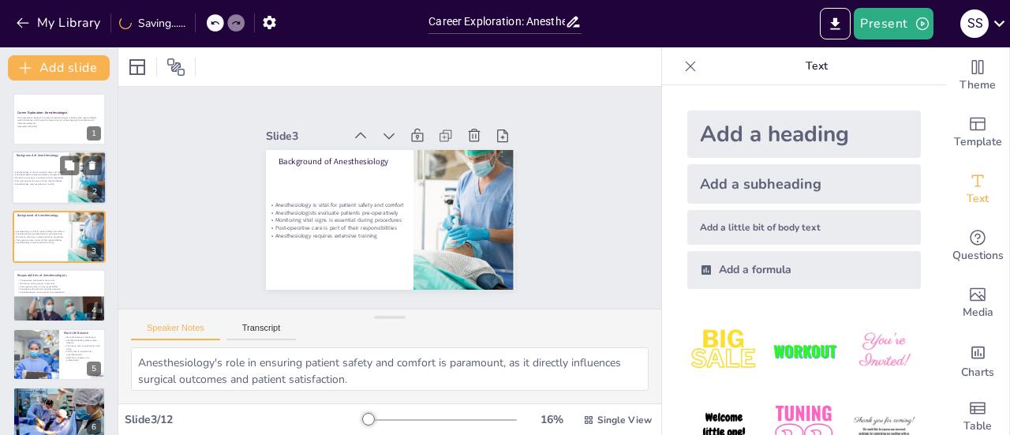
checkbox input "true"
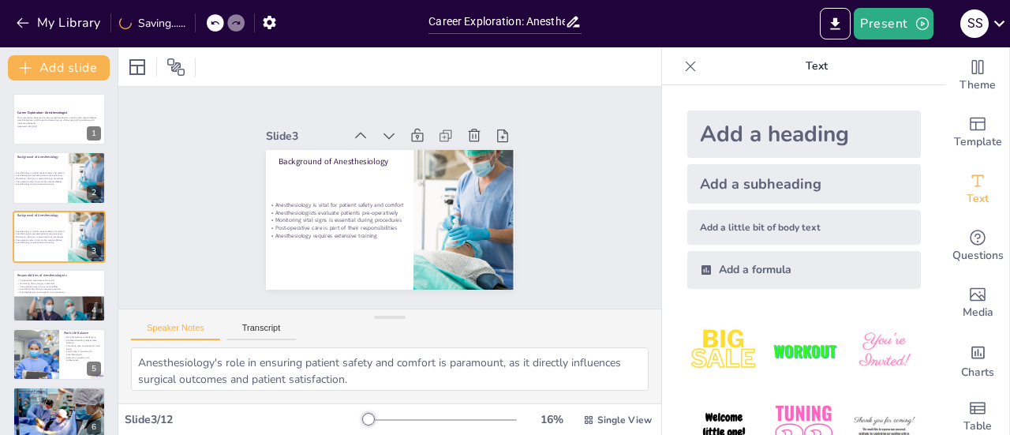
checkbox input "true"
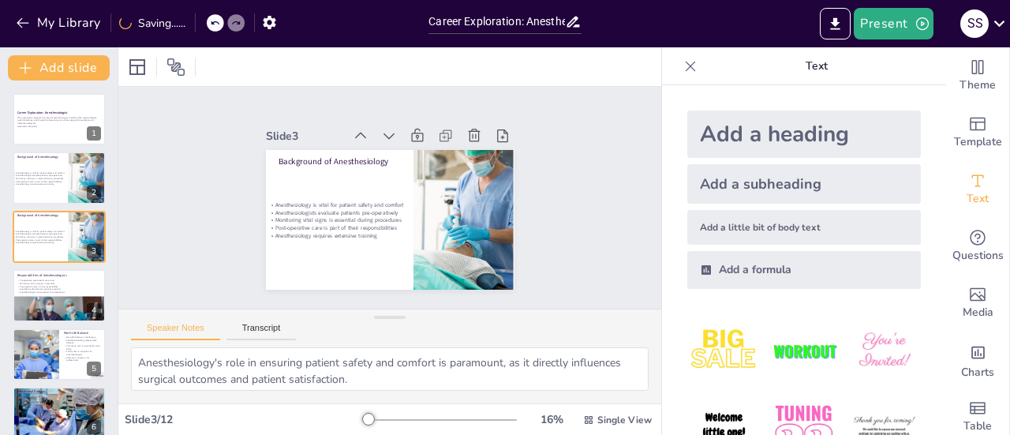
checkbox input "true"
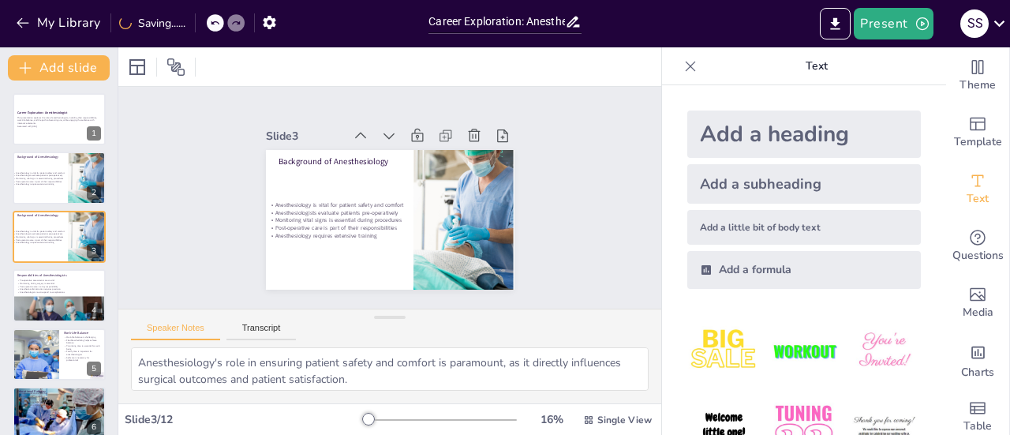
checkbox input "true"
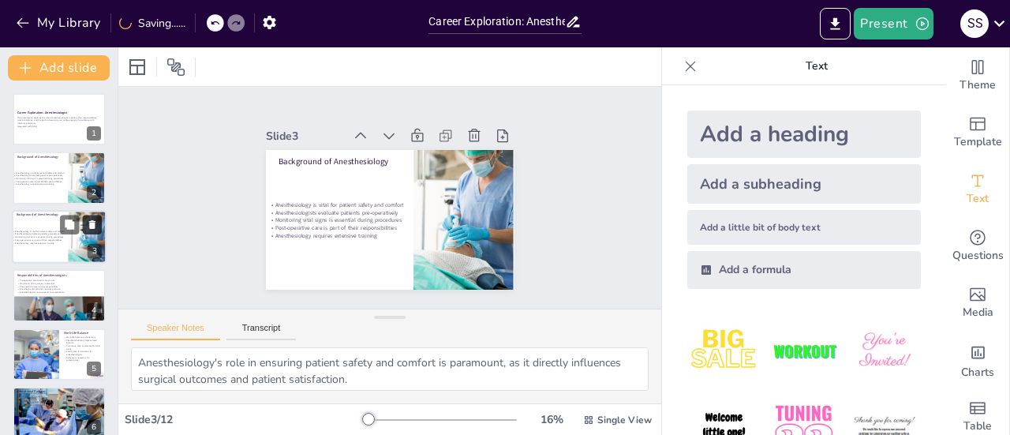
checkbox input "true"
click at [96, 219] on icon at bounding box center [92, 224] width 11 height 11
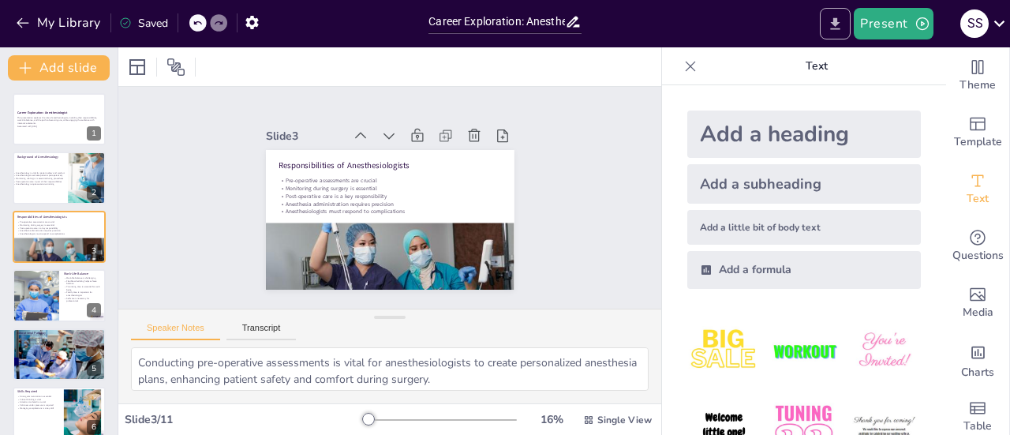
click at [829, 31] on icon "Export to PowerPoint" at bounding box center [835, 24] width 17 height 17
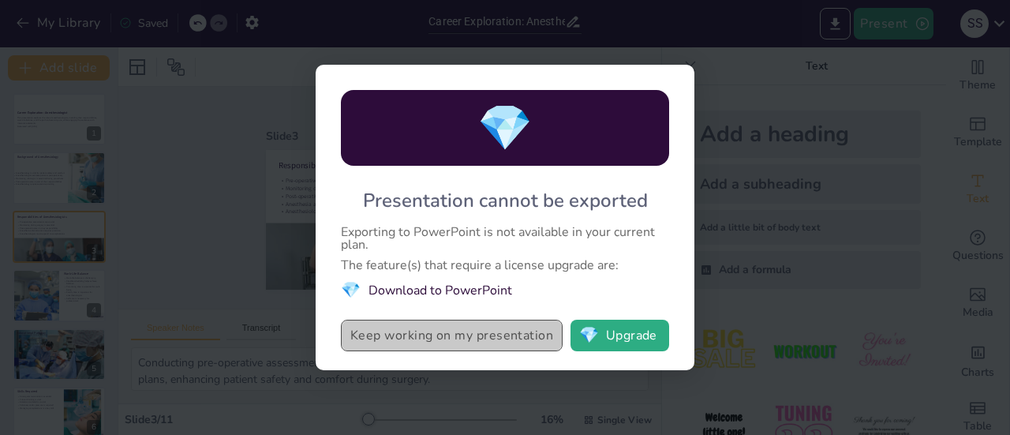
click at [510, 347] on button "Keep working on my presentation" at bounding box center [452, 335] width 222 height 32
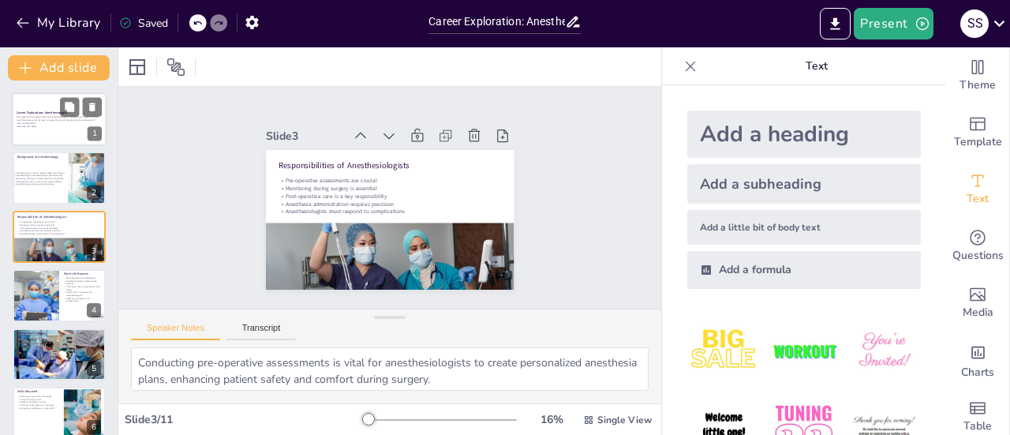
click at [54, 125] on p "Generated with [URL]" at bounding box center [59, 126] width 85 height 3
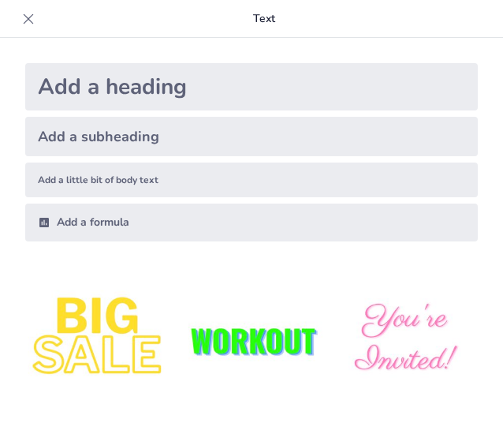
click at [24, 25] on icon at bounding box center [29, 19] width 16 height 16
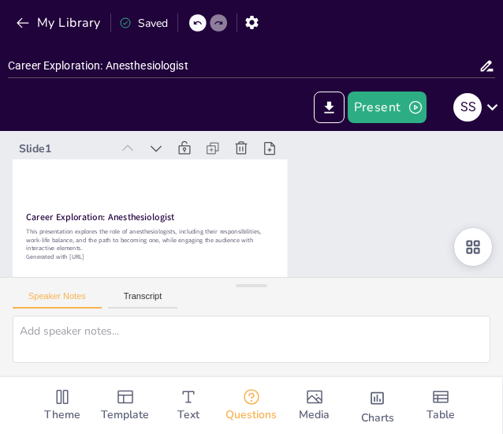
drag, startPoint x: 260, startPoint y: 286, endPoint x: 247, endPoint y: 378, distance: 92.5
click at [247, 378] on div "Document fonts Akatab Recently used Mulish Akatab Popular fonts Lato Montserrat…" at bounding box center [251, 282] width 503 height 303
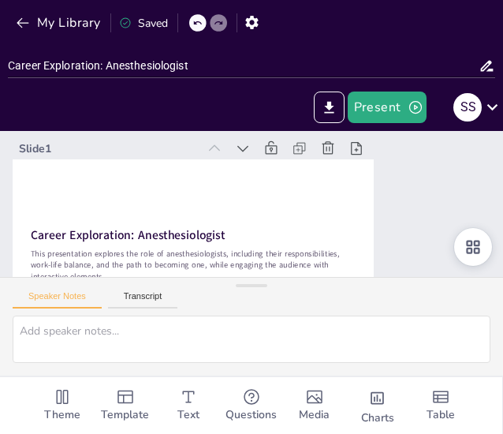
drag, startPoint x: 245, startPoint y: 287, endPoint x: 246, endPoint y: 327, distance: 39.5
click at [246, 327] on div "Speaker Notes Transcript" at bounding box center [251, 326] width 503 height 99
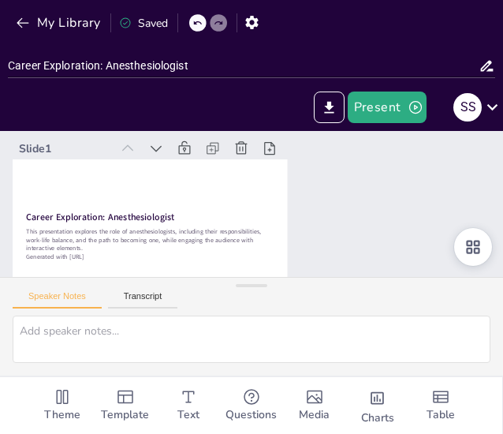
drag, startPoint x: 253, startPoint y: 285, endPoint x: 290, endPoint y: 472, distance: 190.4
click at [290, 434] on html "My Library Saved Career Exploration: Anesthesiologist Present S S Document font…" at bounding box center [251, 217] width 503 height 434
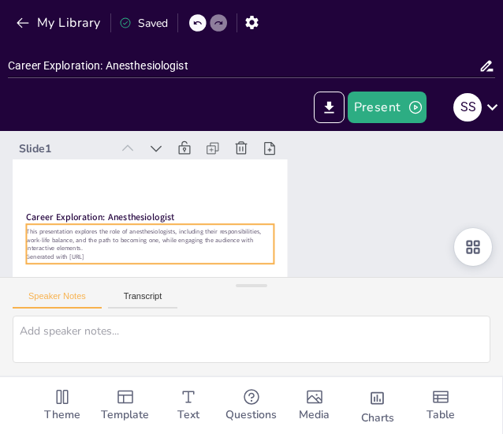
click at [331, 238] on div "Slide 1 Career Exploration: Anesthesiologist This presentation explores the rol…" at bounding box center [250, 222] width 520 height 235
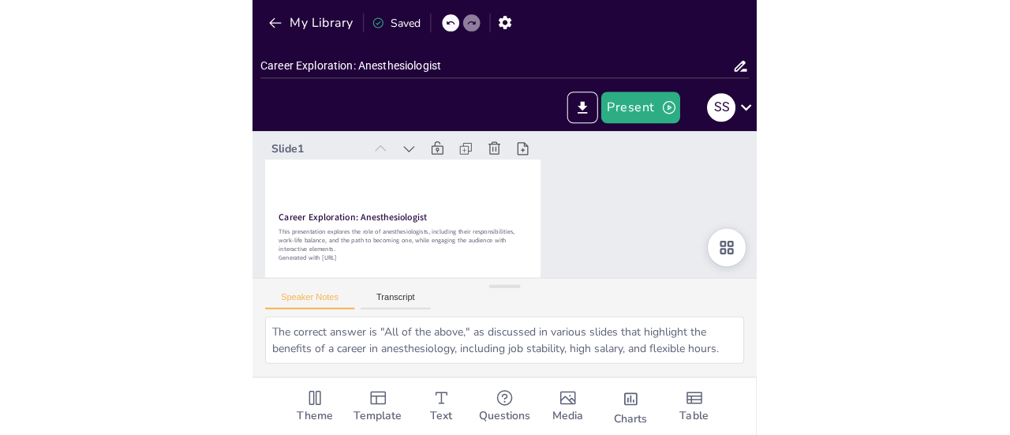
scroll to position [32, 0]
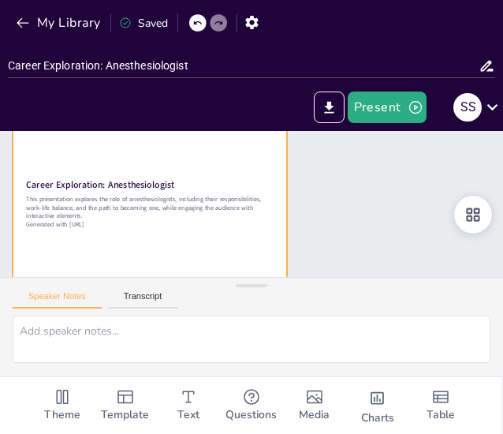
click at [69, 154] on div at bounding box center [150, 204] width 275 height 155
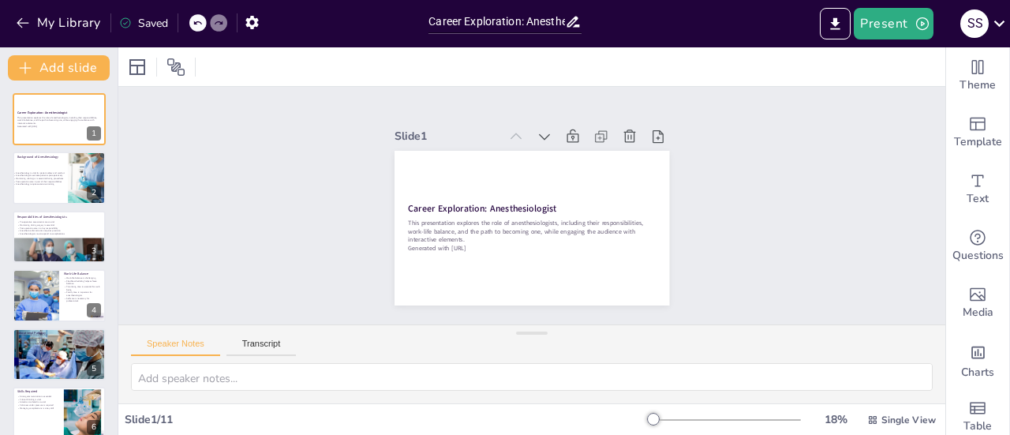
scroll to position [0, 0]
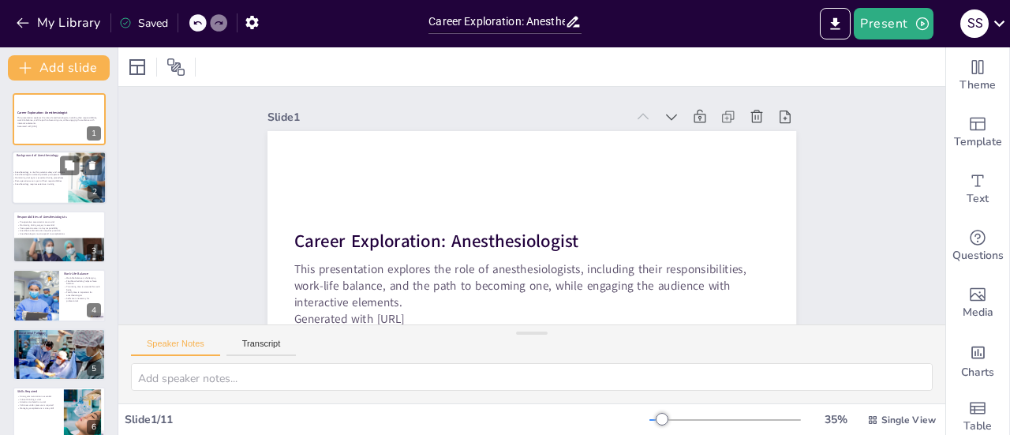
click at [57, 172] on p "Anesthesiology is vital for patient safety and comfort" at bounding box center [55, 171] width 85 height 3
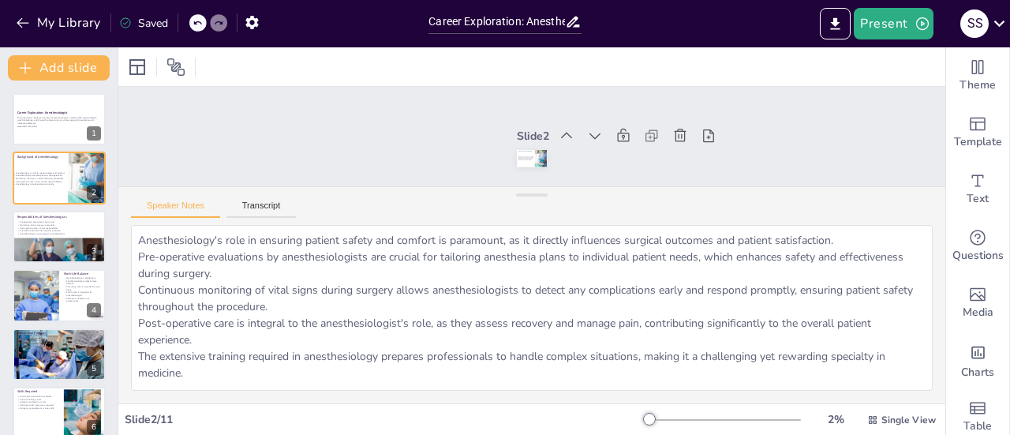
drag, startPoint x: 518, startPoint y: 334, endPoint x: 489, endPoint y: 152, distance: 183.8
click at [489, 152] on div "Slide 1 Career Exploration: Anesthesiologist This presentation explores the rol…" at bounding box center [531, 245] width 827 height 316
click at [489, 152] on div "Slide 1 Career Exploration: Anesthesiologist This presentation explores the rol…" at bounding box center [532, 137] width 118 height 62
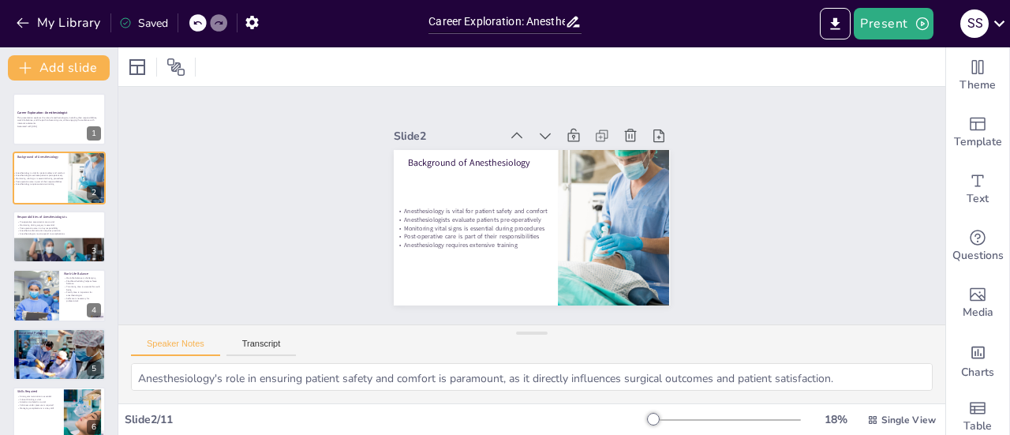
drag, startPoint x: 532, startPoint y: 189, endPoint x: 554, endPoint y: 376, distance: 188.2
click at [554, 376] on div "Speaker Notes Transcript Anesthesiology's role in ensuring patient safety and c…" at bounding box center [531, 363] width 827 height 79
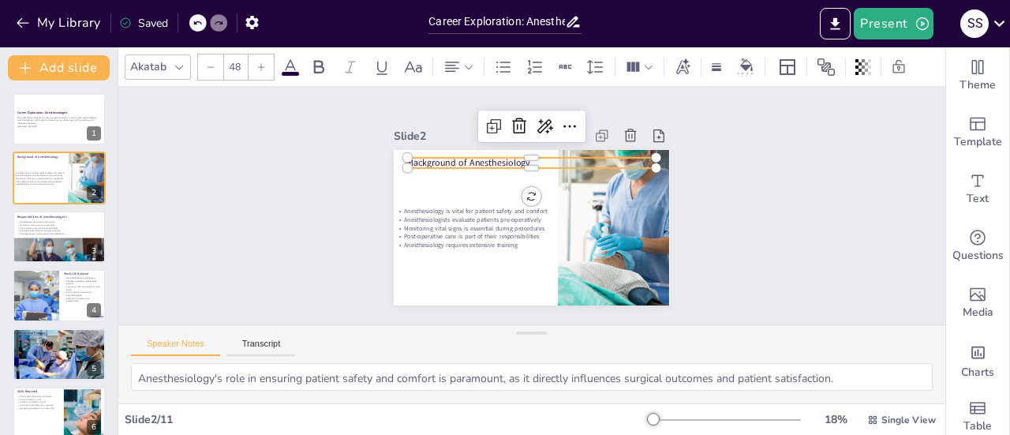
click at [407, 160] on p "Background of Anesthesiology" at bounding box center [531, 162] width 248 height 13
click at [412, 160] on p "Background of Anesthesiology" at bounding box center [536, 163] width 248 height 39
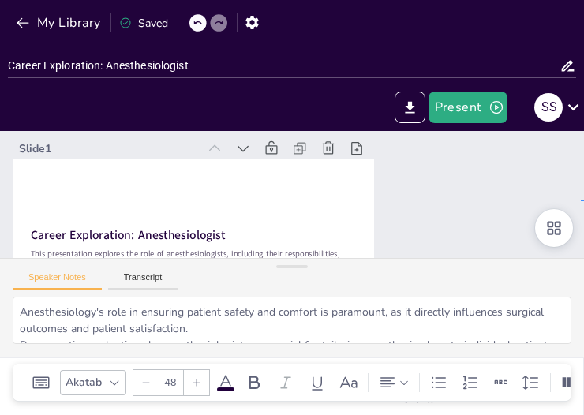
drag, startPoint x: 581, startPoint y: 200, endPoint x: 603, endPoint y: 201, distance: 22.9
click at [584, 201] on html "My Library Saved Career Exploration: Anesthesiologist Present S S Document font…" at bounding box center [292, 207] width 584 height 415
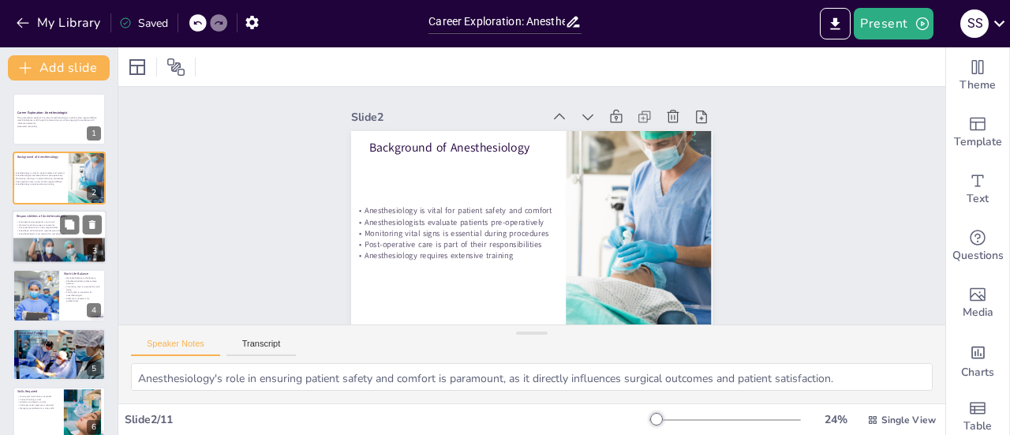
click at [61, 234] on p "Anesthesiologists must respond to complications" at bounding box center [59, 233] width 85 height 3
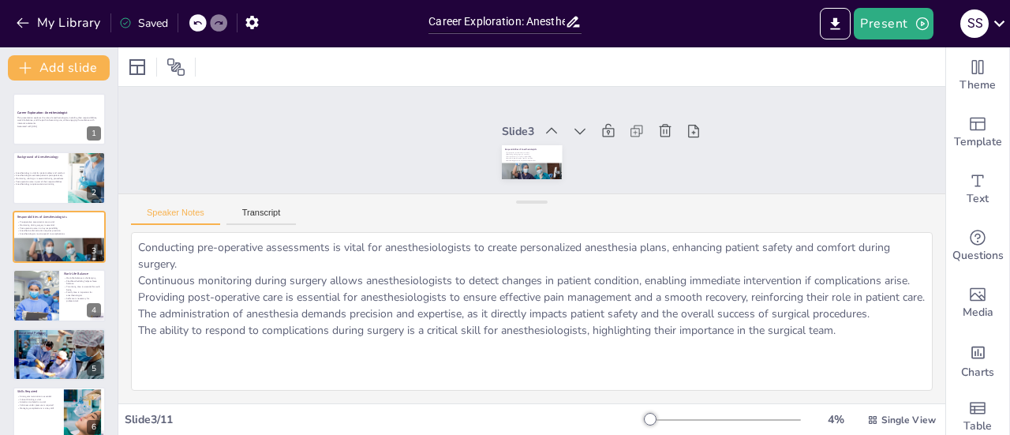
drag, startPoint x: 517, startPoint y: 332, endPoint x: 523, endPoint y: 181, distance: 150.8
click at [523, 181] on div "Slide 1 Career Exploration: Anesthesiologist This presentation explores the rol…" at bounding box center [531, 245] width 827 height 316
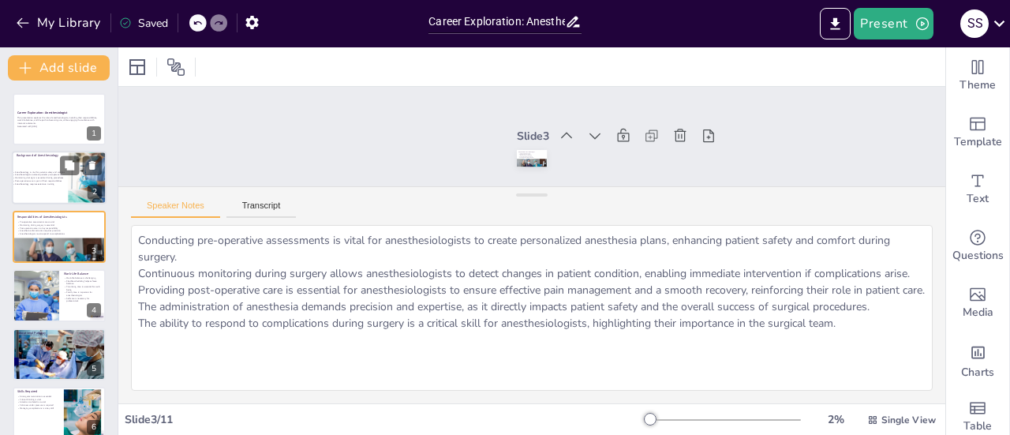
click at [52, 185] on p "Anesthesiology requires extensive training" at bounding box center [55, 183] width 85 height 3
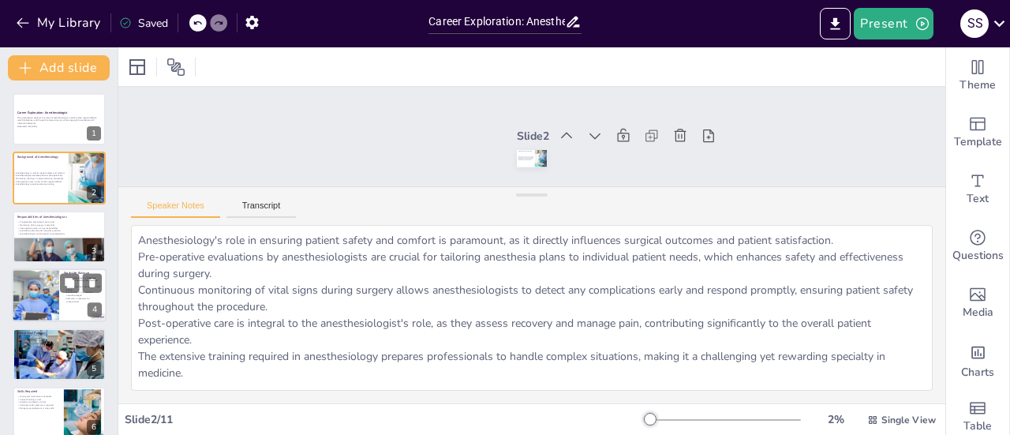
click at [39, 297] on div at bounding box center [35, 295] width 80 height 54
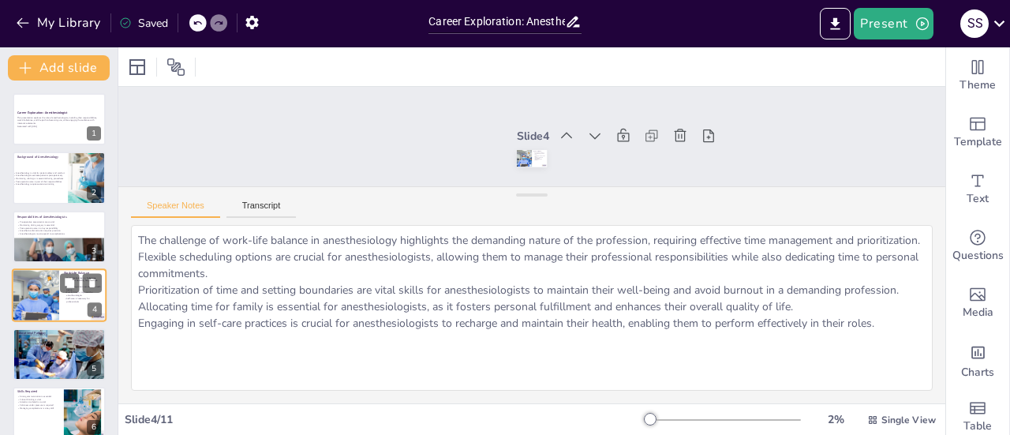
scroll to position [38, 0]
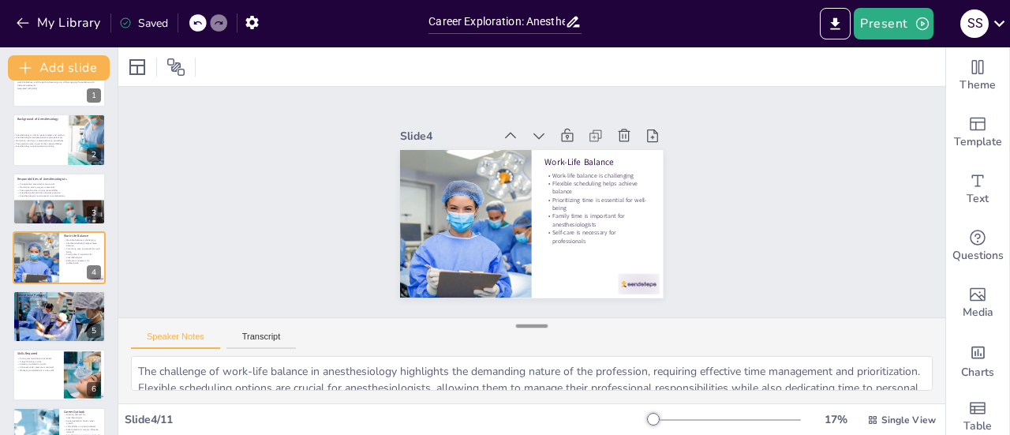
drag, startPoint x: 532, startPoint y: 195, endPoint x: 531, endPoint y: 326, distance: 131.0
click at [531, 326] on div at bounding box center [532, 326] width 32 height 16
click at [43, 364] on p "Attention to detail is crucial" at bounding box center [38, 363] width 43 height 3
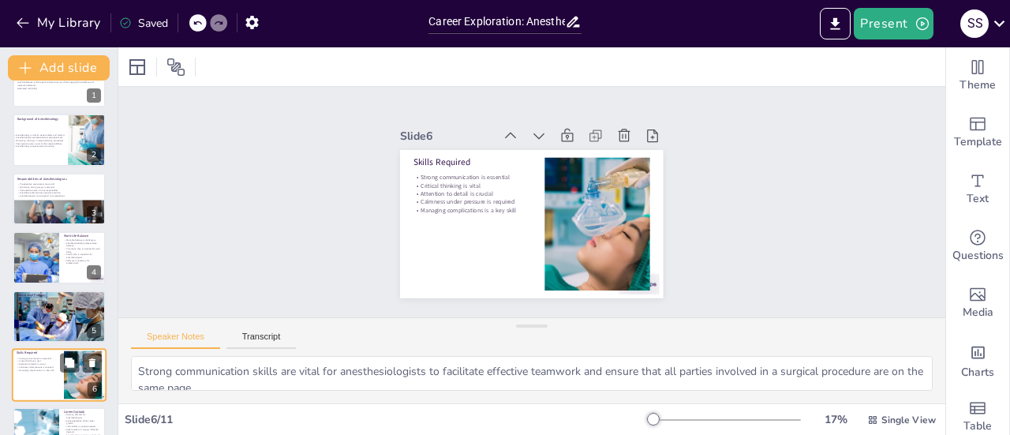
scroll to position [155, 0]
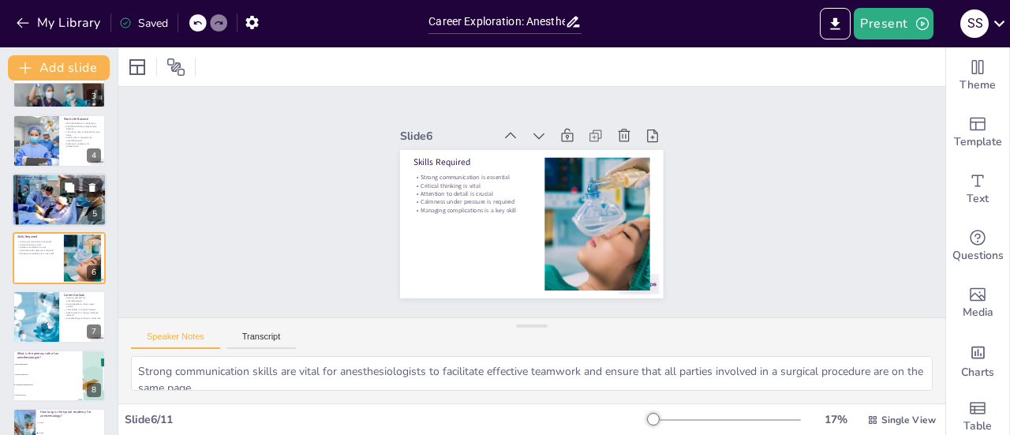
click at [54, 209] on div at bounding box center [59, 199] width 95 height 67
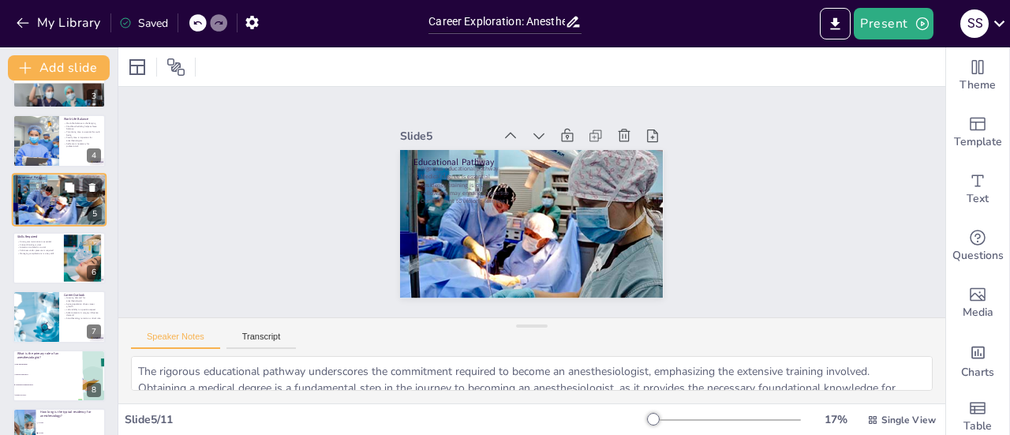
scroll to position [96, 0]
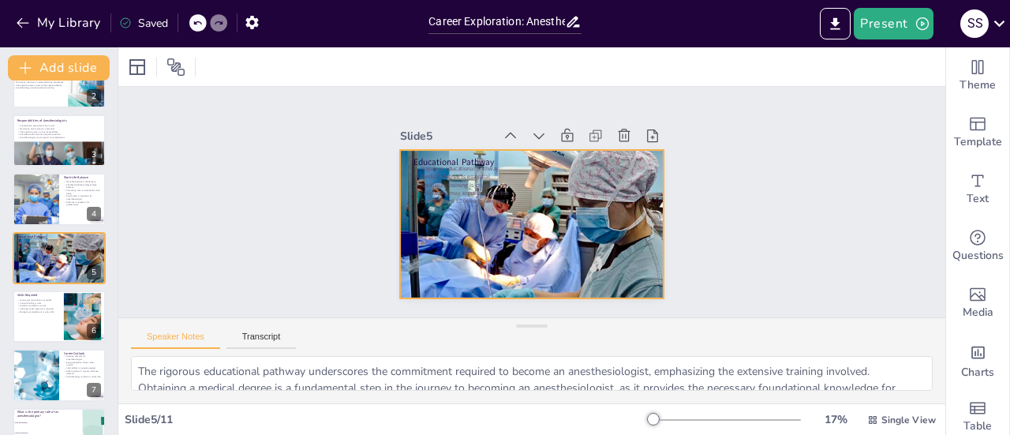
click at [510, 230] on div at bounding box center [531, 223] width 263 height 187
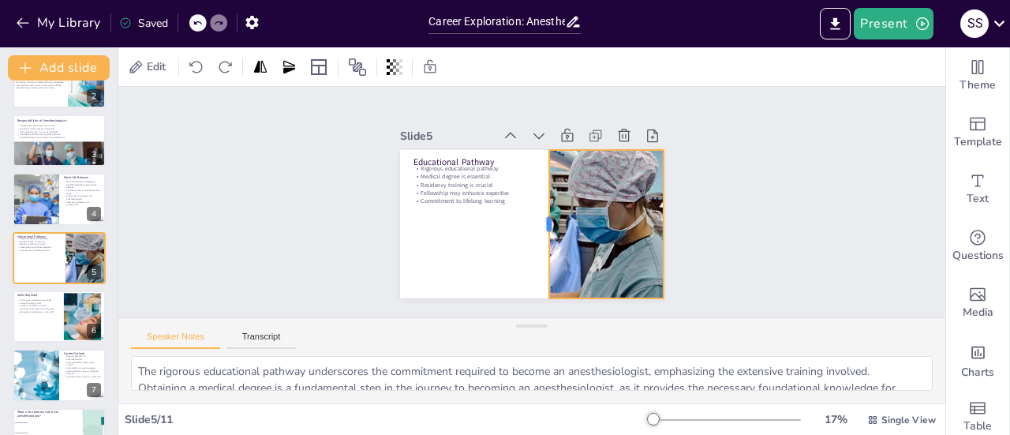
drag, startPoint x: 386, startPoint y: 216, endPoint x: 535, endPoint y: 234, distance: 150.2
click at [536, 234] on div at bounding box center [542, 224] width 13 height 148
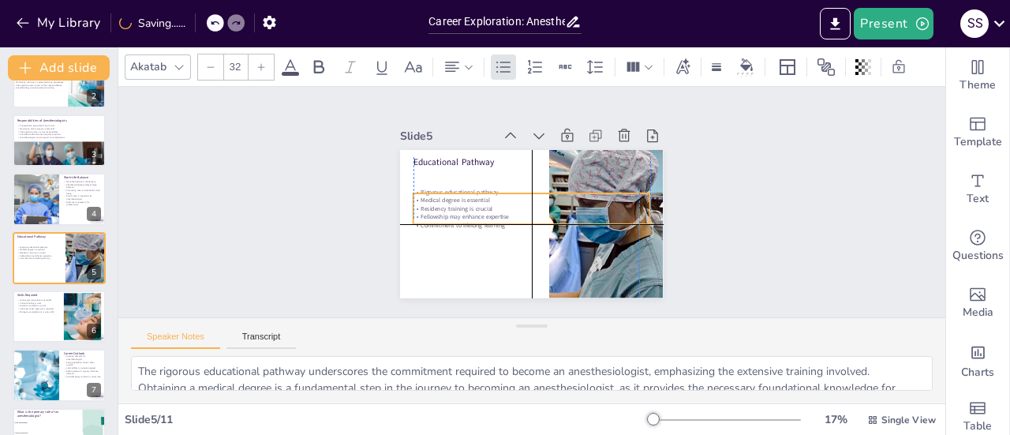
drag, startPoint x: 429, startPoint y: 198, endPoint x: 424, endPoint y: 216, distance: 19.0
click at [424, 221] on p "Commitment to lifelong learning" at bounding box center [531, 225] width 237 height 8
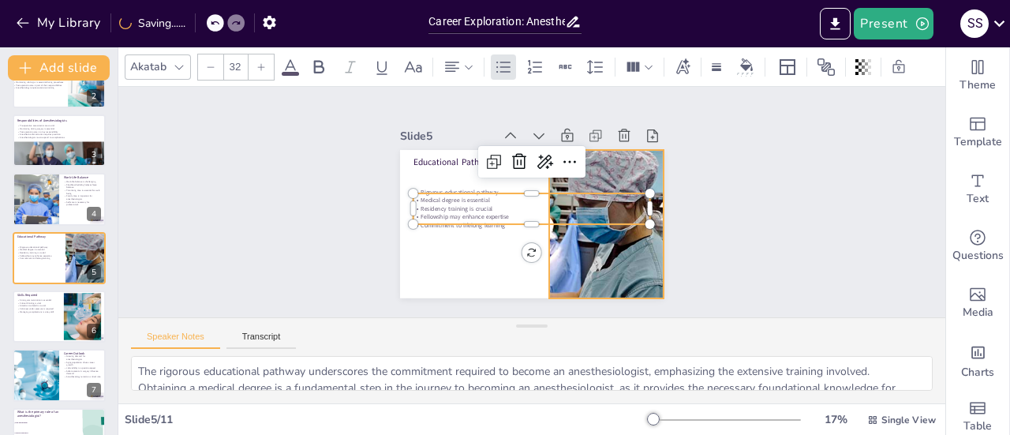
click at [764, 232] on div "Slide 1 Career Exploration: Anesthesiologist This presentation explores the rol…" at bounding box center [531, 202] width 827 height 230
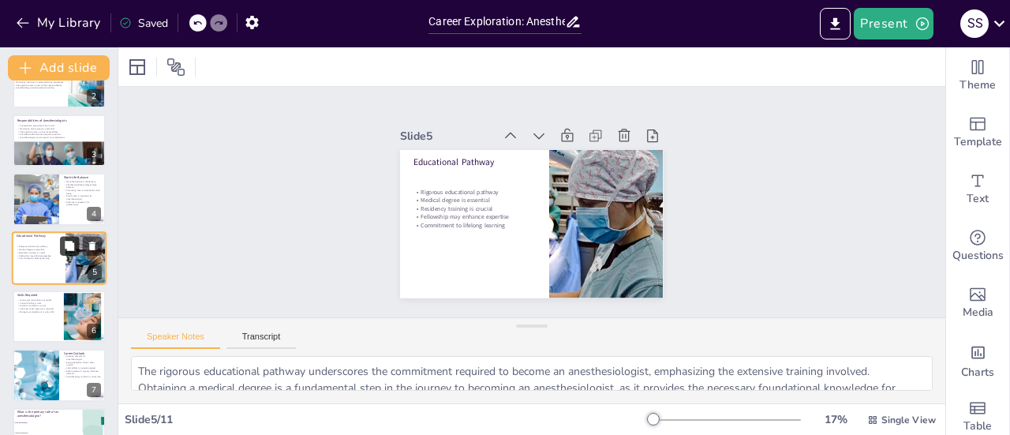
scroll to position [0, 0]
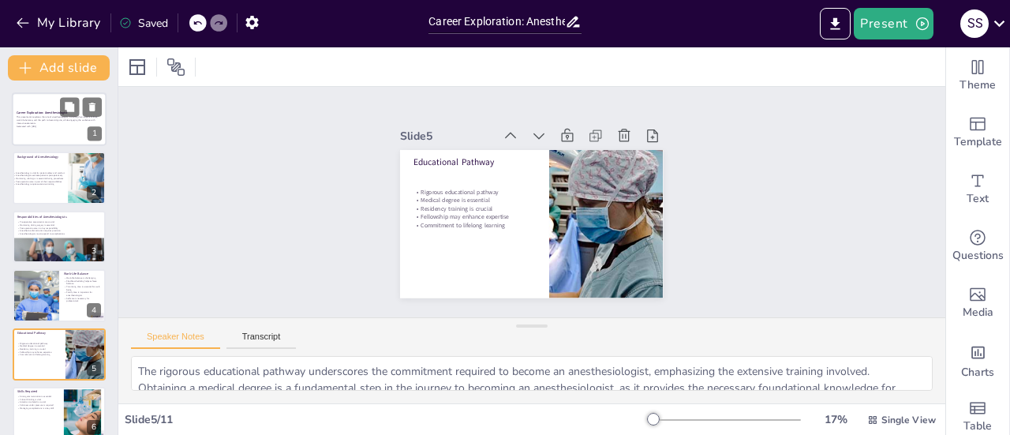
click at [41, 130] on div at bounding box center [59, 119] width 95 height 54
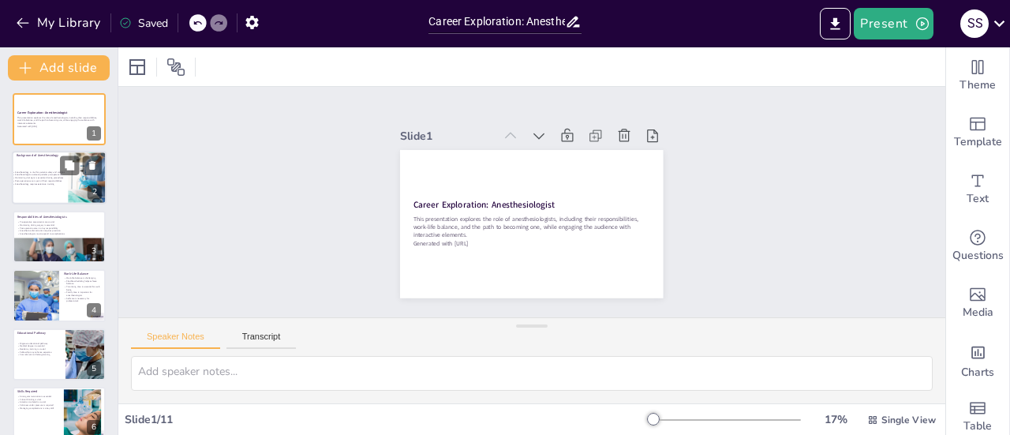
click at [50, 189] on div at bounding box center [59, 178] width 95 height 54
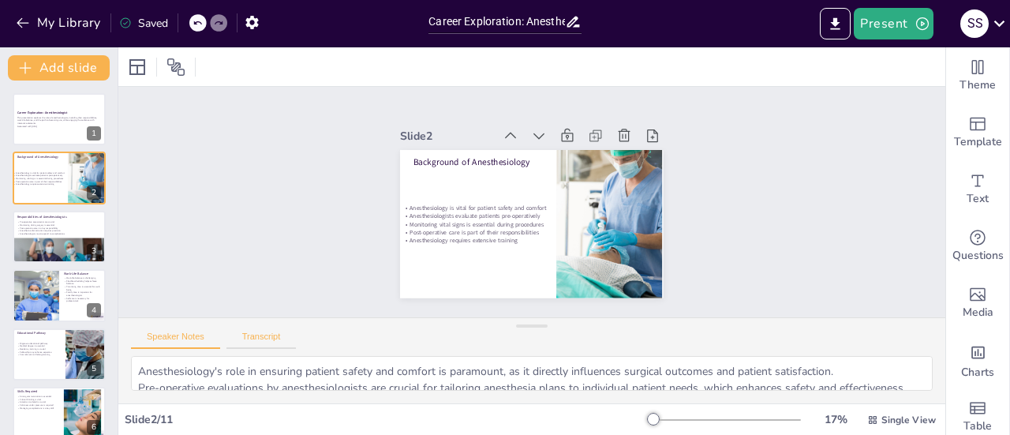
click at [276, 334] on button "Transcript" at bounding box center [261, 339] width 70 height 17
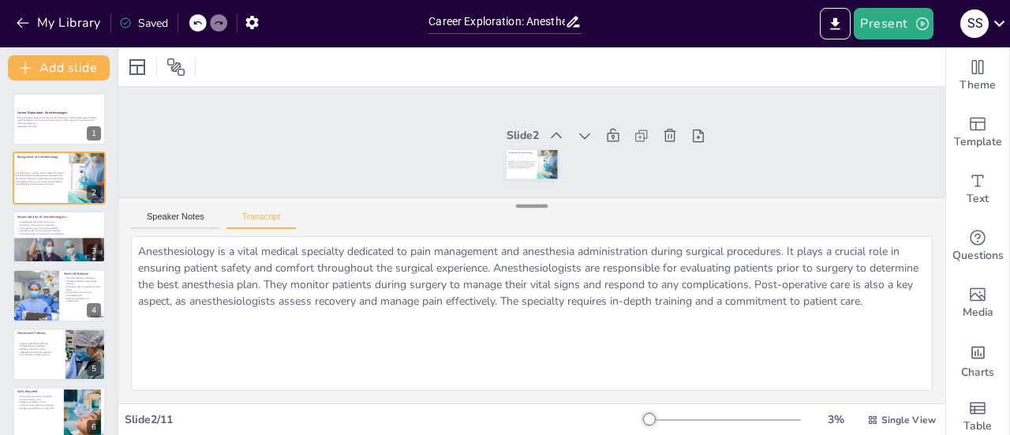
drag, startPoint x: 517, startPoint y: 326, endPoint x: 515, endPoint y: 207, distance: 119.1
click at [516, 207] on div at bounding box center [532, 206] width 32 height 16
drag, startPoint x: 532, startPoint y: 210, endPoint x: 511, endPoint y: 272, distance: 65.9
click at [516, 215] on div at bounding box center [532, 207] width 32 height 16
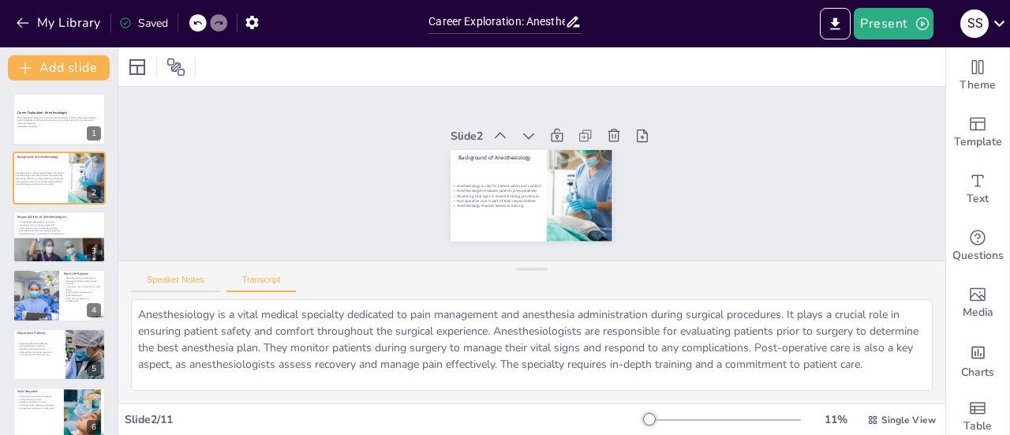
click at [148, 283] on button "Speaker Notes" at bounding box center [175, 283] width 89 height 17
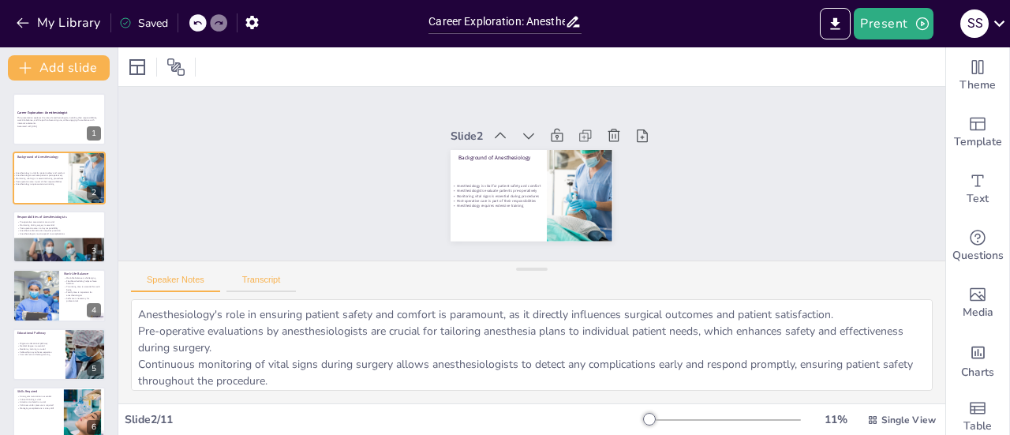
click at [277, 276] on button "Transcript" at bounding box center [261, 283] width 70 height 17
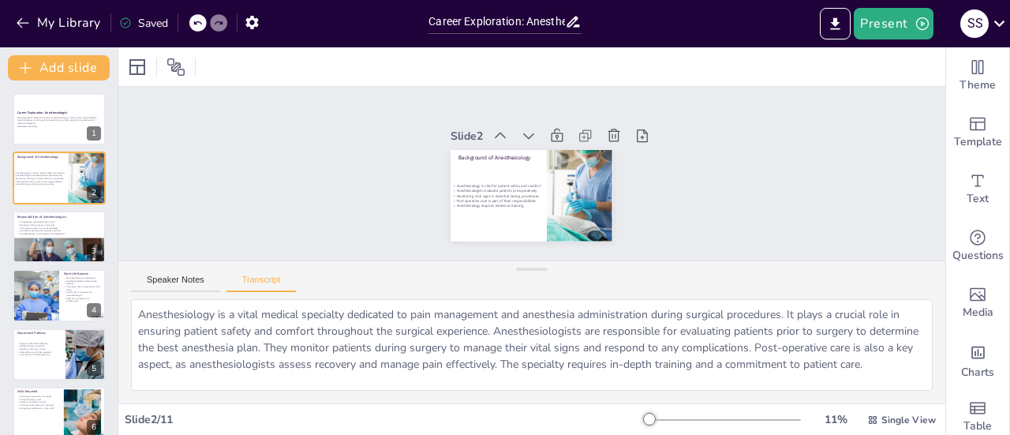
scroll to position [4, 0]
click at [18, 230] on p "Anesthesia administration requires precision" at bounding box center [59, 230] width 85 height 3
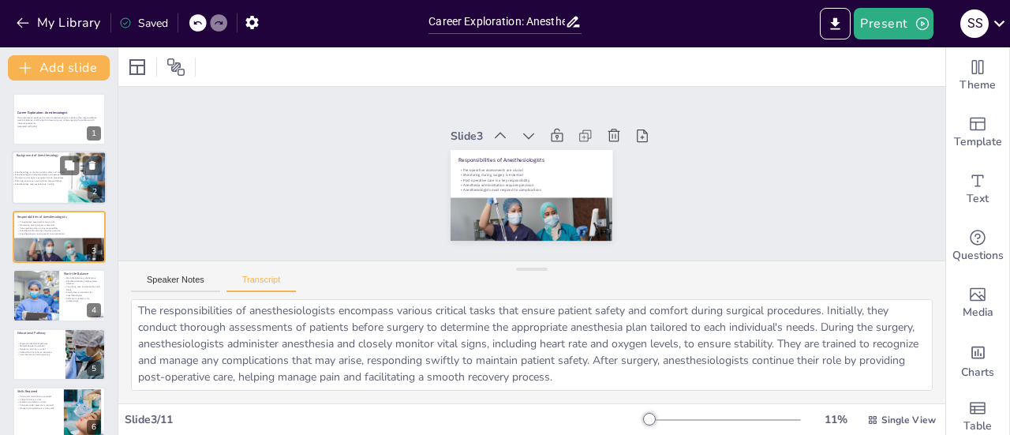
click at [57, 174] on p "Anesthesiologists evaluate patients pre-operatively" at bounding box center [55, 175] width 85 height 3
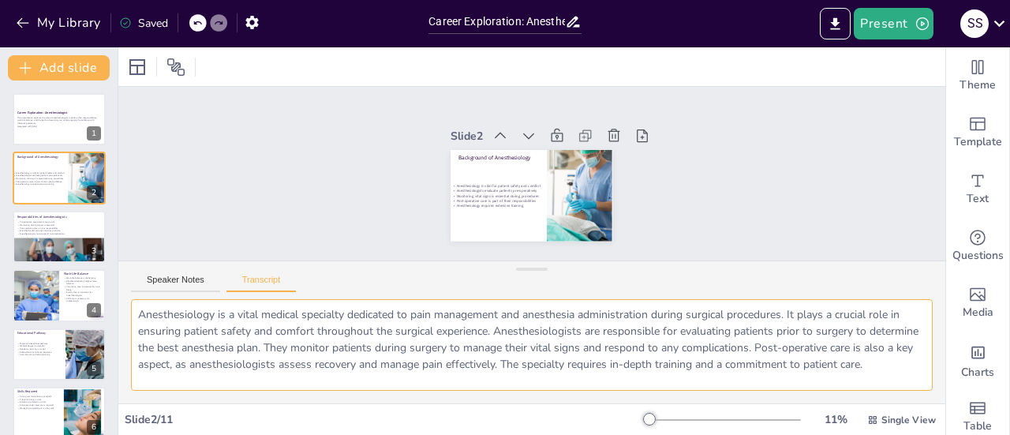
click at [386, 345] on textarea "Anesthesiology is a vital medical specialty dedicated to pain management and an…" at bounding box center [531, 345] width 801 height 92
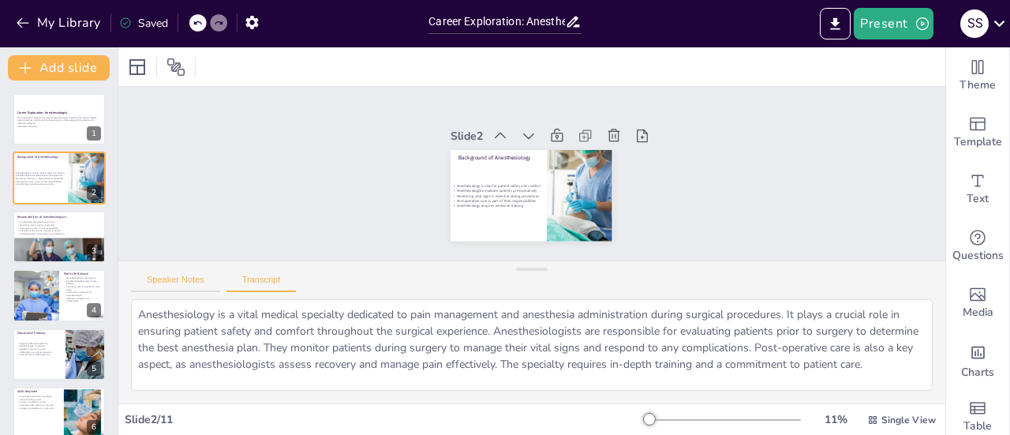
click at [181, 285] on button "Speaker Notes" at bounding box center [175, 283] width 89 height 17
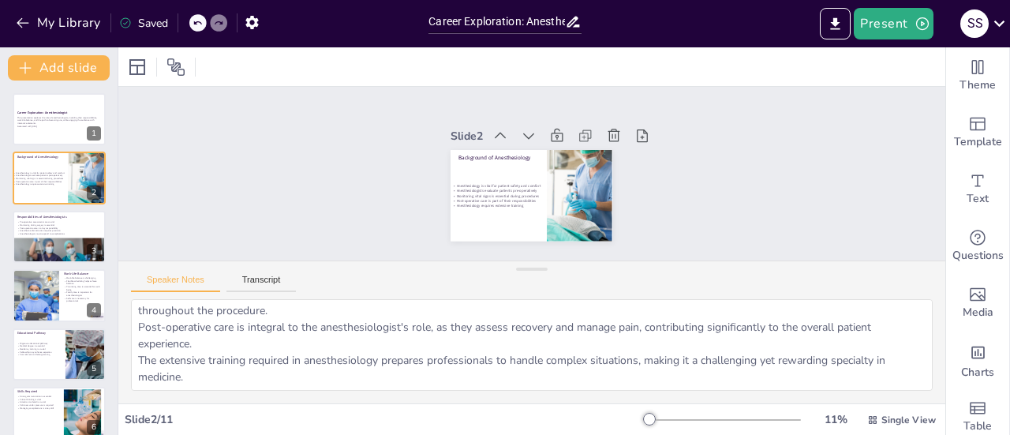
scroll to position [0, 0]
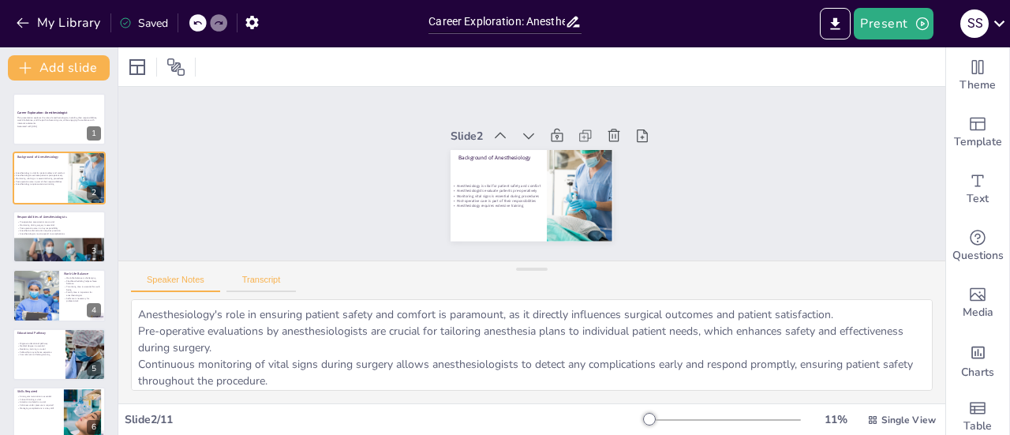
click at [282, 279] on button "Transcript" at bounding box center [261, 283] width 70 height 17
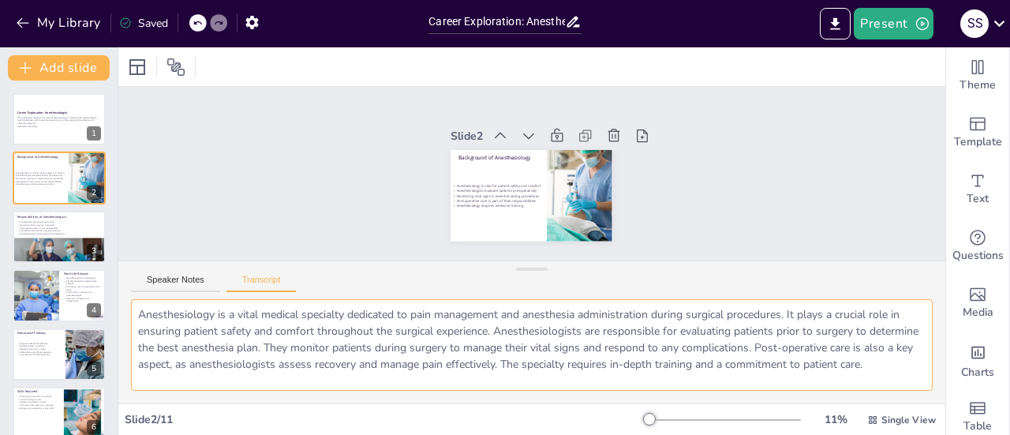
scroll to position [5, 0]
drag, startPoint x: 503, startPoint y: 334, endPoint x: 533, endPoint y: 383, distance: 57.4
click at [533, 383] on textarea "Anesthesiology is a vital medical specialty dedicated to pain management and an…" at bounding box center [531, 345] width 801 height 92
click at [506, 375] on textarea "Anesthesiology is a vital medical specialty dedicated to pain management and an…" at bounding box center [531, 345] width 801 height 92
drag, startPoint x: 507, startPoint y: 324, endPoint x: 535, endPoint y: 379, distance: 61.7
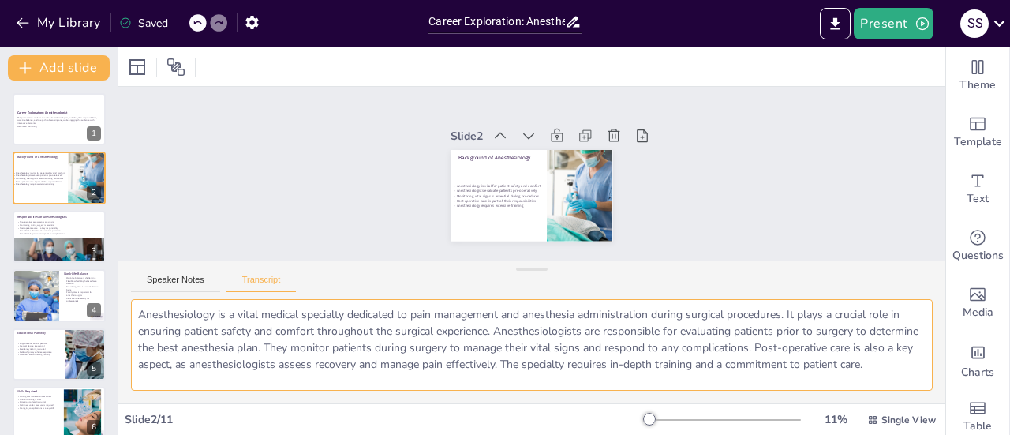
click at [535, 379] on textarea "Anesthesiology is a vital medical specialty dedicated to pain management and an…" at bounding box center [531, 345] width 801 height 92
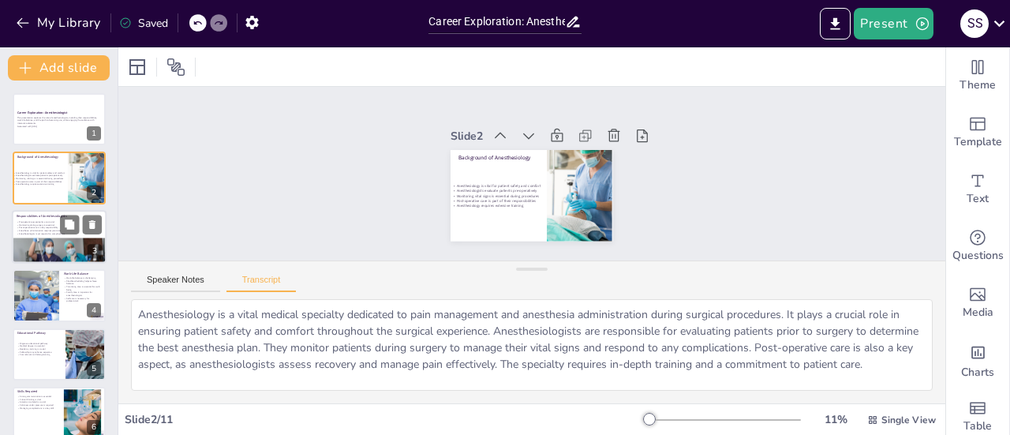
click at [57, 243] on div at bounding box center [59, 257] width 95 height 62
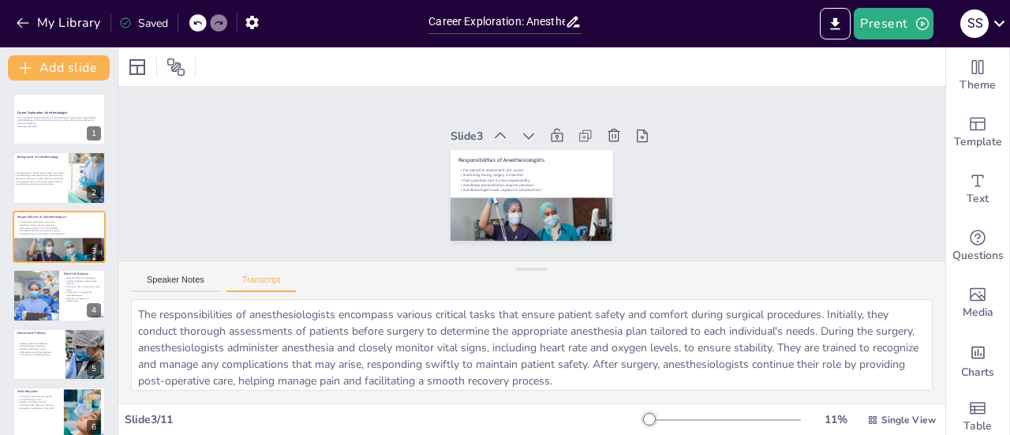
scroll to position [4, 0]
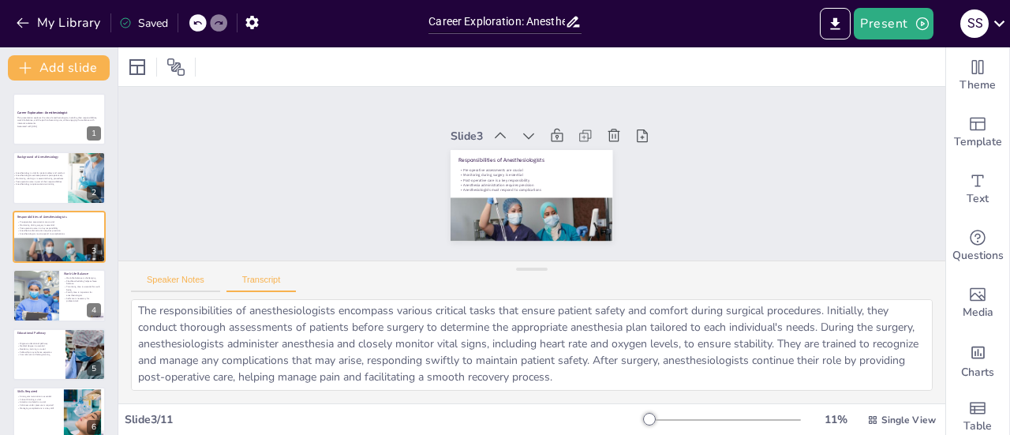
click at [196, 288] on button "Speaker Notes" at bounding box center [175, 283] width 89 height 17
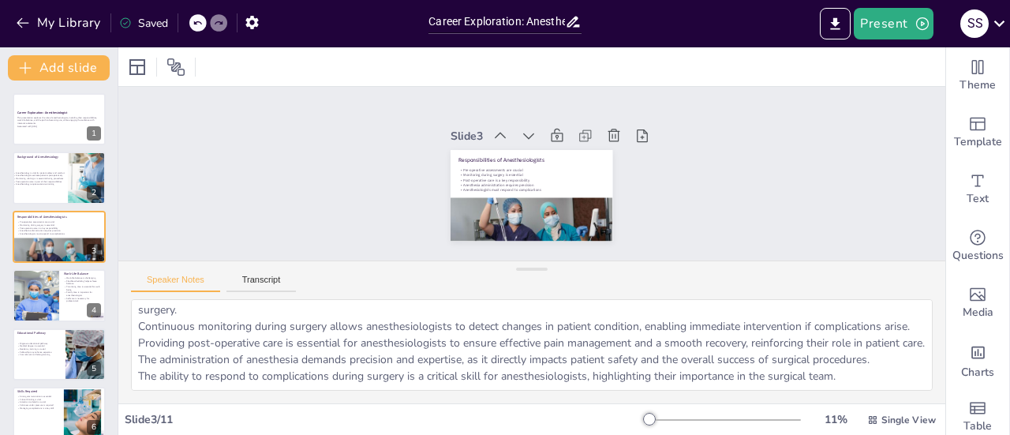
scroll to position [0, 0]
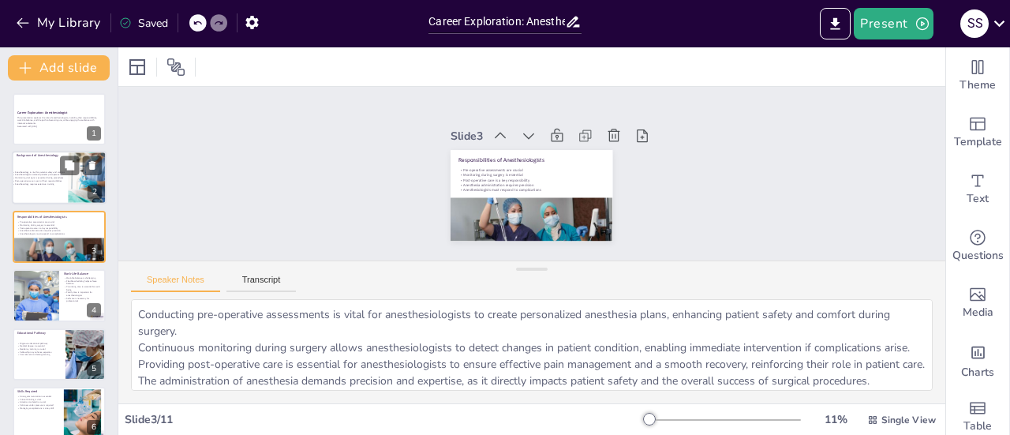
click at [49, 192] on div at bounding box center [59, 178] width 95 height 54
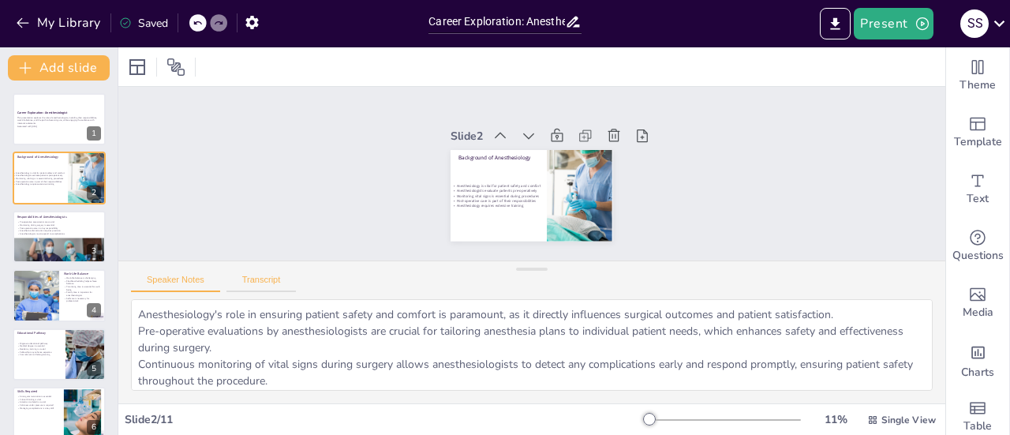
click at [246, 278] on button "Transcript" at bounding box center [261, 283] width 70 height 17
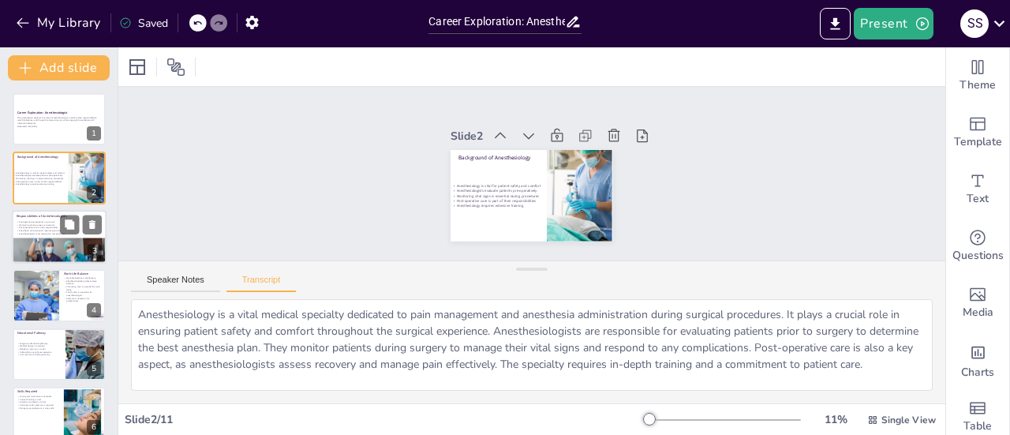
click at [50, 248] on div at bounding box center [59, 257] width 95 height 62
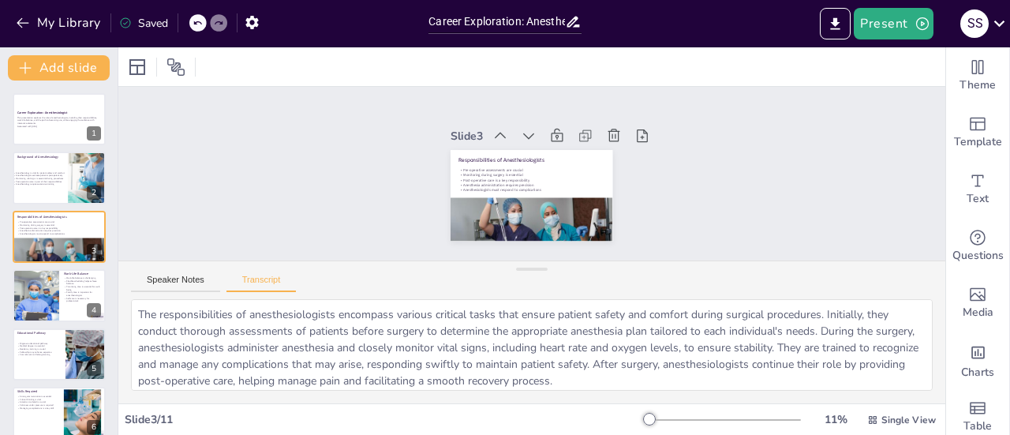
scroll to position [4, 0]
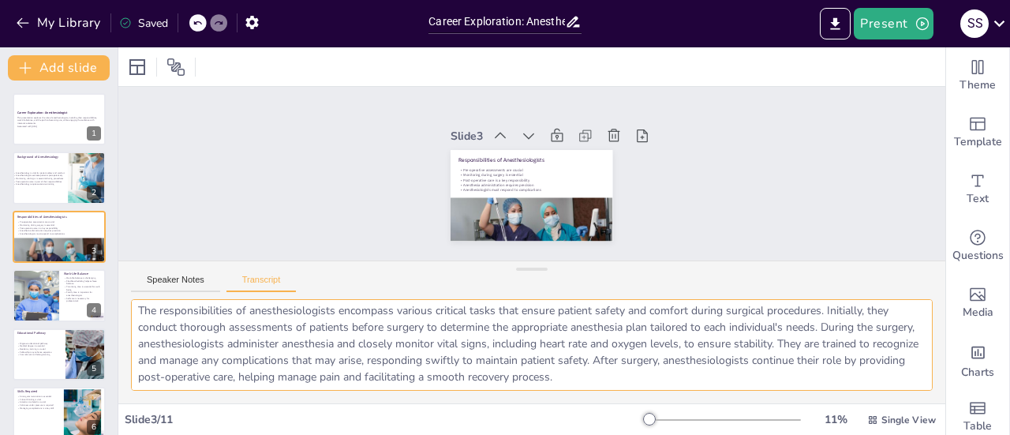
click at [655, 377] on textarea "The responsibilities of anesthesiologists encompass various critical tasks that…" at bounding box center [531, 345] width 801 height 92
click at [357, 323] on textarea "The responsibilities of anesthesiologists encompass various critical tasks that…" at bounding box center [531, 345] width 801 height 92
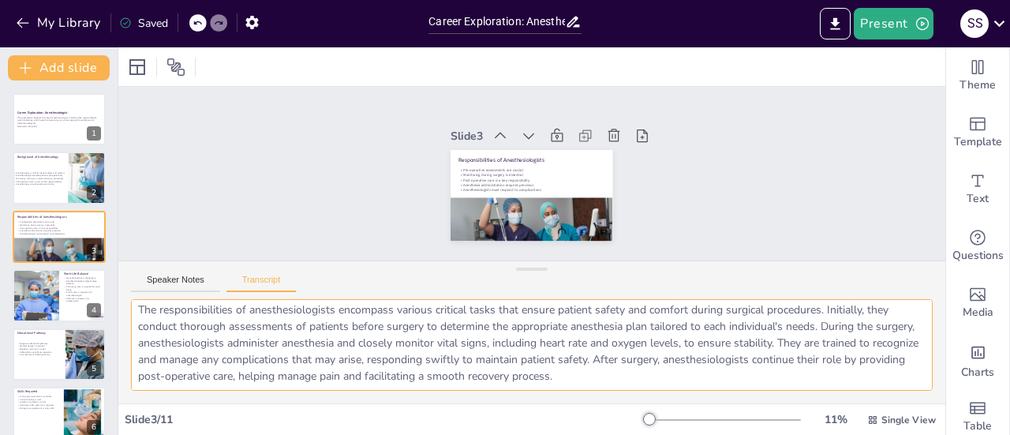
drag, startPoint x: 339, startPoint y: 312, endPoint x: 667, endPoint y: 383, distance: 335.2
click at [667, 383] on textarea "The responsibilities of anesthesiologists encompass various critical tasks that…" at bounding box center [531, 345] width 801 height 92
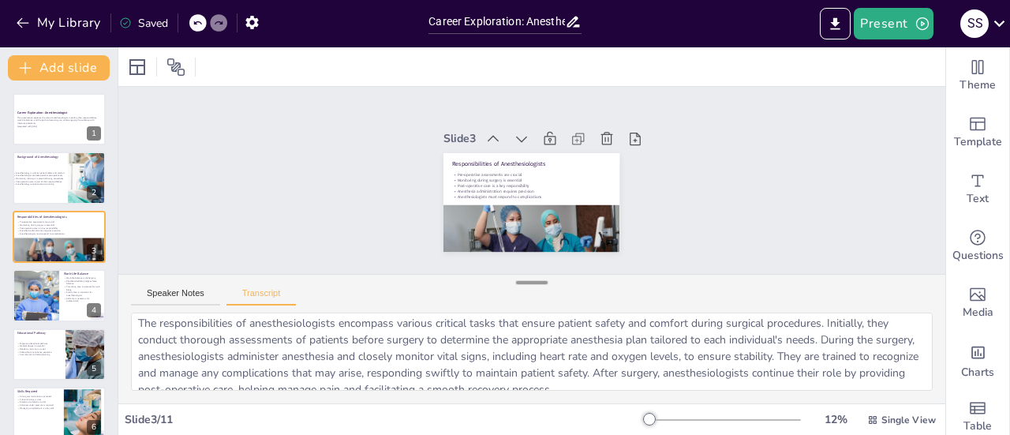
drag, startPoint x: 533, startPoint y: 266, endPoint x: 534, endPoint y: 288, distance: 22.1
click at [534, 288] on div at bounding box center [532, 283] width 32 height 16
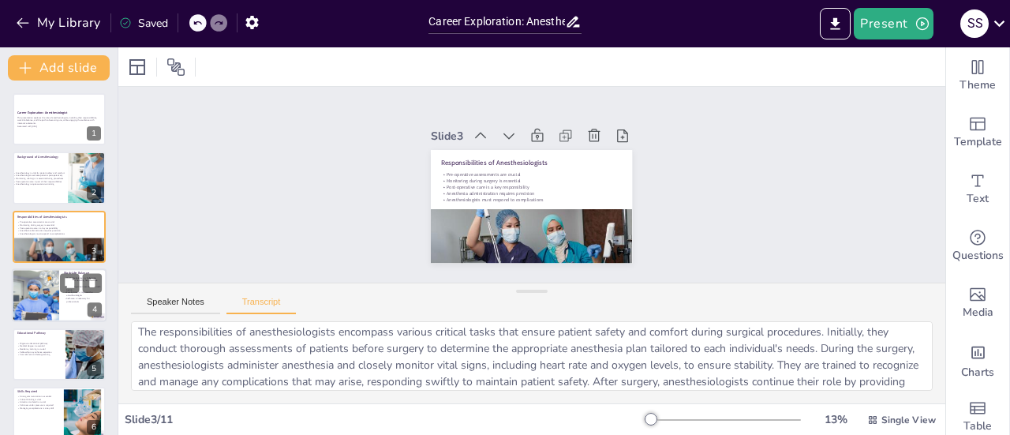
click at [38, 299] on div at bounding box center [35, 295] width 80 height 54
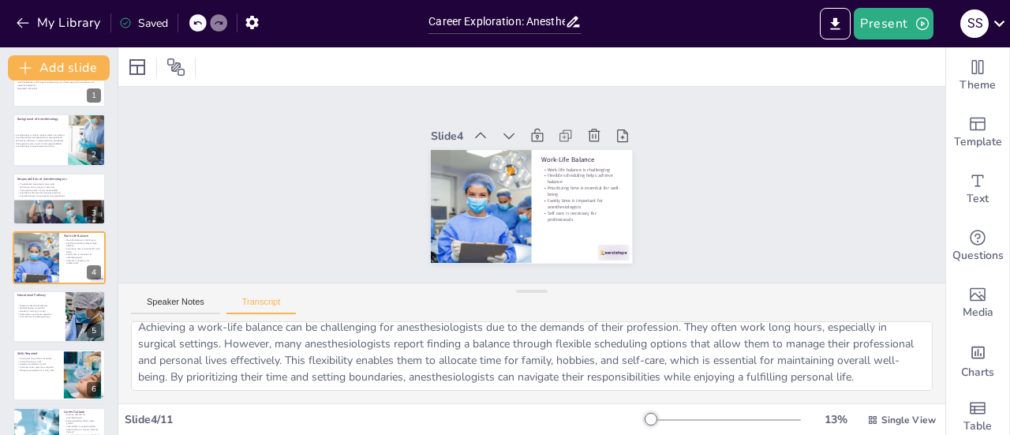
scroll to position [8, 0]
click at [177, 293] on div "Speaker Notes Transcript" at bounding box center [531, 302] width 827 height 38
click at [177, 301] on button "Speaker Notes" at bounding box center [175, 305] width 89 height 17
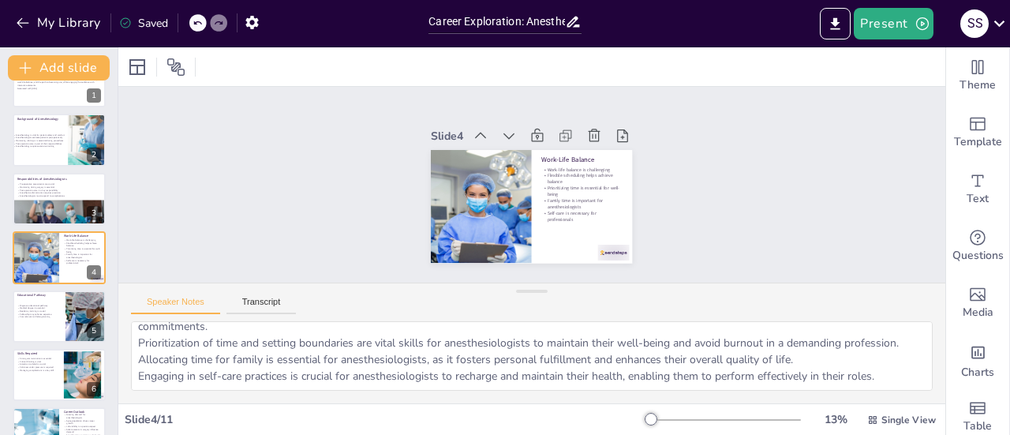
scroll to position [0, 0]
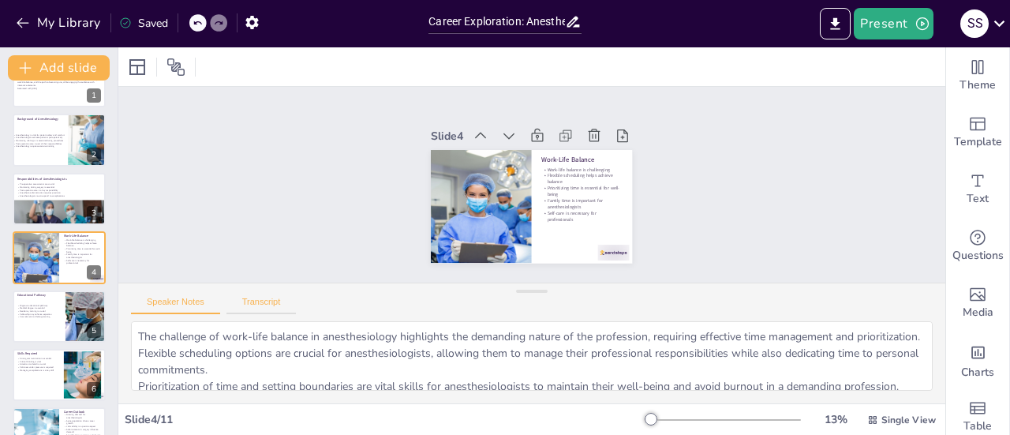
click at [263, 304] on button "Transcript" at bounding box center [261, 305] width 70 height 17
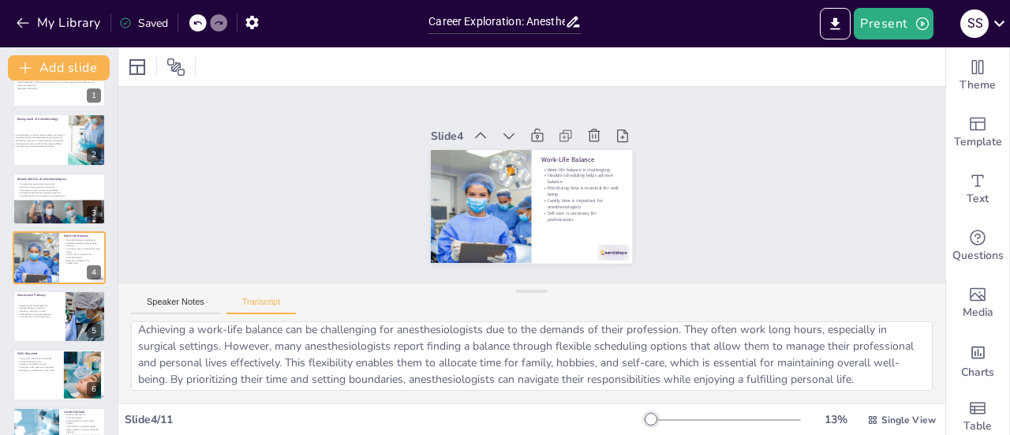
scroll to position [6, 0]
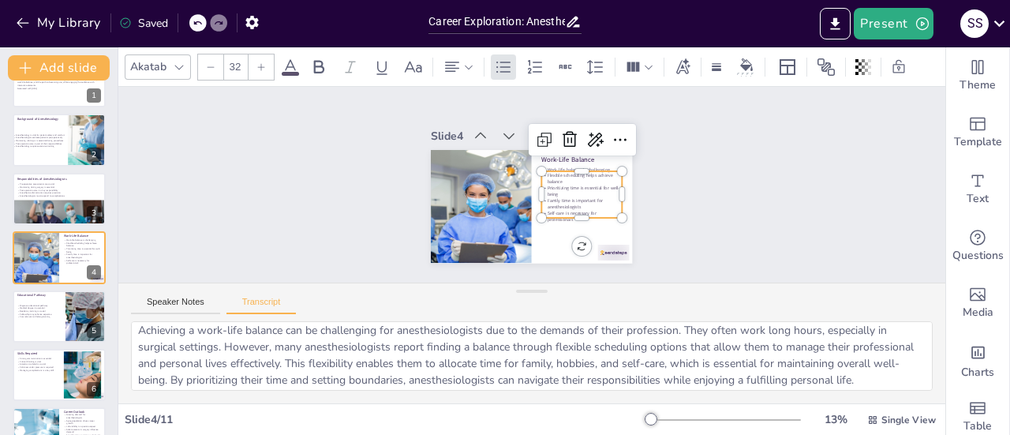
click at [566, 190] on p "Prioritizing time is essential for well-being" at bounding box center [582, 191] width 80 height 13
click at [558, 177] on p "Flexible scheduling helps achieve balance" at bounding box center [582, 184] width 81 height 21
click at [558, 190] on p "Flexible scheduling helps achieve balance" at bounding box center [552, 230] width 37 height 80
copy div "Work-life balance is challenging Flexible scheduling helps achieve balance Prio…"
click at [248, 252] on div "Slide 1 Career Exploration: Anesthesiologist This presentation explores the rol…" at bounding box center [531, 185] width 827 height 196
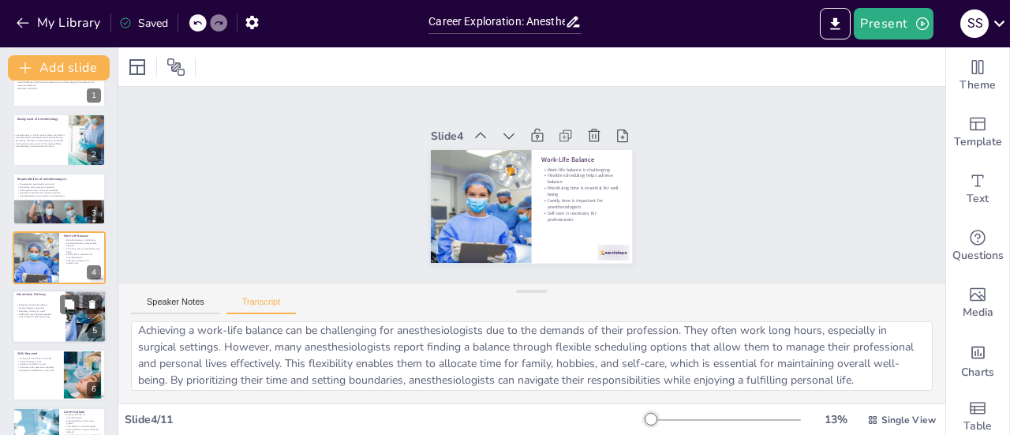
click at [62, 325] on div at bounding box center [59, 317] width 95 height 54
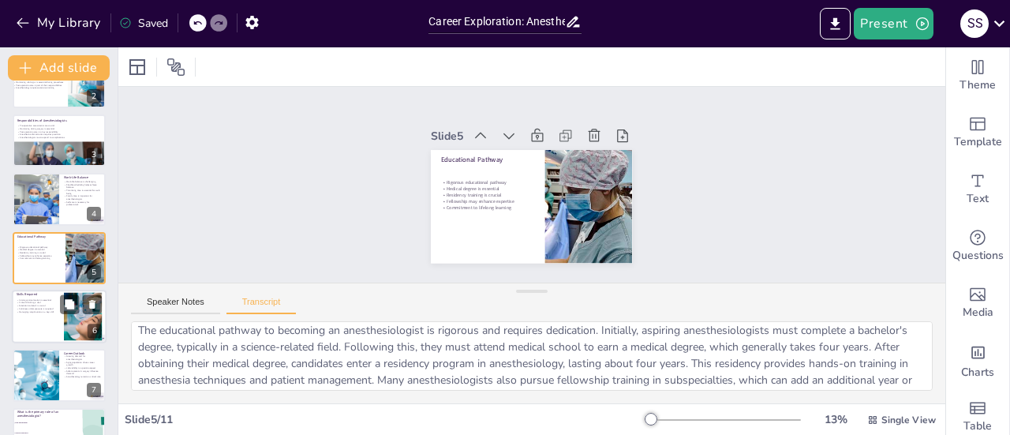
click at [29, 321] on div at bounding box center [59, 317] width 95 height 54
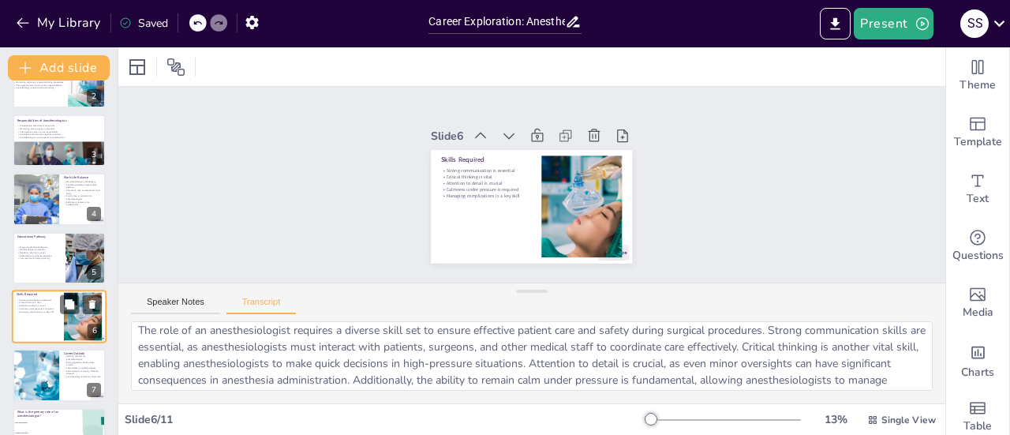
scroll to position [155, 0]
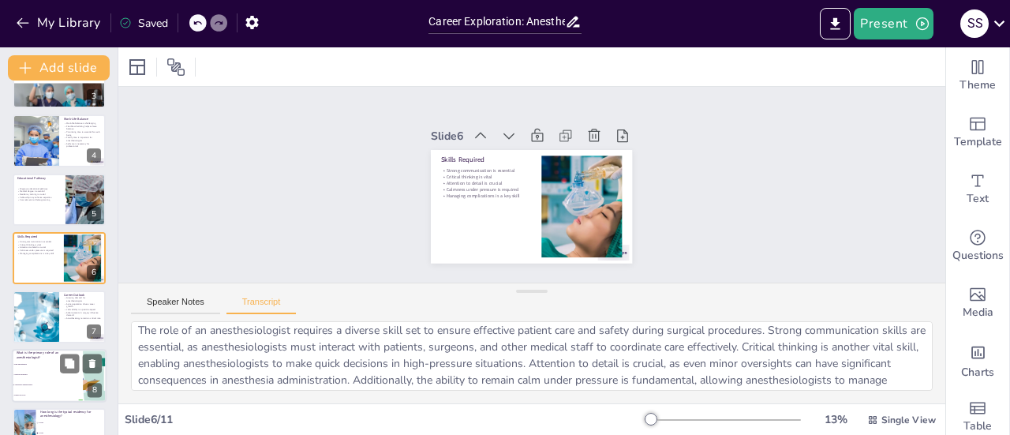
click at [48, 375] on li "Surgical assistance" at bounding box center [47, 374] width 71 height 10
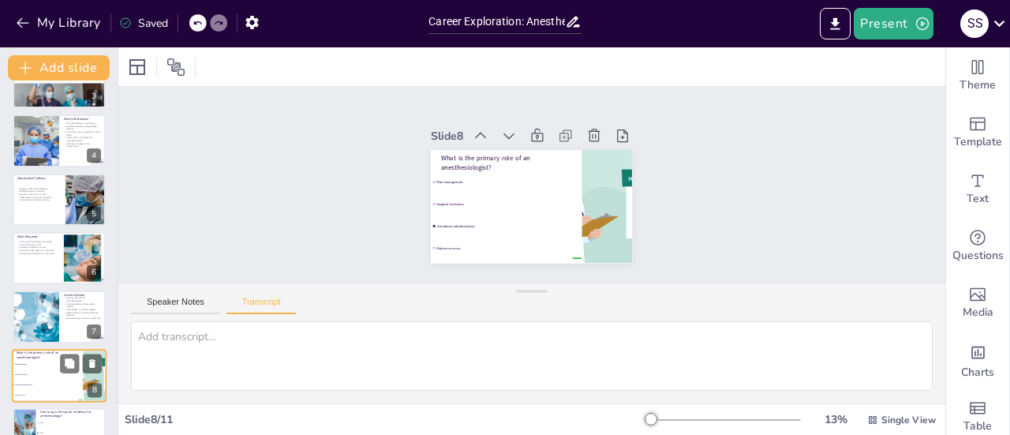
scroll to position [0, 0]
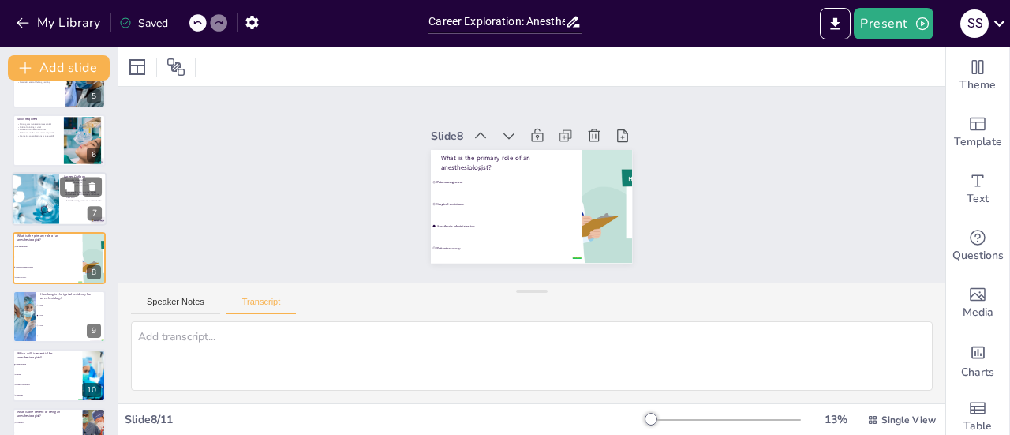
click at [13, 201] on div at bounding box center [35, 200] width 80 height 54
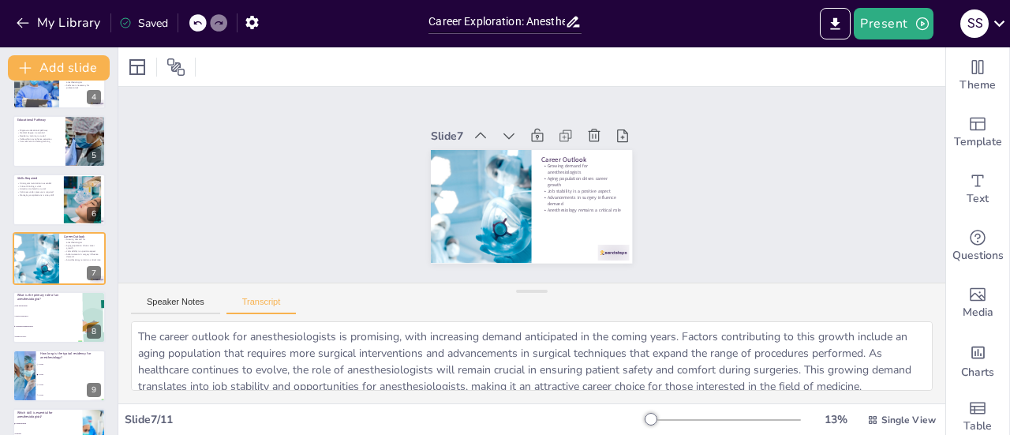
scroll to position [8, 0]
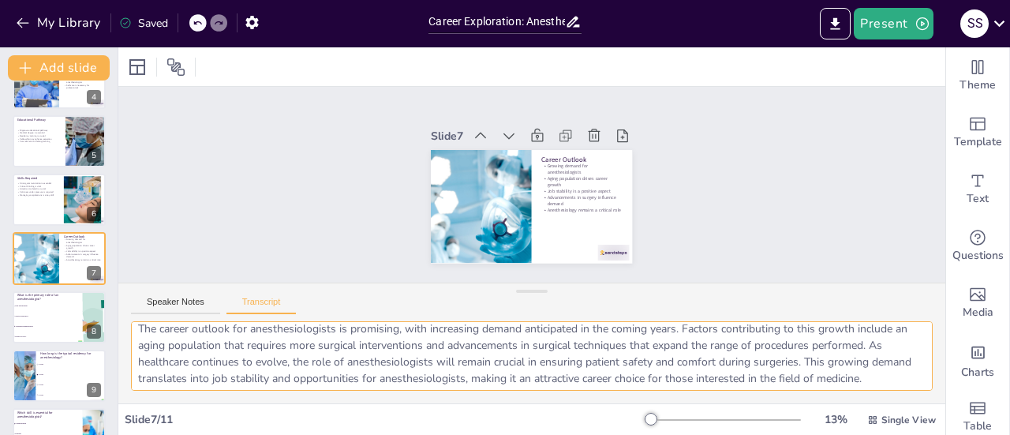
click at [240, 364] on textarea "The career outlook for anesthesiologists is promising, with increasing demand a…" at bounding box center [531, 356] width 801 height 70
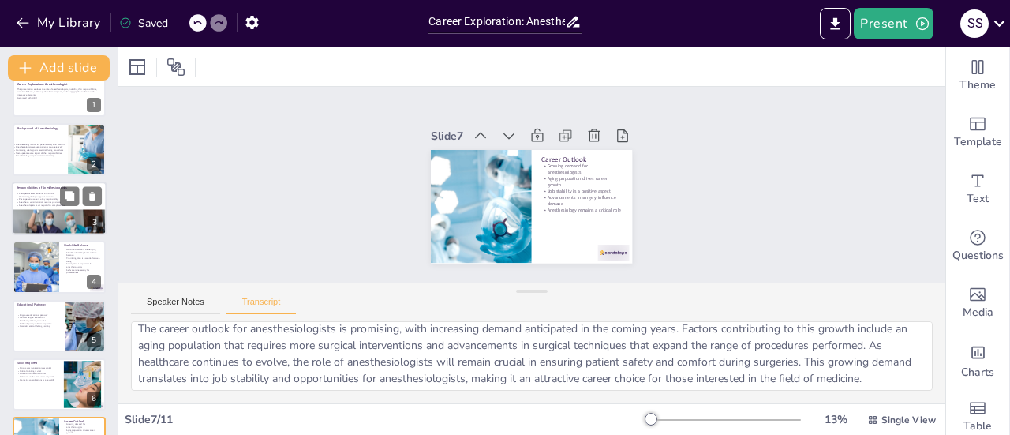
scroll to position [0, 0]
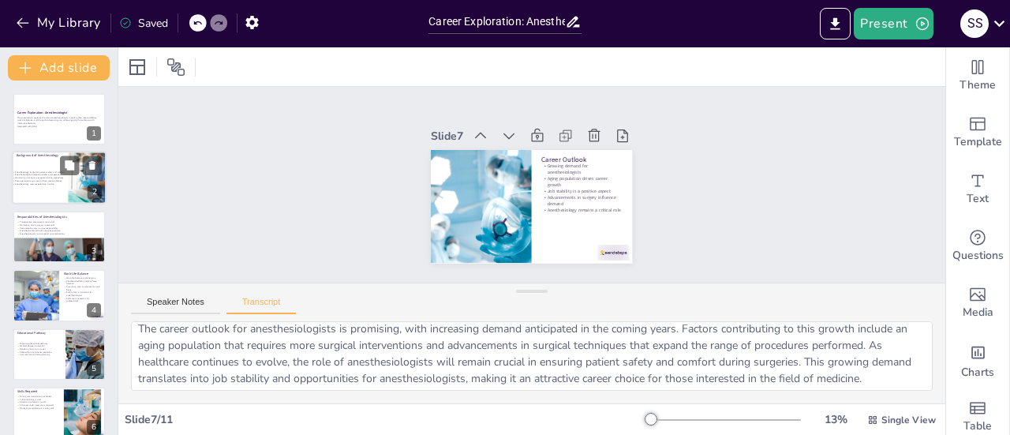
click at [37, 159] on div at bounding box center [59, 178] width 95 height 54
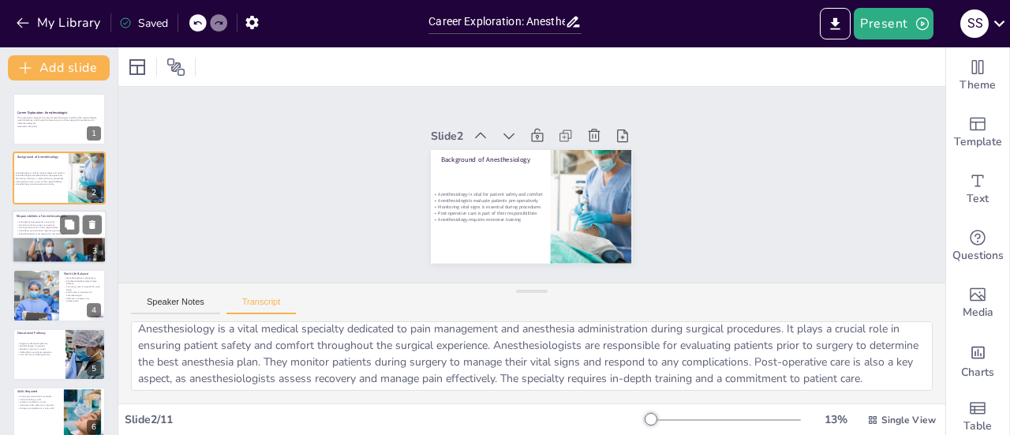
click at [35, 223] on p "Monitoring during surgery is essential" at bounding box center [59, 224] width 85 height 3
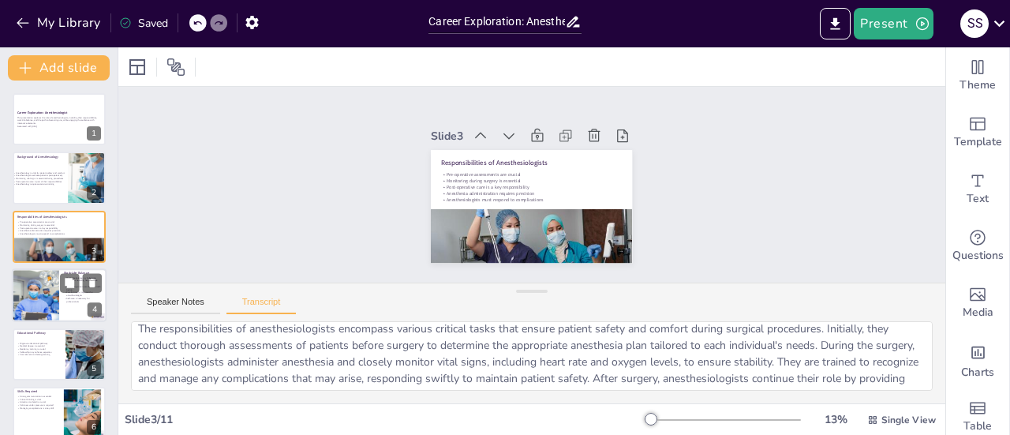
click at [32, 285] on div at bounding box center [35, 295] width 80 height 54
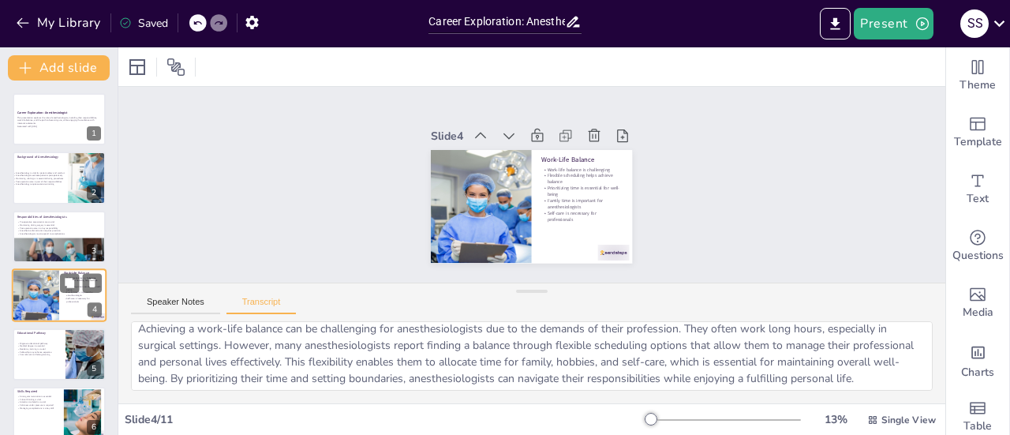
scroll to position [38, 0]
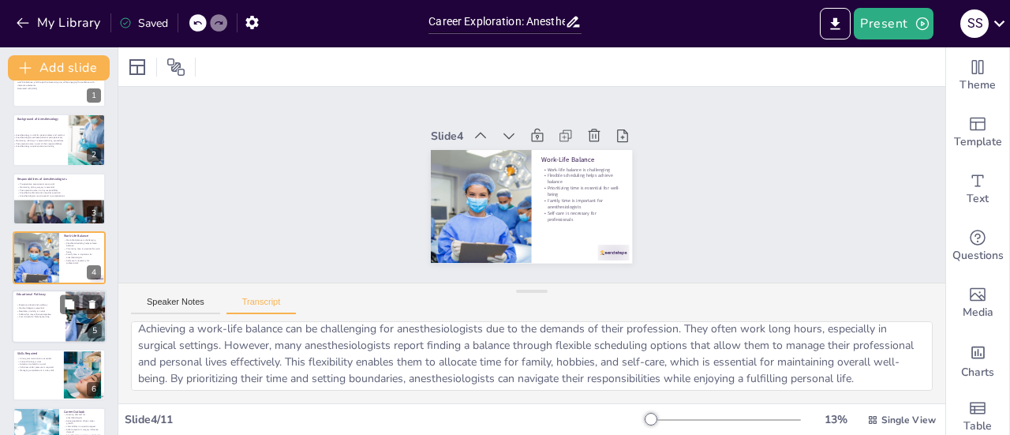
click at [30, 311] on p "Residency training is crucial" at bounding box center [59, 310] width 85 height 3
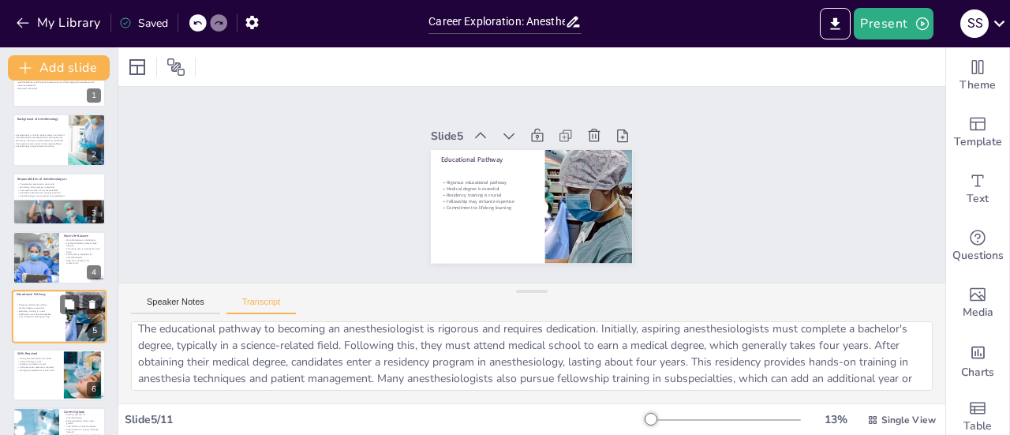
scroll to position [96, 0]
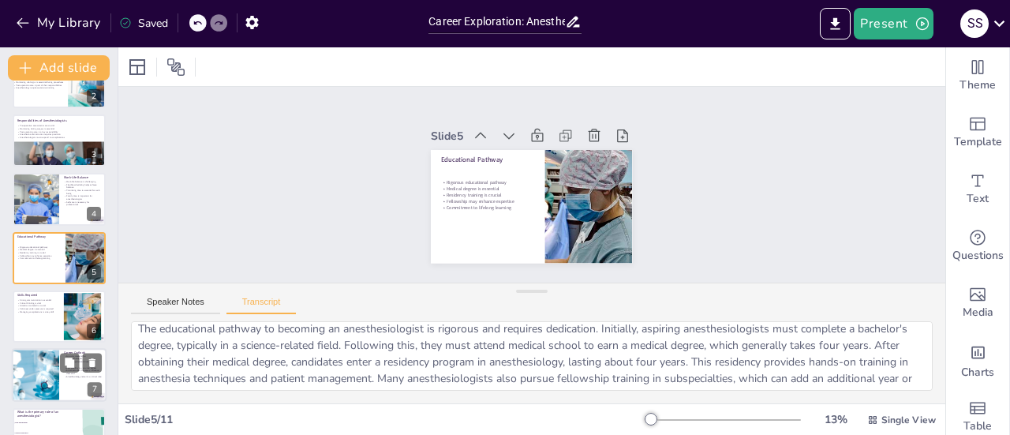
click at [52, 366] on div at bounding box center [35, 376] width 80 height 54
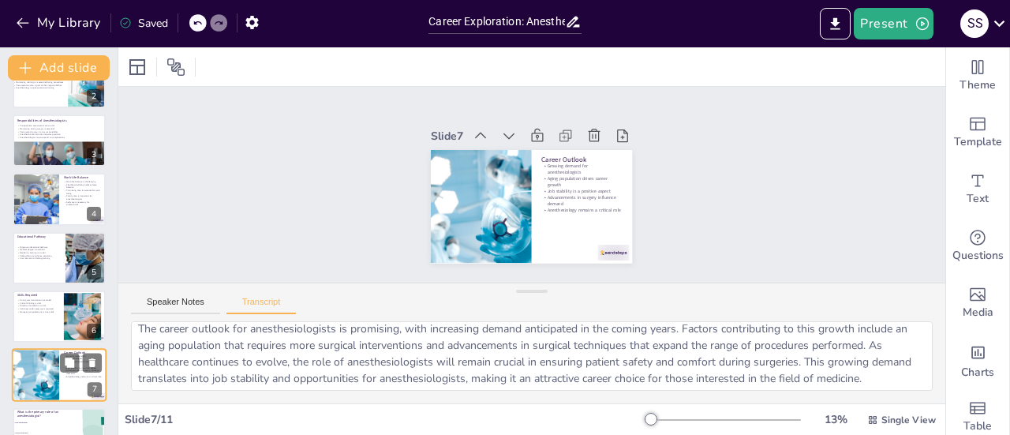
scroll to position [213, 0]
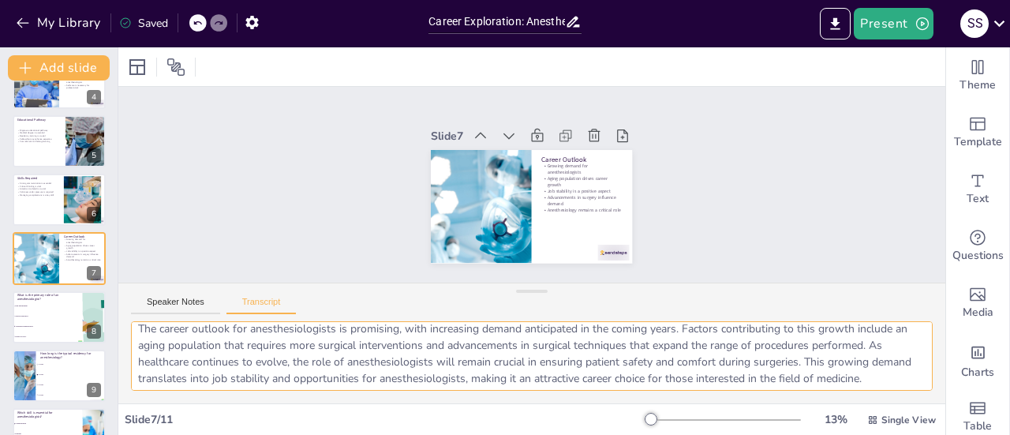
click at [322, 369] on textarea "The career outlook for anesthesiologists is promising, with increasing demand a…" at bounding box center [531, 356] width 801 height 70
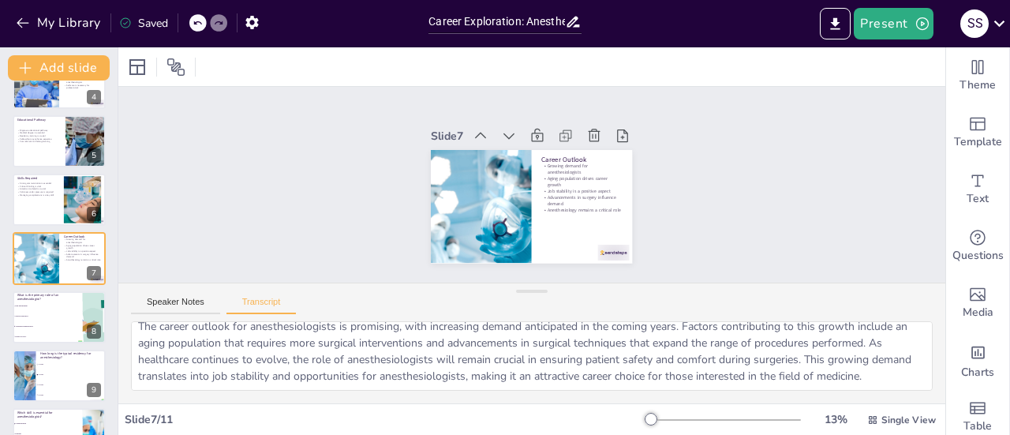
scroll to position [20, 0]
click at [887, 342] on textarea "The career outlook for anesthesiologists is promising, with increasing demand a…" at bounding box center [531, 356] width 801 height 70
drag, startPoint x: 888, startPoint y: 332, endPoint x: 875, endPoint y: 379, distance: 49.2
click at [875, 379] on textarea "The career outlook for anesthesiologists is promising, with increasing demand a…" at bounding box center [531, 356] width 801 height 70
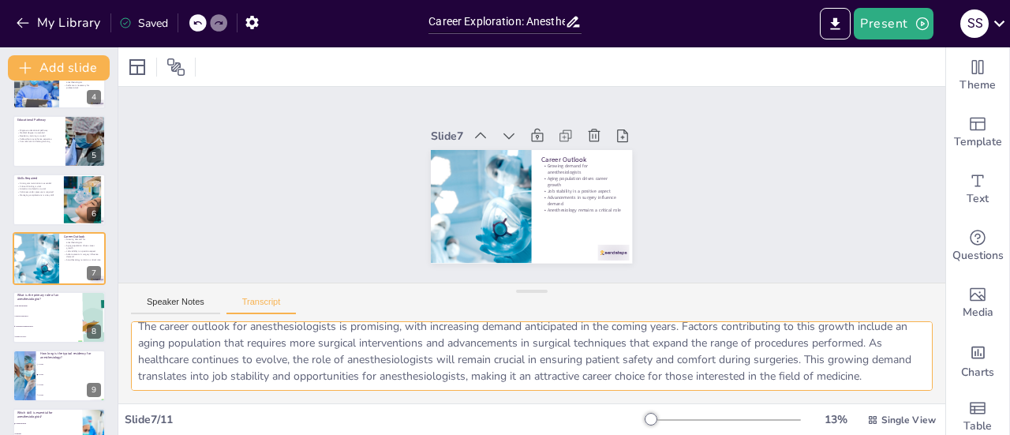
scroll to position [0, 0]
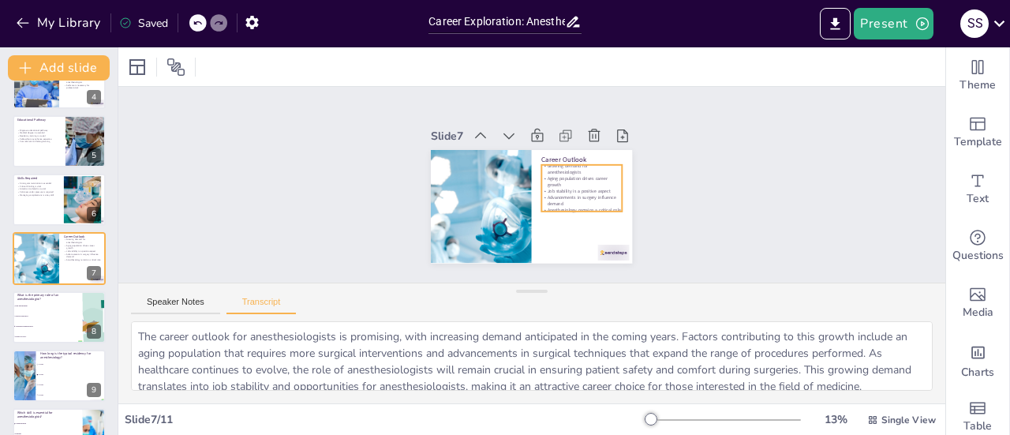
click at [558, 200] on p "Advancements in surgery influence demand" at bounding box center [580, 205] width 81 height 21
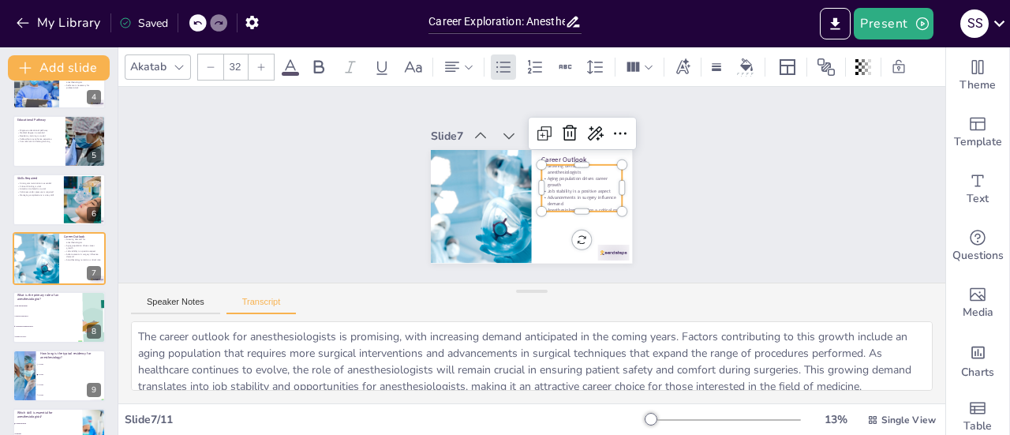
click at [582, 179] on p "Aging population drives career growth" at bounding box center [580, 197] width 80 height 37
click at [582, 175] on p "Aging population drives career growth" at bounding box center [582, 181] width 80 height 13
click at [535, 192] on p "Aging population drives career growth" at bounding box center [509, 230] width 51 height 76
copy div "Growing demand for anesthesiologists Aging population drives career growth Job …"
click at [689, 213] on div "Slide 1 Career Exploration: Anesthesiologist This presentation explores the rol…" at bounding box center [531, 185] width 827 height 196
